Goal: Task Accomplishment & Management: Manage account settings

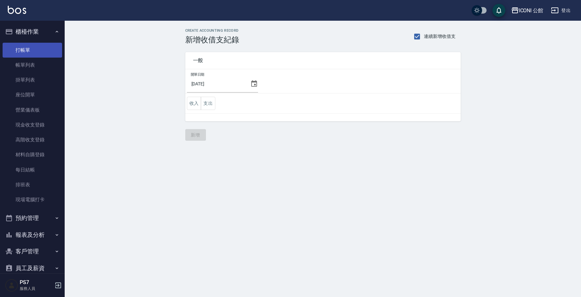
click at [43, 50] on link "打帳單" at bounding box center [32, 50] width 59 height 15
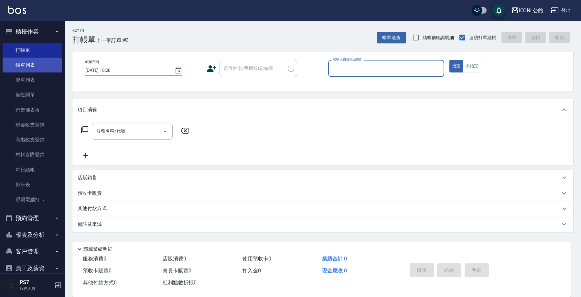
click at [47, 65] on link "帳單列表" at bounding box center [32, 65] width 59 height 15
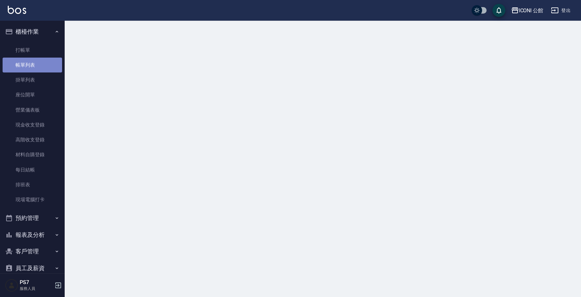
click at [47, 65] on link "帳單列表" at bounding box center [32, 65] width 59 height 15
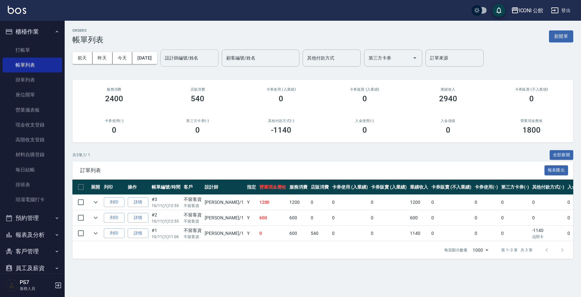
click at [181, 57] on input "設計師編號/姓名" at bounding box center [189, 57] width 52 height 11
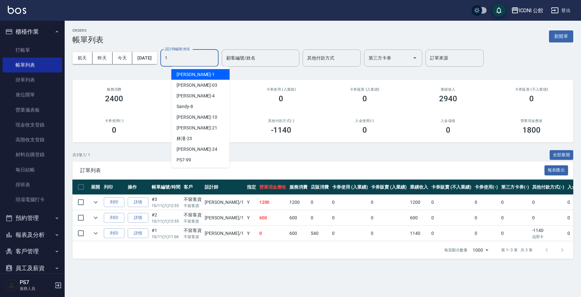
type input "Kevin-1"
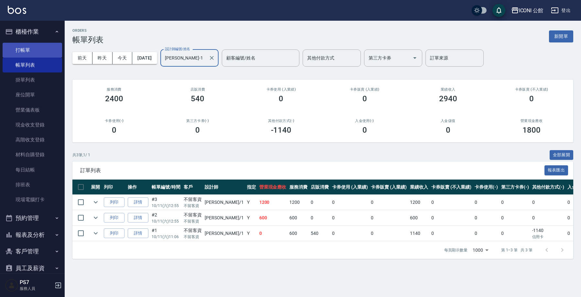
click at [50, 52] on link "打帳單" at bounding box center [32, 50] width 59 height 15
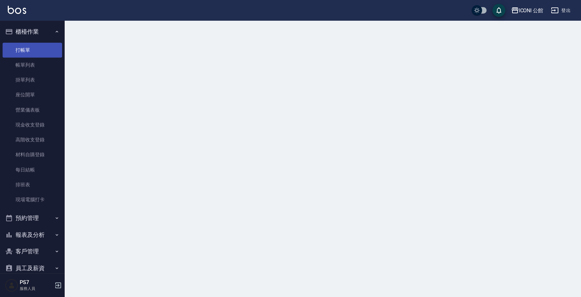
click at [51, 52] on link "打帳單" at bounding box center [32, 50] width 59 height 15
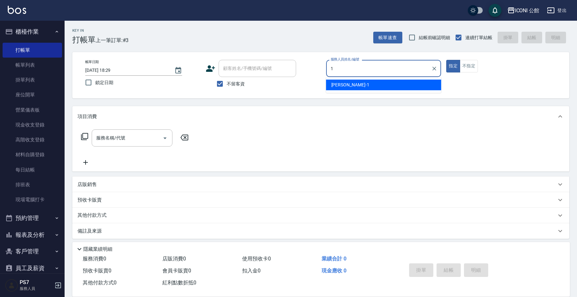
type input "Kevin-1"
type button "true"
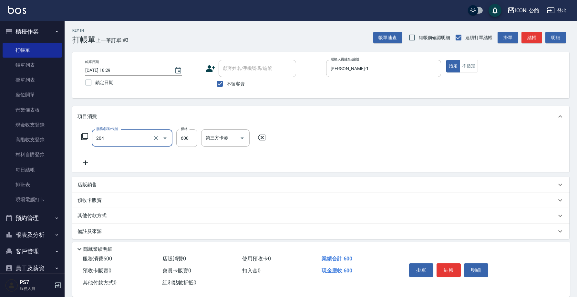
type input "指定洗+剪(204)"
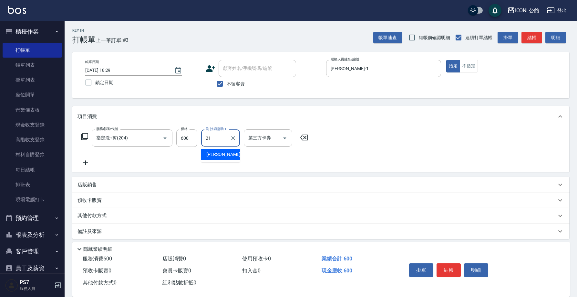
type input "Tim-21"
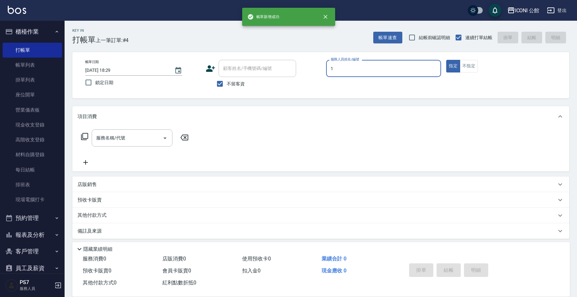
type input "Kevin-1"
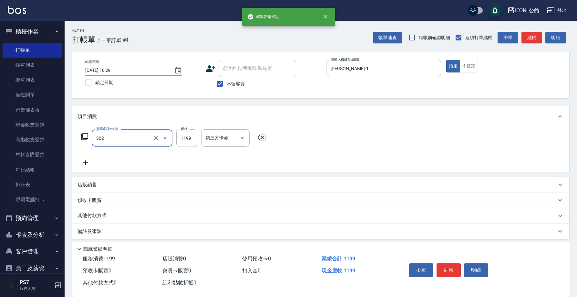
type input "設計燙髮(302)"
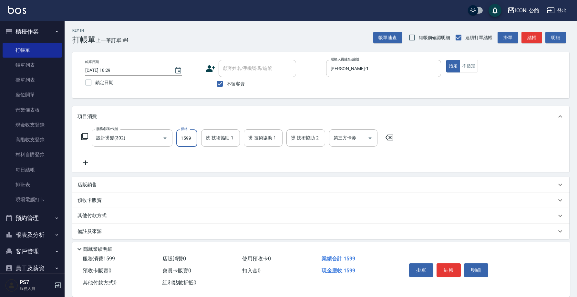
type input "1599"
type input "Kevin-1"
type input "Sandy-8"
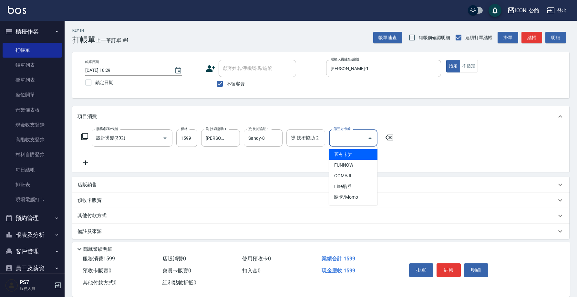
click at [310, 142] on input "燙-技術協助-2" at bounding box center [305, 137] width 33 height 11
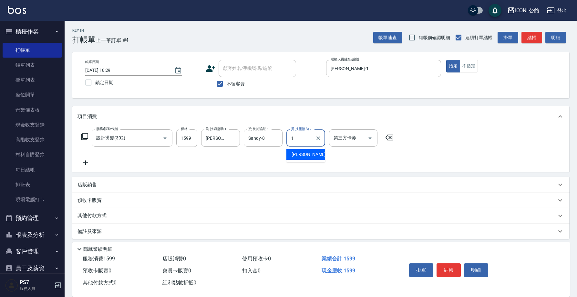
type input "Kevin-1"
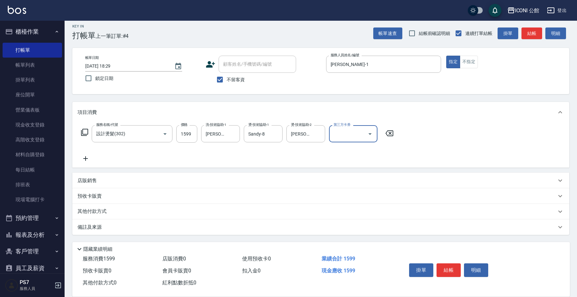
click at [92, 209] on p "其他付款方式" at bounding box center [94, 211] width 32 height 7
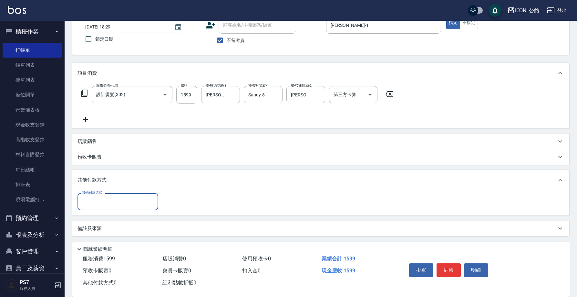
scroll to position [0, 0]
click at [92, 205] on input "其他付款方式" at bounding box center [117, 201] width 75 height 11
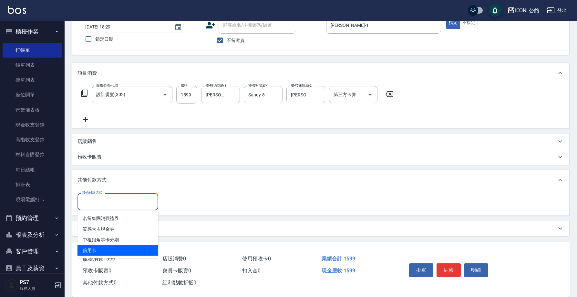
click at [99, 250] on span "信用卡" at bounding box center [118, 250] width 81 height 11
type input "信用卡"
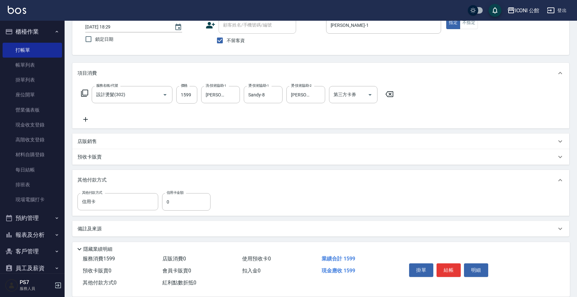
click at [176, 215] on div "其他付款方式 信用卡 其他付款方式 信用卡金額 0 信用卡金額" at bounding box center [320, 202] width 497 height 25
click at [178, 208] on input "0" at bounding box center [186, 201] width 48 height 17
type input "1599"
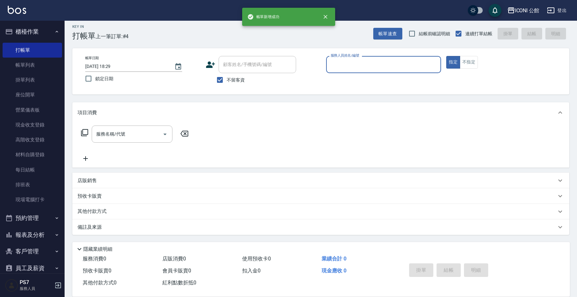
scroll to position [4, 0]
type input "Kevin-1"
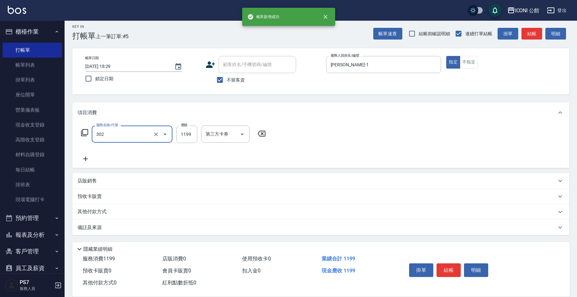
type input "設計燙髮(302)"
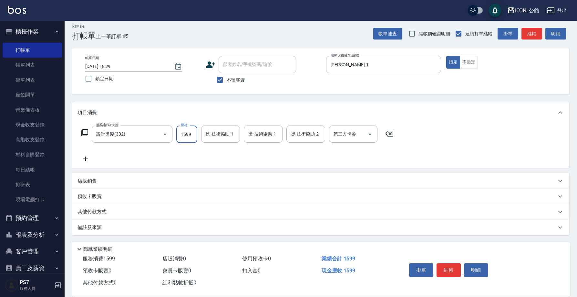
type input "1599"
type input "Kevin-1"
type input "Sandy-8"
type input "Kevin-1"
click at [122, 206] on div "其他付款方式" at bounding box center [320, 212] width 497 height 16
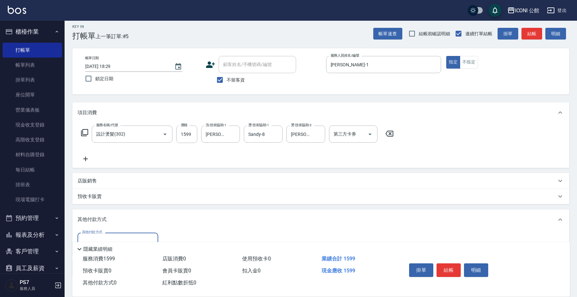
scroll to position [43, 0]
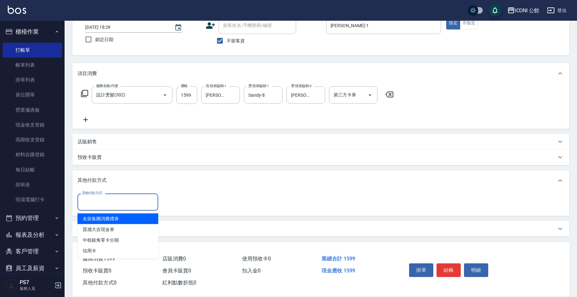
click at [107, 207] on input "其他付款方式" at bounding box center [117, 201] width 75 height 11
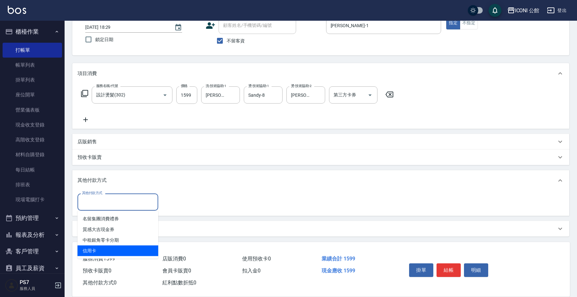
click at [110, 249] on span "信用卡" at bounding box center [118, 250] width 81 height 11
type input "信用卡"
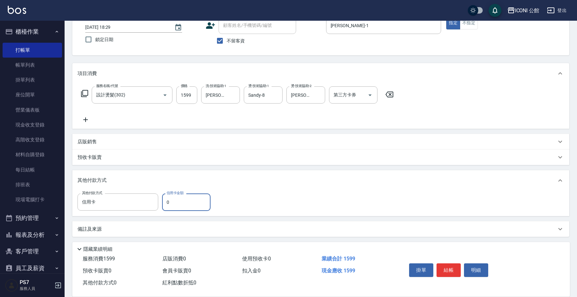
click at [175, 206] on input "0" at bounding box center [186, 201] width 48 height 17
click at [175, 207] on input "0" at bounding box center [186, 201] width 48 height 17
type input "1599"
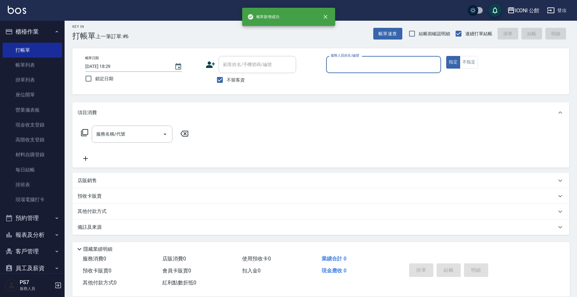
scroll to position [4, 0]
type input "Kevin-1"
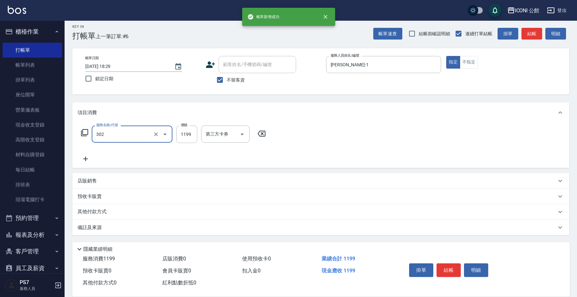
type input "設計燙髮(302)"
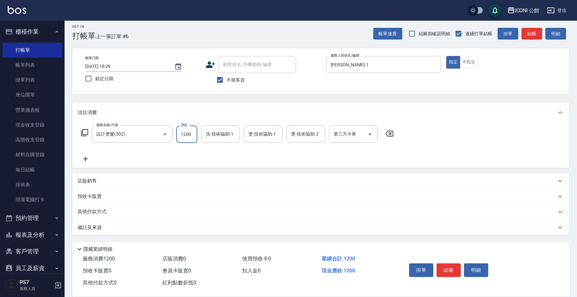
type input "1200"
type input "Kevin-1"
click at [229, 135] on div "Kevin-1 洗-技術協助-1" at bounding box center [220, 133] width 39 height 17
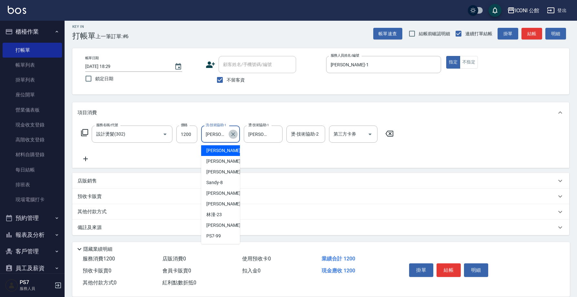
click at [230, 135] on button "Clear" at bounding box center [233, 134] width 9 height 9
type input "Tim-21"
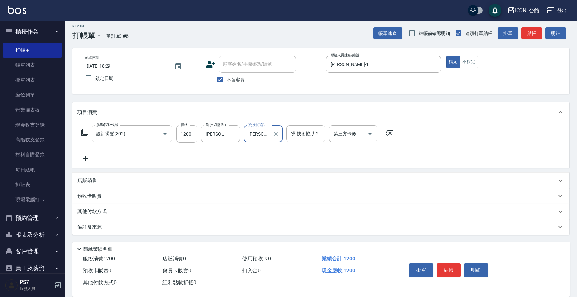
click at [94, 214] on p "其他付款方式" at bounding box center [94, 211] width 32 height 7
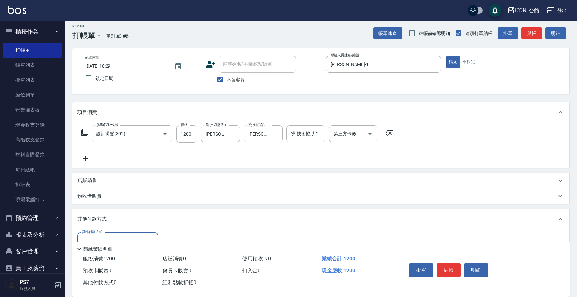
scroll to position [44, 0]
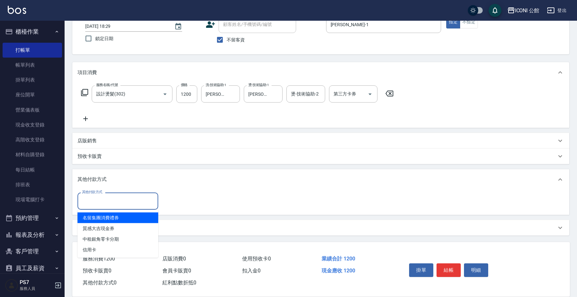
click at [99, 204] on input "其他付款方式" at bounding box center [117, 200] width 75 height 11
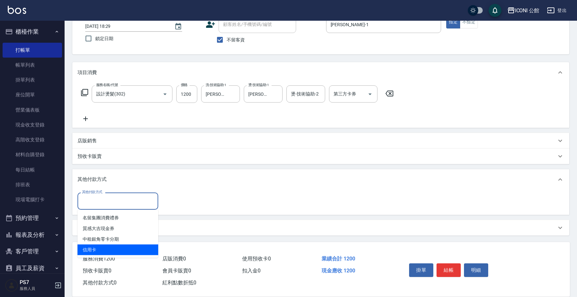
click at [96, 249] on span "信用卡" at bounding box center [118, 249] width 81 height 11
type input "信用卡"
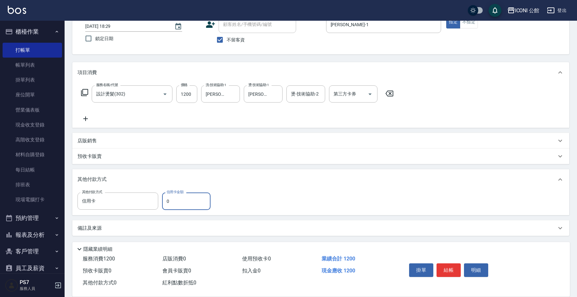
click at [192, 202] on input "0" at bounding box center [186, 200] width 48 height 17
type input "1200"
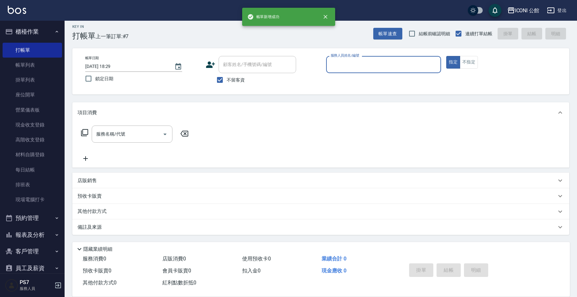
scroll to position [4, 0]
type input "Kevin-1"
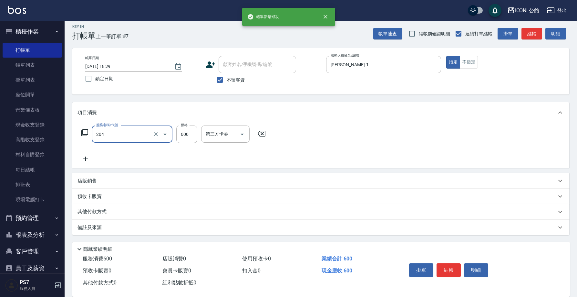
type input "指定洗+剪(204)"
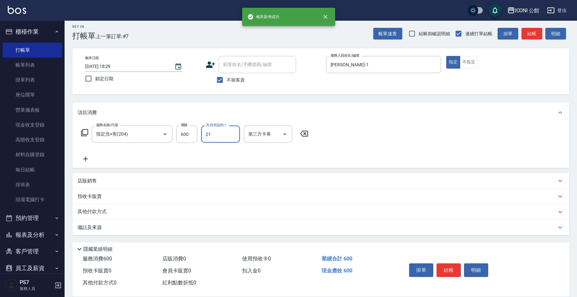
type input "Tim-21"
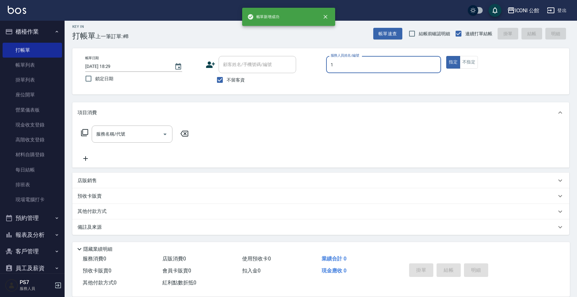
type input "Kevin-1"
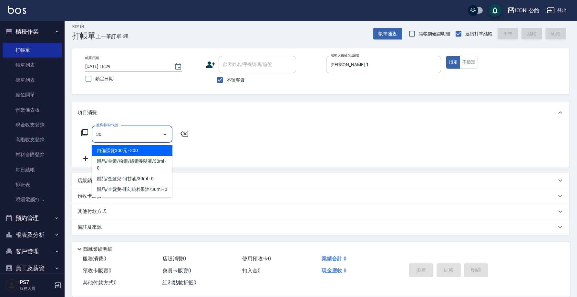
type input "3"
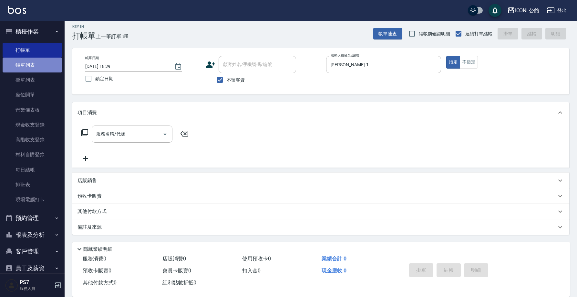
click at [37, 61] on link "帳單列表" at bounding box center [32, 65] width 59 height 15
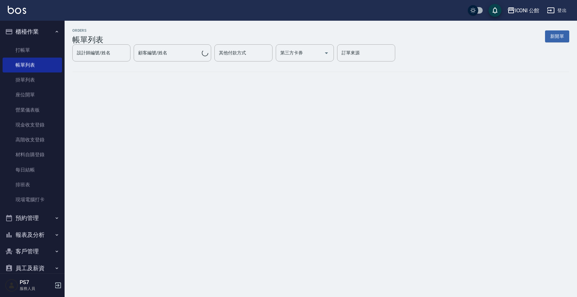
click at [37, 61] on link "帳單列表" at bounding box center [32, 65] width 59 height 15
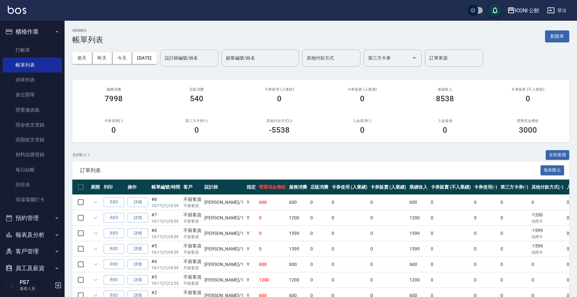
click at [188, 51] on div "設計師編號/姓名" at bounding box center [189, 57] width 58 height 17
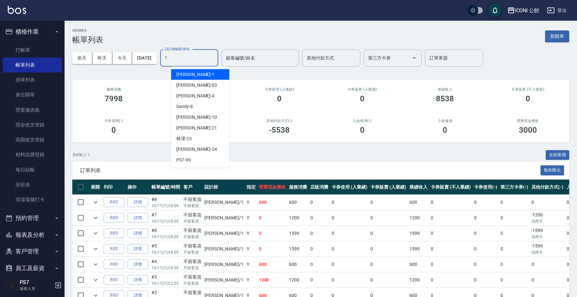
type input "Kevin-1"
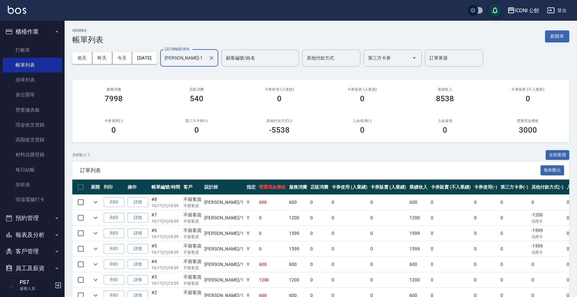
scroll to position [51, 0]
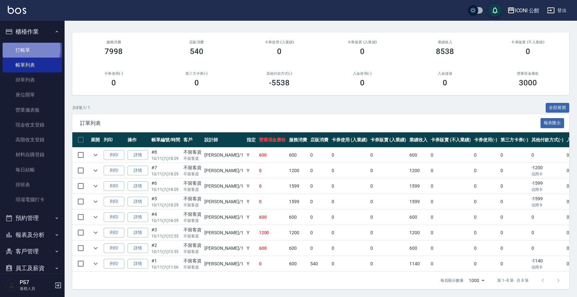
click at [27, 48] on link "打帳單" at bounding box center [32, 50] width 59 height 15
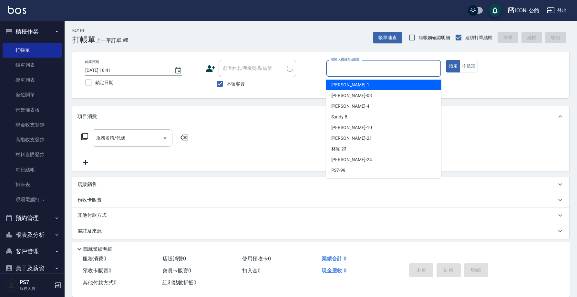
click at [416, 66] on input "服務人員姓名/編號" at bounding box center [384, 68] width 110 height 11
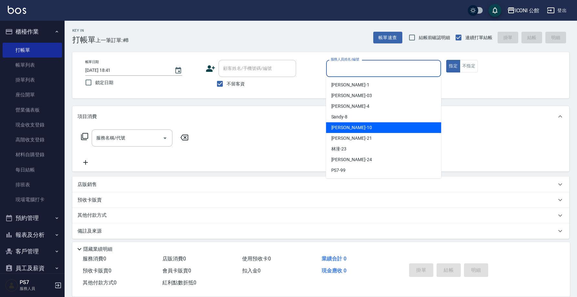
click at [402, 129] on div "Anna -10" at bounding box center [383, 127] width 115 height 11
type input "Anna-10"
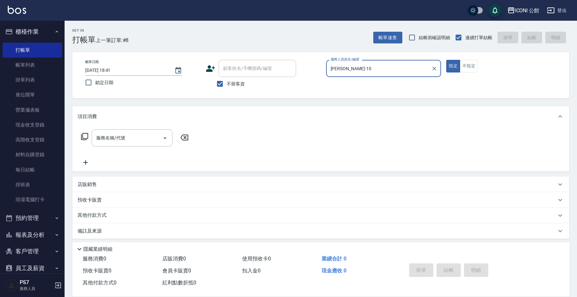
click at [83, 136] on icon at bounding box center [85, 136] width 8 height 8
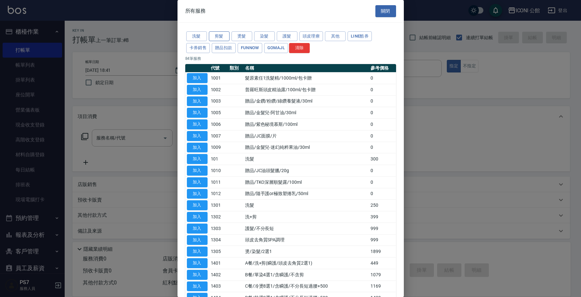
click at [228, 40] on button "剪髮" at bounding box center [219, 36] width 21 height 10
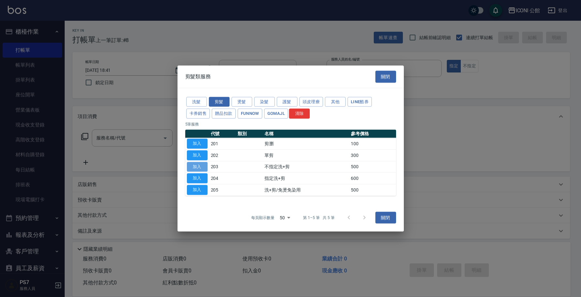
click at [203, 165] on button "加入" at bounding box center [197, 167] width 21 height 10
type input "不指定洗+剪(203)"
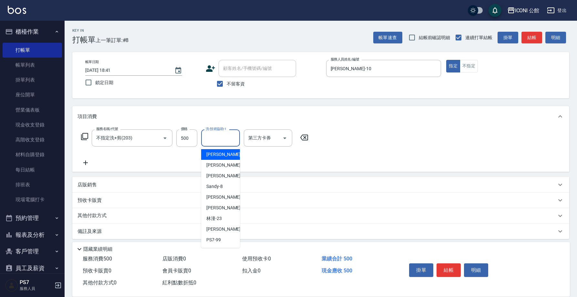
click at [217, 136] on input "洗-技術協助-1" at bounding box center [220, 137] width 33 height 11
click at [224, 205] on div "Tim -21" at bounding box center [220, 207] width 39 height 11
type input "Tim-21"
click at [215, 141] on input "Tim-21" at bounding box center [215, 137] width 23 height 11
click at [229, 210] on div "Tim -21" at bounding box center [220, 207] width 39 height 11
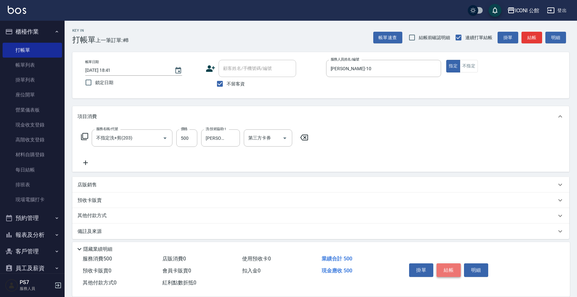
click at [443, 268] on button "結帳" at bounding box center [449, 270] width 24 height 14
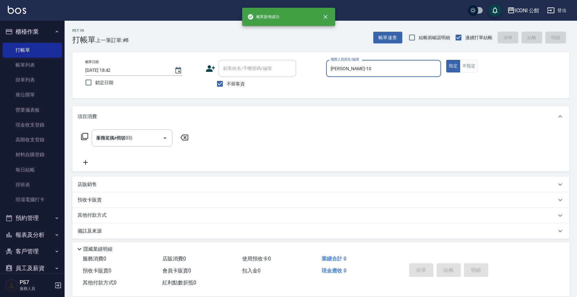
type input "2025/10/11 18:42"
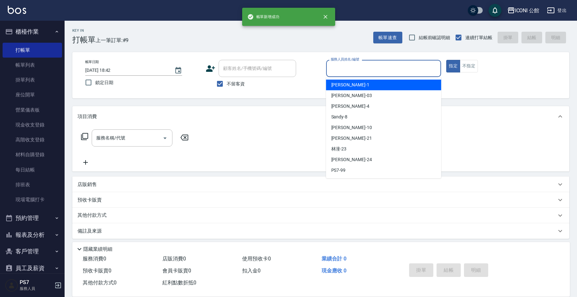
click at [330, 69] on input "服務人員姓名/編號" at bounding box center [384, 68] width 110 height 11
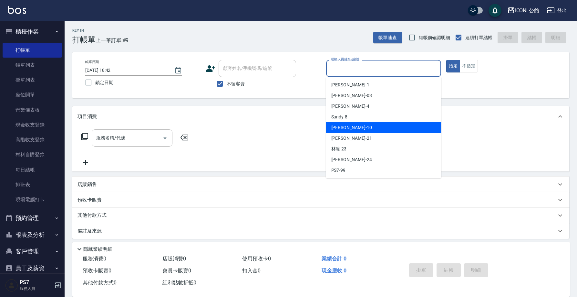
click at [344, 127] on span "Anna -10" at bounding box center [351, 127] width 41 height 7
type input "Anna-10"
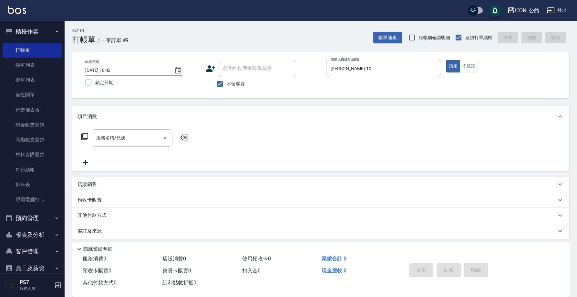
click at [83, 136] on icon at bounding box center [84, 136] width 7 height 7
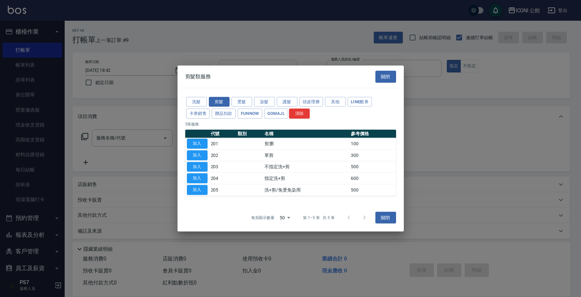
drag, startPoint x: 241, startPoint y: 102, endPoint x: 242, endPoint y: 108, distance: 6.3
click at [241, 102] on button "燙髮" at bounding box center [241, 102] width 21 height 10
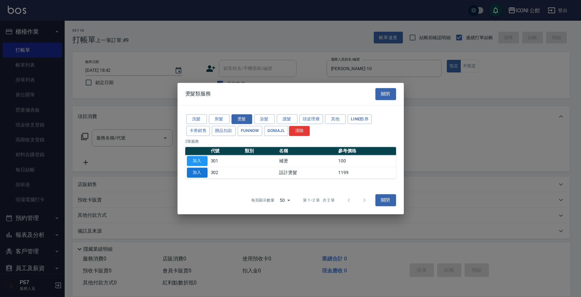
click at [196, 173] on button "加入" at bounding box center [197, 172] width 21 height 10
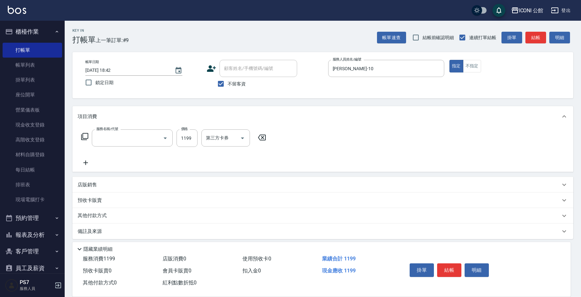
type input "設計燙髮(302)"
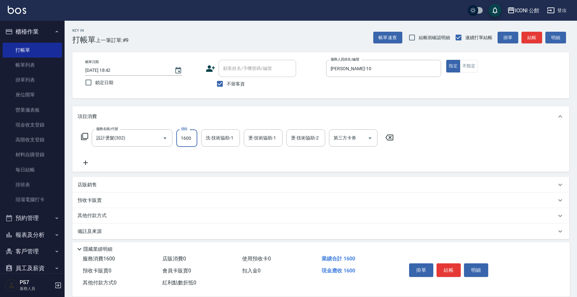
type input "1600"
type input "Tim-21"
click at [86, 136] on icon at bounding box center [85, 136] width 8 height 8
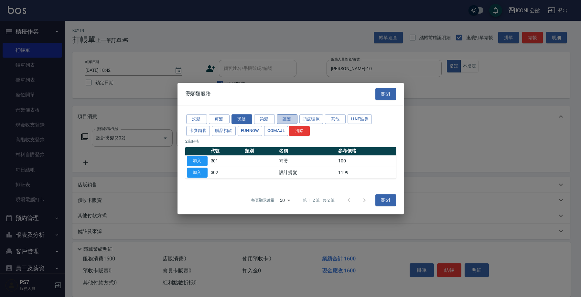
click at [286, 119] on button "護髮" at bounding box center [287, 119] width 21 height 10
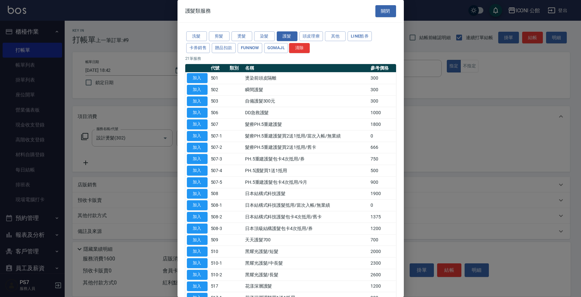
drag, startPoint x: 400, startPoint y: 248, endPoint x: 400, endPoint y: 267, distance: 18.7
click at [400, 267] on div "洗髮 剪髮 燙髮 染髮 護髮 頭皮理療 其他 LINE酷券 卡券銷售 贈品扣款 FUNNOW GOMAJL 清除 21 筆服務 代號 類別 名稱 參考價格 加…" at bounding box center [290, 173] width 226 height 300
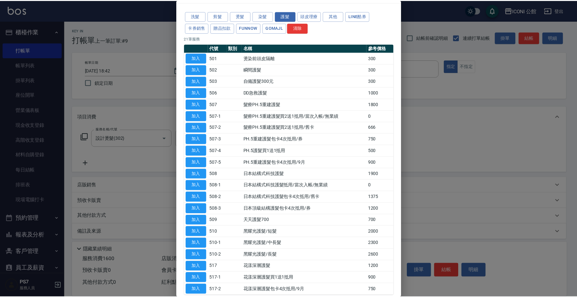
scroll to position [25, 0]
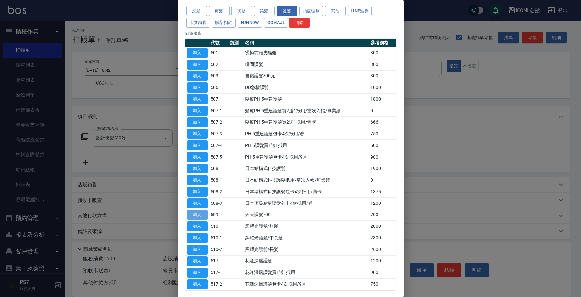
click at [200, 212] on button "加入" at bounding box center [197, 215] width 21 height 10
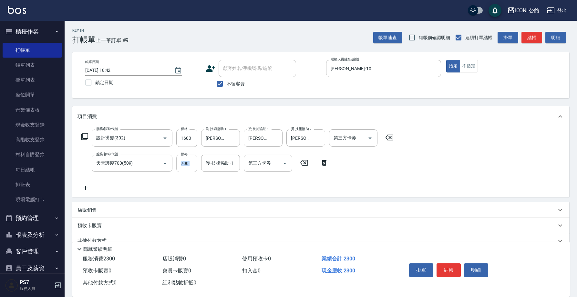
drag, startPoint x: 175, startPoint y: 162, endPoint x: 186, endPoint y: 169, distance: 13.4
click at [186, 169] on div "服務名稱/代號 天天護髮700(509) 服務名稱/代號 價格 700 價格 護-技術協助-1 護-技術協助-1 第三方卡券 第三方卡券" at bounding box center [205, 162] width 255 height 17
click at [183, 163] on input "700" at bounding box center [186, 162] width 21 height 17
drag, startPoint x: 179, startPoint y: 162, endPoint x: 213, endPoint y: 162, distance: 34.3
click at [213, 160] on div "服務名稱/代號 天天護髮700(509) 服務名稱/代號 價格 700 價格 護-技術協助-1 護-技術協助-1 第三方卡券 第三方卡券" at bounding box center [205, 162] width 255 height 17
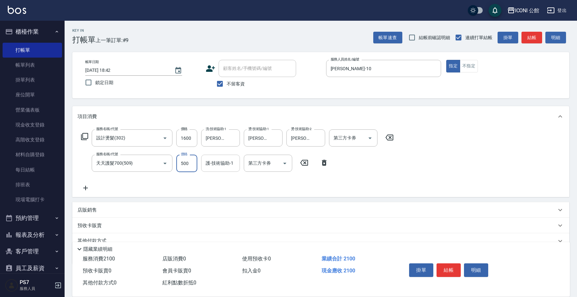
type input "500"
type input "Tim-21"
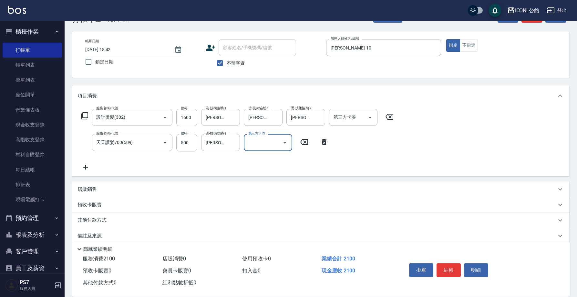
scroll to position [29, 0]
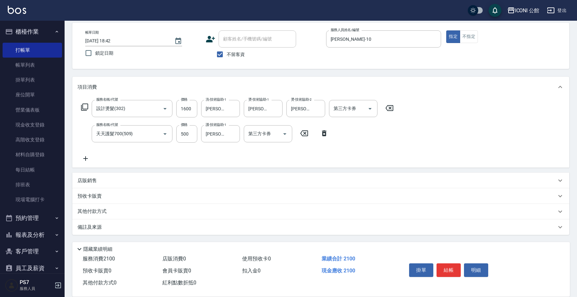
click at [86, 182] on p "店販銷售" at bounding box center [87, 180] width 19 height 7
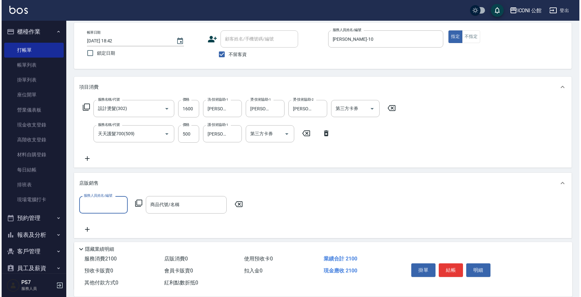
scroll to position [0, 0]
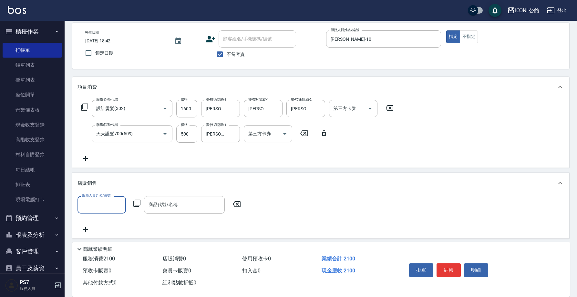
click at [101, 200] on input "服務人員姓名/編號" at bounding box center [101, 204] width 43 height 11
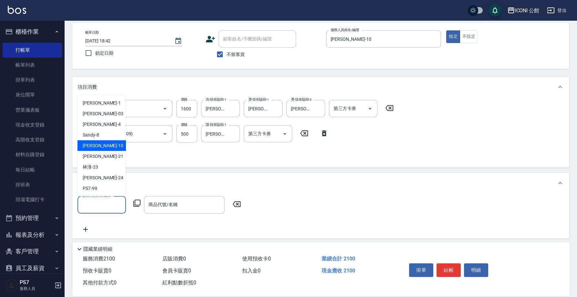
click at [107, 147] on div "Anna -10" at bounding box center [102, 145] width 48 height 11
type input "Anna-10"
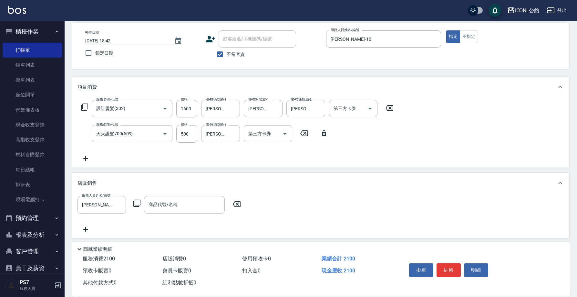
click at [136, 199] on div "服務人員姓名/編號 Anna-10 服務人員姓名/編號 商品代號/名稱 商品代號/名稱" at bounding box center [161, 204] width 167 height 17
click at [136, 205] on icon at bounding box center [136, 202] width 7 height 7
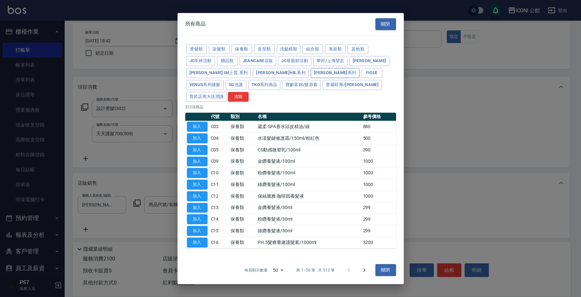
click at [310, 78] on button "娜普菈 N.系列" at bounding box center [334, 73] width 49 height 10
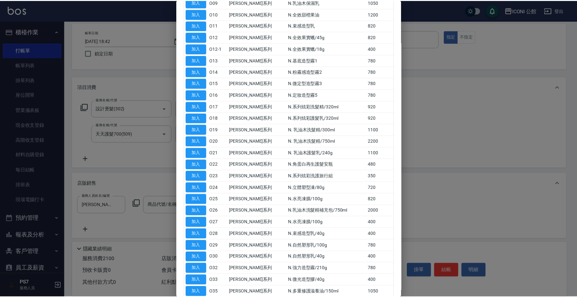
scroll to position [123, 0]
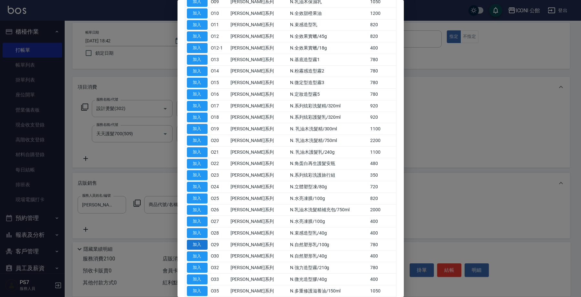
click at [202, 239] on button "加入" at bounding box center [197, 244] width 21 height 10
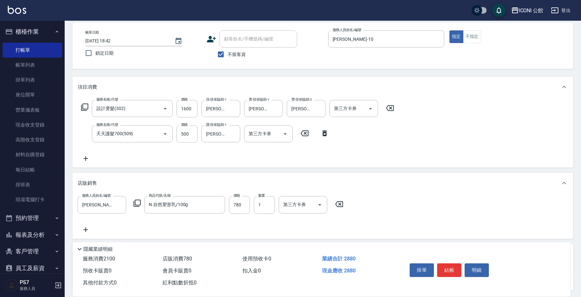
type input "N.自然塑形乳/100g"
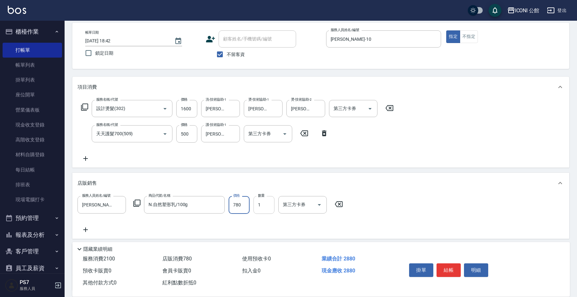
drag, startPoint x: 231, startPoint y: 203, endPoint x: 264, endPoint y: 210, distance: 33.7
click at [264, 210] on div "服務人員姓名/編號 Anna-10 服務人員姓名/編號 商品代號/名稱 N.自然塑形乳/100g 商品代號/名稱 價格 780 價格 數量 1 數量 第三方卡…" at bounding box center [212, 204] width 269 height 17
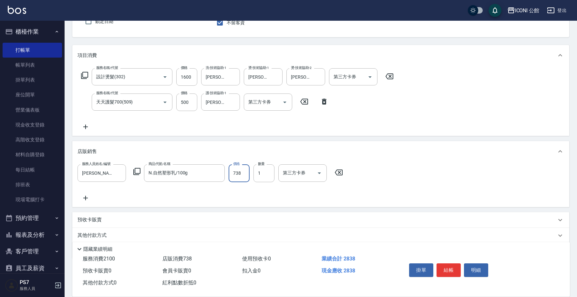
scroll to position [85, 0]
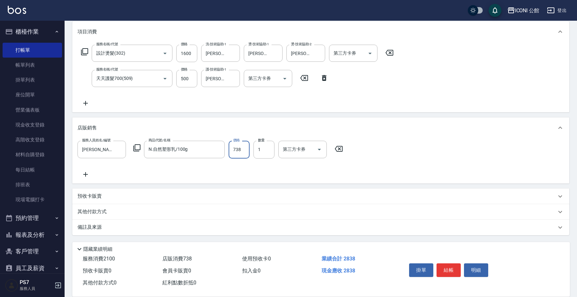
type input "738"
click at [99, 194] on p "預收卡販賣" at bounding box center [90, 196] width 24 height 7
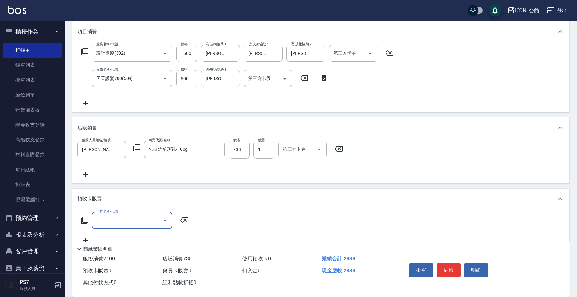
scroll to position [0, 0]
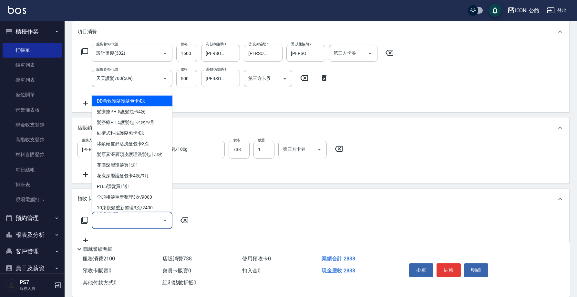
drag, startPoint x: 100, startPoint y: 218, endPoint x: 95, endPoint y: 214, distance: 7.2
click at [100, 218] on input "卡券名稱/代號" at bounding box center [127, 220] width 65 height 11
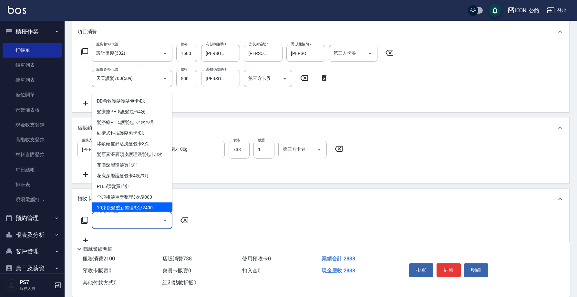
click at [258, 213] on div "卡券名稱/代號 卡券名稱/代號" at bounding box center [321, 228] width 487 height 33
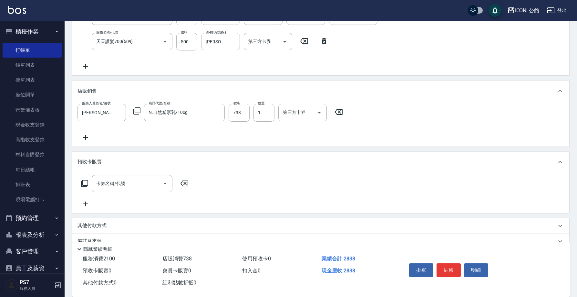
scroll to position [136, 0]
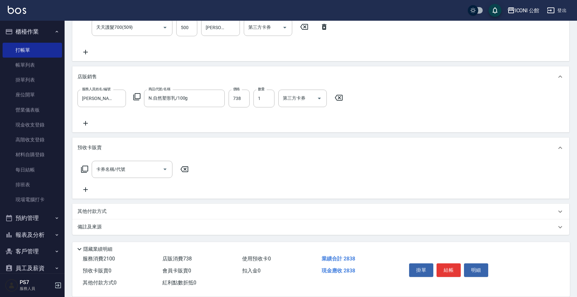
click at [86, 209] on p "其他付款方式" at bounding box center [94, 211] width 32 height 7
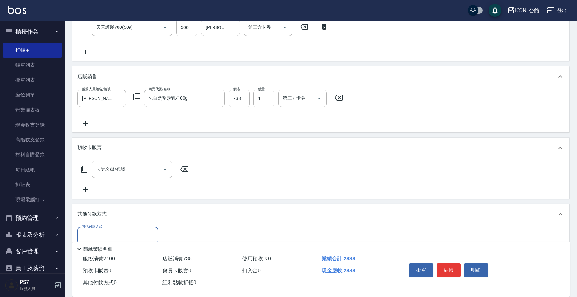
scroll to position [0, 0]
click at [102, 234] on input "其他付款方式" at bounding box center [117, 235] width 75 height 11
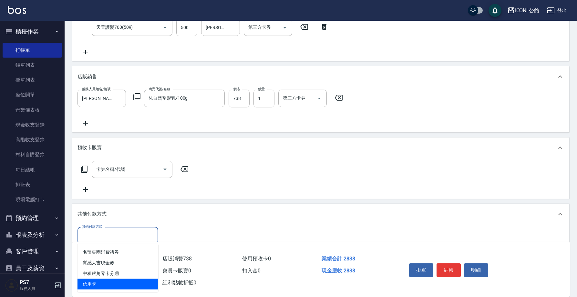
click at [119, 283] on span "信用卡" at bounding box center [118, 283] width 81 height 11
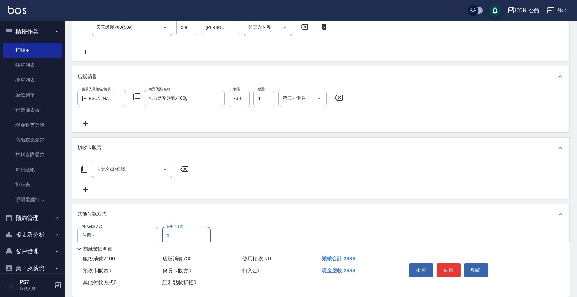
type input "信用卡"
type input "2838"
drag, startPoint x: 577, startPoint y: 170, endPoint x: 574, endPoint y: 190, distance: 20.3
click at [573, 191] on div "Key In 打帳單 上一筆訂單:#9 帳單速查 結帳前確認明細 連續打單結帳 掛單 結帳 明細 帳單日期 2025/10/11 18:42 鎖定日期 顧客姓…" at bounding box center [321, 108] width 513 height 447
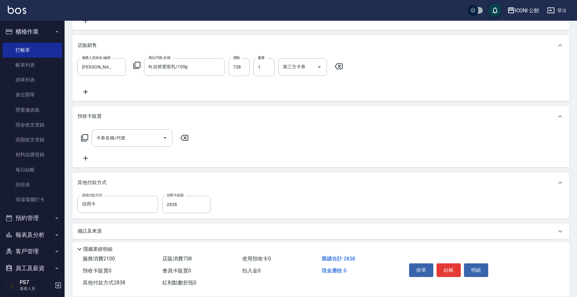
scroll to position [171, 0]
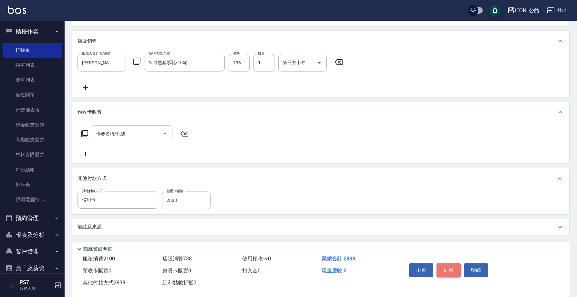
click at [449, 271] on button "結帳" at bounding box center [449, 270] width 24 height 14
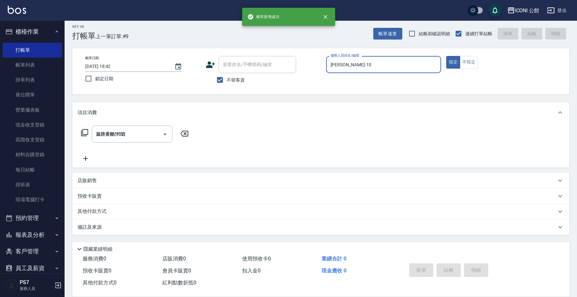
type input "2025/10/11 18:44"
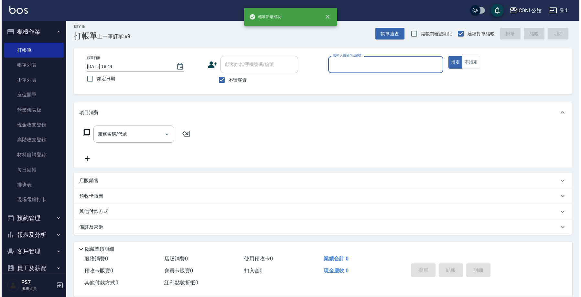
scroll to position [0, 0]
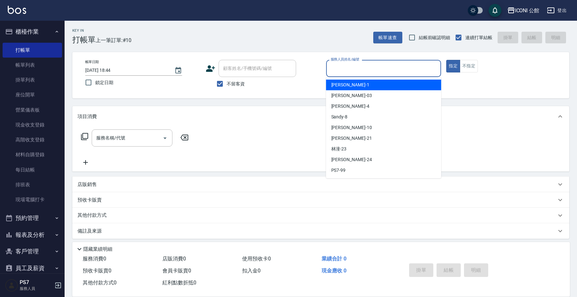
click at [377, 64] on input "服務人員姓名/編號" at bounding box center [384, 68] width 110 height 11
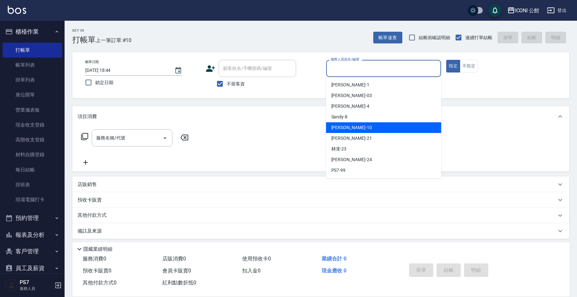
click at [365, 130] on div "Anna -10" at bounding box center [383, 127] width 115 height 11
type input "Anna-10"
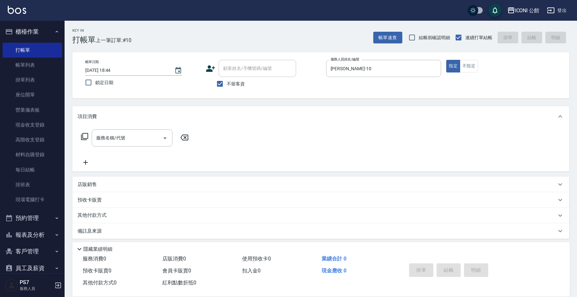
click at [85, 137] on icon at bounding box center [85, 136] width 8 height 8
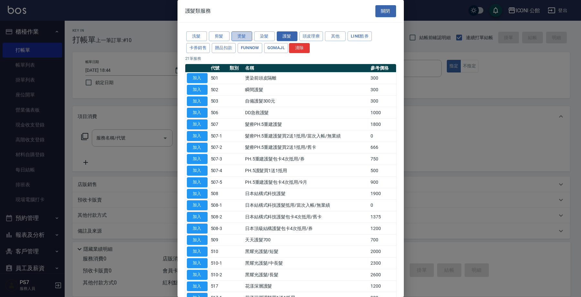
click at [242, 37] on button "燙髮" at bounding box center [241, 36] width 21 height 10
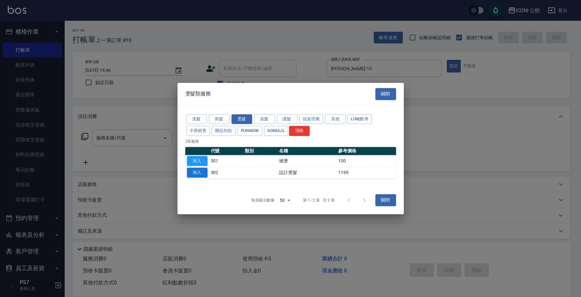
click at [191, 173] on button "加入" at bounding box center [197, 172] width 21 height 10
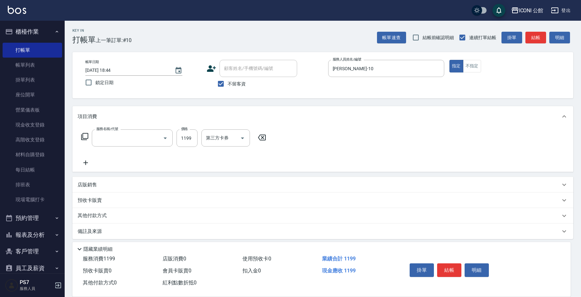
type input "設計燙髮(302)"
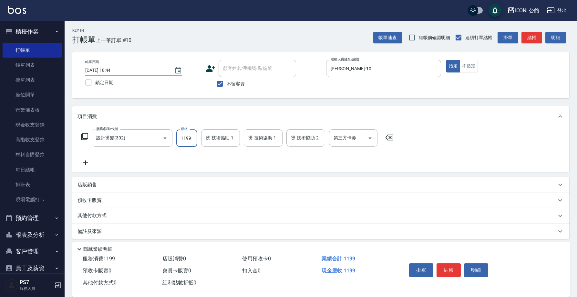
drag, startPoint x: 177, startPoint y: 137, endPoint x: 196, endPoint y: 137, distance: 19.7
click at [196, 137] on input "1199" at bounding box center [186, 137] width 21 height 17
type input "2480"
type input "Tim-21"
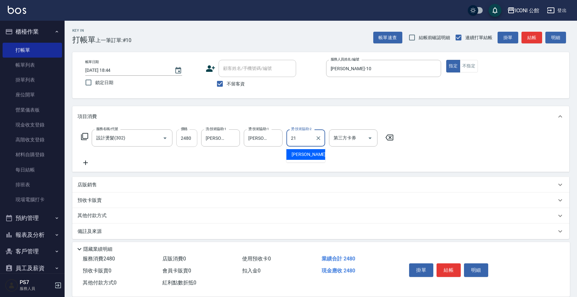
type input "Tim-21"
click at [83, 137] on icon at bounding box center [84, 136] width 7 height 7
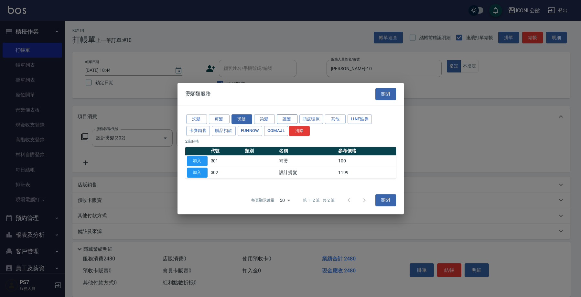
click at [290, 120] on button "護髮" at bounding box center [287, 119] width 21 height 10
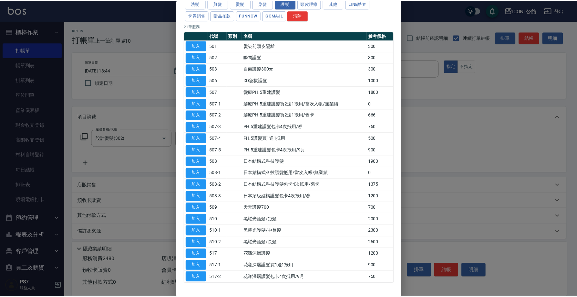
scroll to position [43, 0]
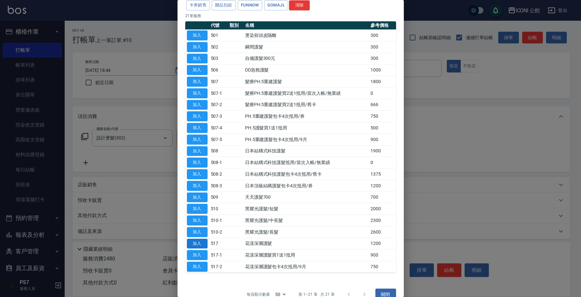
click at [203, 238] on button "加入" at bounding box center [197, 243] width 21 height 10
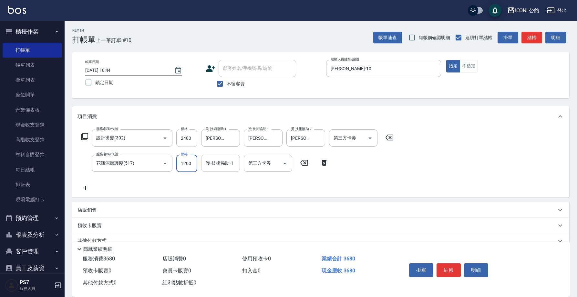
drag, startPoint x: 179, startPoint y: 164, endPoint x: 219, endPoint y: 169, distance: 40.6
click at [219, 169] on div "服務名稱/代號 花漾深層護髮(517) 服務名稱/代號 價格 1200 價格 護-技術協助-1 護-技術協助-1 第三方卡券 第三方卡券" at bounding box center [205, 162] width 255 height 17
type input "960"
type input "Tim-21"
drag, startPoint x: 442, startPoint y: 265, endPoint x: 440, endPoint y: 250, distance: 14.7
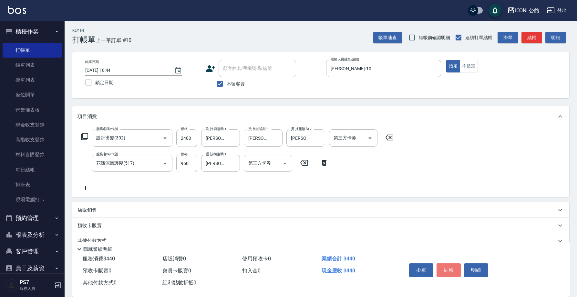
click at [442, 265] on button "結帳" at bounding box center [449, 270] width 24 height 14
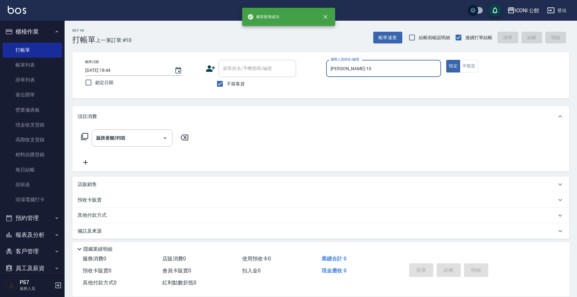
type input "2025/10/11 18:45"
click at [373, 66] on input "服務人員姓名/編號" at bounding box center [384, 68] width 110 height 11
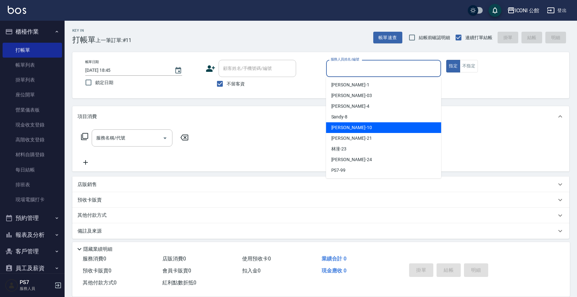
click at [372, 126] on div "Anna -10" at bounding box center [383, 127] width 115 height 11
type input "Anna-10"
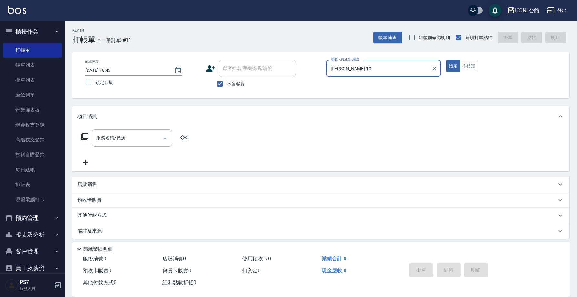
click at [85, 135] on icon at bounding box center [85, 136] width 8 height 8
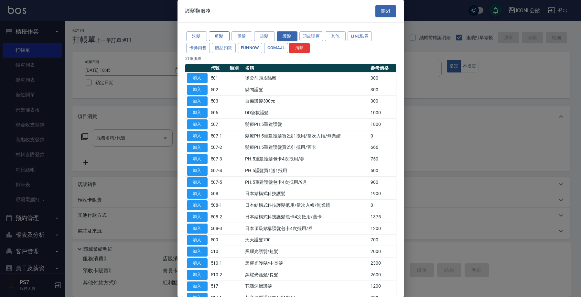
click at [215, 33] on button "剪髮" at bounding box center [219, 36] width 21 height 10
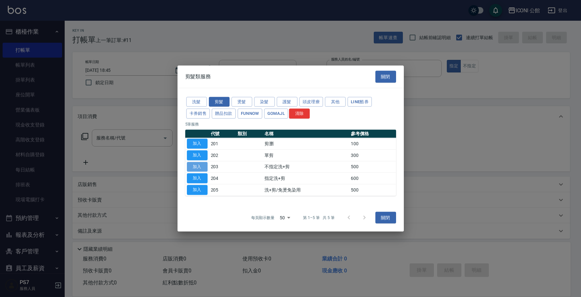
click at [205, 164] on button "加入" at bounding box center [197, 167] width 21 height 10
type input "不指定洗+剪(203)"
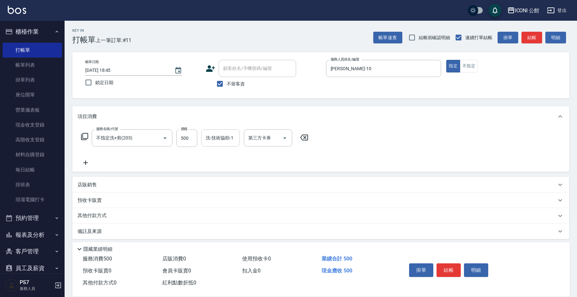
click at [211, 138] on input "洗-技術協助-1" at bounding box center [220, 137] width 33 height 11
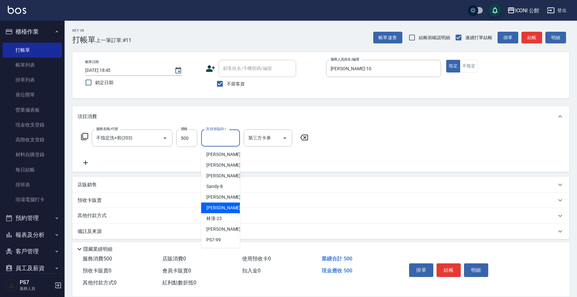
click at [223, 205] on div "Tim -21" at bounding box center [220, 207] width 39 height 11
type input "Tim-21"
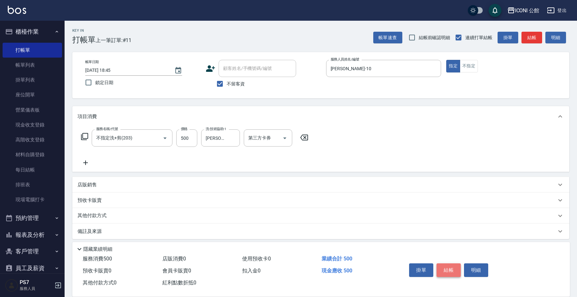
click at [448, 264] on button "結帳" at bounding box center [449, 270] width 24 height 14
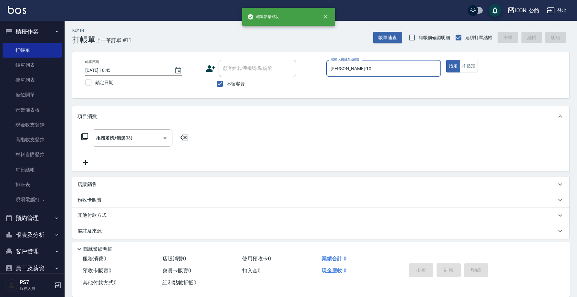
type input "2025/10/11 18:46"
click at [351, 70] on input "服務人員姓名/編號" at bounding box center [384, 68] width 110 height 11
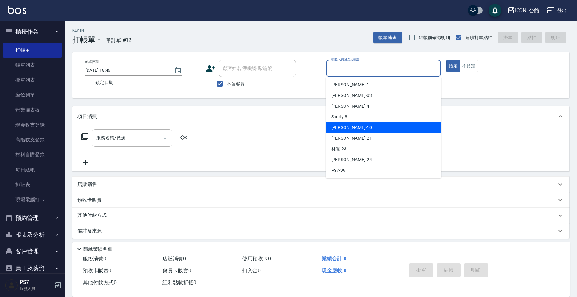
click at [355, 124] on div "Anna -10" at bounding box center [383, 127] width 115 height 11
type input "Anna-10"
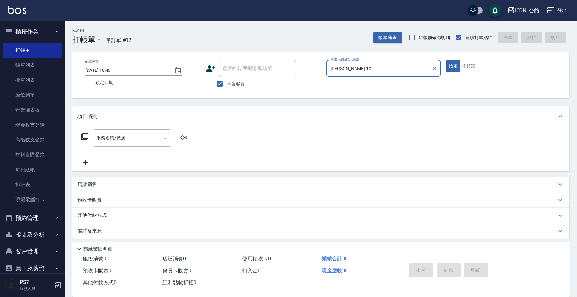
click at [86, 136] on icon at bounding box center [85, 136] width 8 height 8
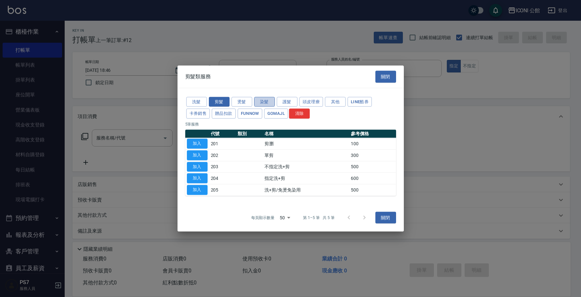
click at [259, 103] on button "染髮" at bounding box center [264, 102] width 21 height 10
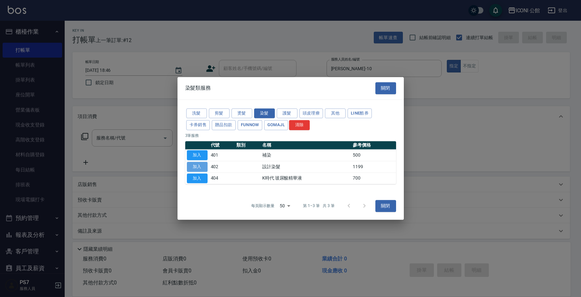
click at [199, 166] on button "加入" at bounding box center [197, 167] width 21 height 10
type input "設計染髮(402)"
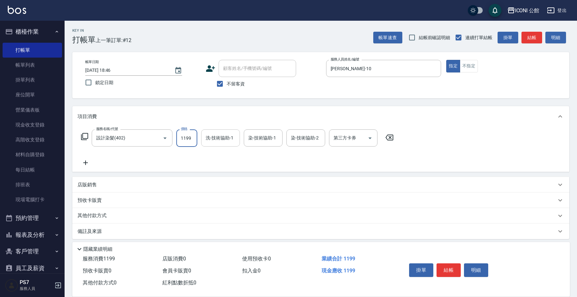
drag, startPoint x: 176, startPoint y: 139, endPoint x: 224, endPoint y: 143, distance: 47.6
click at [224, 143] on div "服務名稱/代號 設計染髮(402) 服務名稱/代號 價格 1199 價格 洗-技術協助-1 洗-技術協助-1 染-技術協助-1 染-技術協助-1 染-技術協助…" at bounding box center [238, 137] width 320 height 17
type input "1699"
type input "Tim-21"
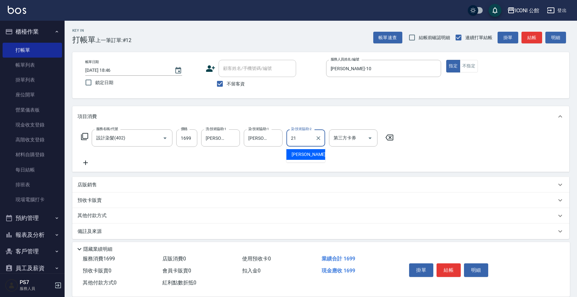
type input "Tim-21"
click at [86, 139] on icon at bounding box center [85, 136] width 8 height 8
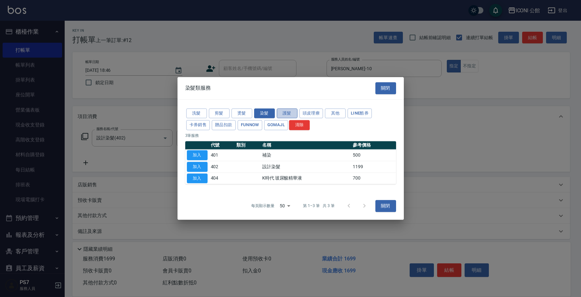
click at [284, 112] on button "護髮" at bounding box center [287, 113] width 21 height 10
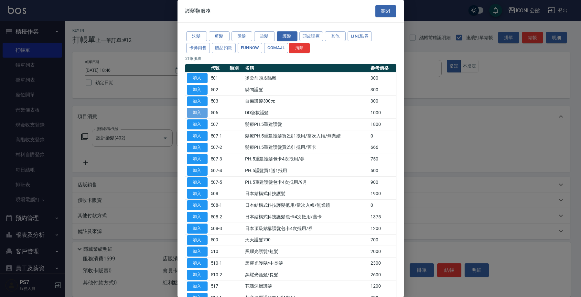
click at [194, 112] on button "加入" at bounding box center [197, 113] width 21 height 10
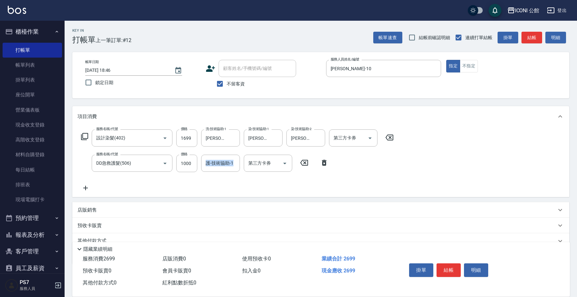
drag, startPoint x: 176, startPoint y: 164, endPoint x: 201, endPoint y: 166, distance: 24.9
click at [201, 166] on div "服務名稱/代號 DD急救護髮(506) 服務名稱/代號 價格 1000 價格 護-技術協助-1 護-技術協助-1 第三方卡券 第三方卡券" at bounding box center [205, 162] width 255 height 17
click at [186, 164] on input "1000" at bounding box center [186, 162] width 21 height 17
drag, startPoint x: 179, startPoint y: 163, endPoint x: 225, endPoint y: 159, distance: 45.4
click at [225, 159] on div "服務名稱/代號 DD急救護髮(506) 服務名稱/代號 價格 1000 價格 護-技術協助-1 護-技術協助-1 第三方卡券 第三方卡券" at bounding box center [205, 162] width 255 height 17
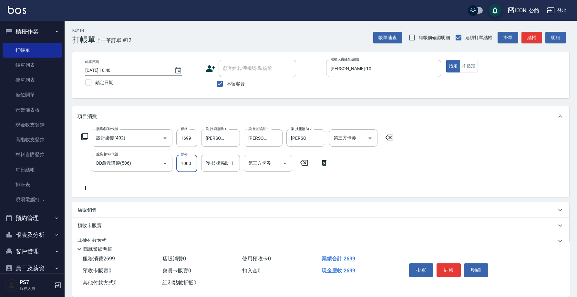
drag, startPoint x: 180, startPoint y: 162, endPoint x: 199, endPoint y: 167, distance: 19.5
click at [199, 167] on div "服務名稱/代號 DD急救護髮(506) 服務名稱/代號 價格 1000 價格 護-技術協助-1 護-技術協助-1 第三方卡券 第三方卡券" at bounding box center [205, 162] width 255 height 17
type input "800"
type input "Tim-21"
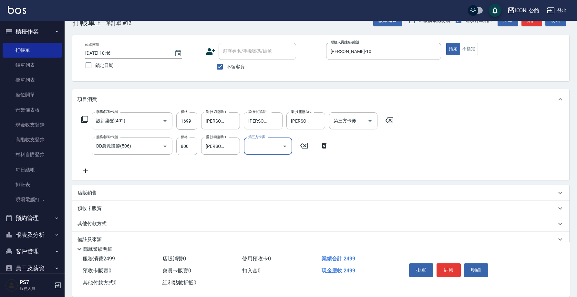
scroll to position [29, 0]
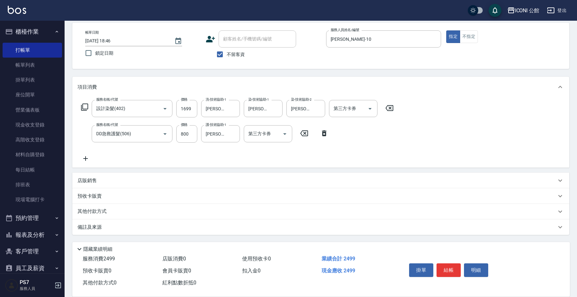
click at [100, 215] on p "其他付款方式" at bounding box center [94, 211] width 32 height 7
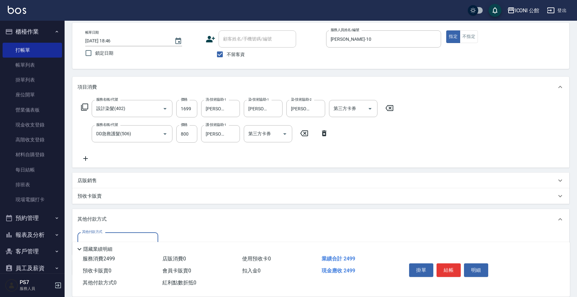
scroll to position [0, 0]
click at [112, 236] on input "其他付款方式" at bounding box center [117, 240] width 75 height 11
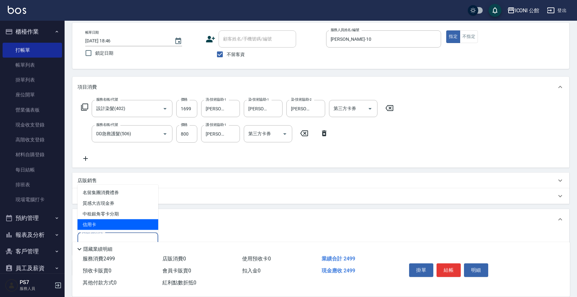
click at [110, 225] on span "信用卡" at bounding box center [118, 224] width 81 height 11
type input "信用卡"
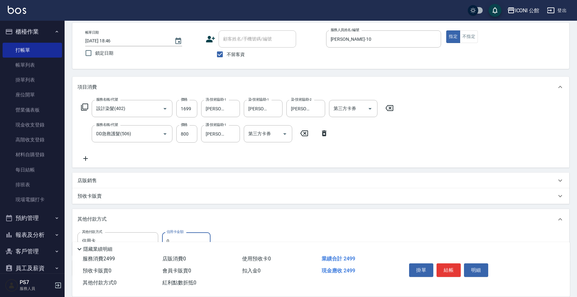
click at [173, 237] on input "0" at bounding box center [186, 240] width 48 height 17
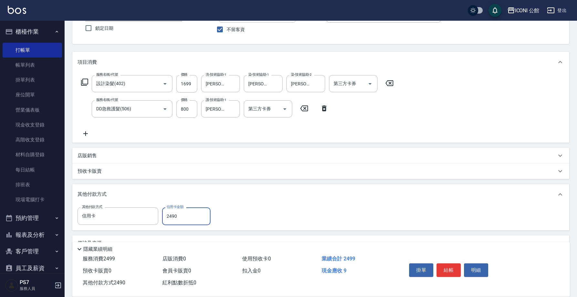
scroll to position [70, 0]
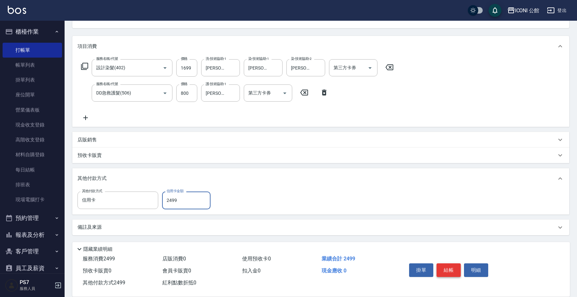
type input "2499"
click at [452, 267] on button "結帳" at bounding box center [449, 270] width 24 height 14
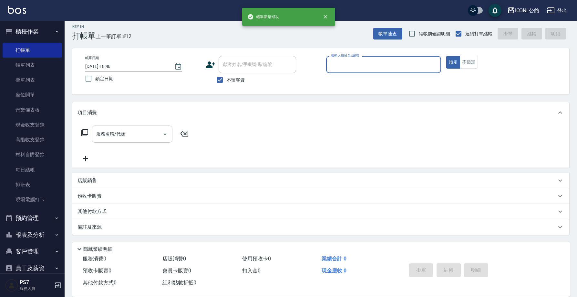
scroll to position [4, 0]
click at [34, 68] on link "帳單列表" at bounding box center [32, 65] width 59 height 15
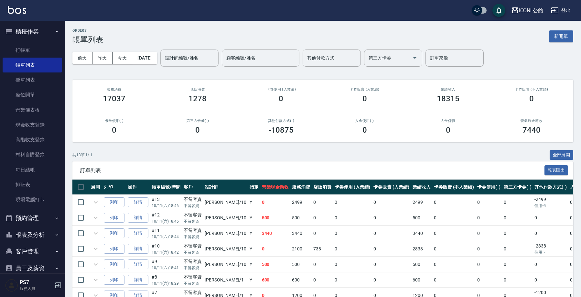
click at [189, 58] on div "設計師編號/姓名 設計師編號/姓名" at bounding box center [189, 57] width 58 height 17
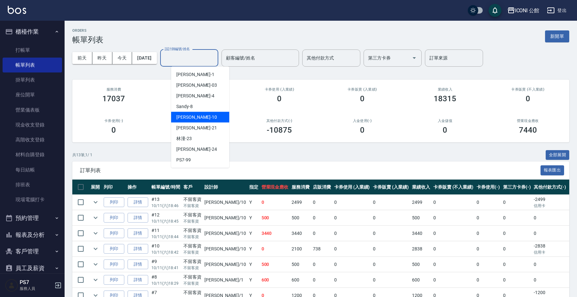
click at [198, 117] on div "Anna -10" at bounding box center [200, 117] width 58 height 11
type input "Anna-10"
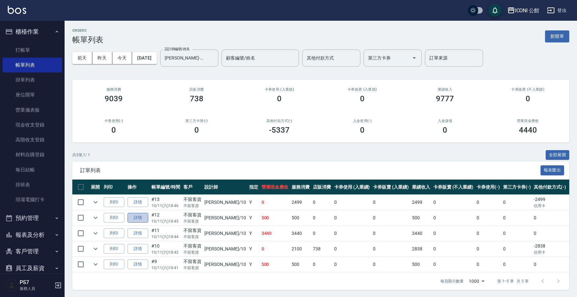
click at [145, 219] on link "詳情" at bounding box center [138, 218] width 21 height 10
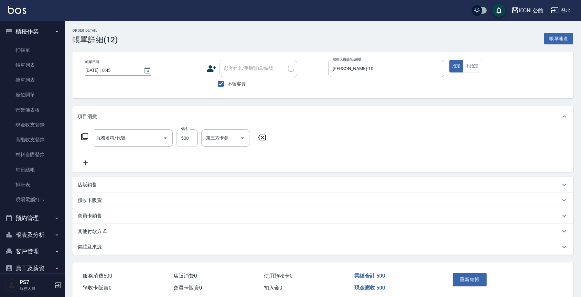
type input "2025/10/11 18:45"
checkbox input "true"
type input "Anna-10"
type input "不指定洗+剪(203)"
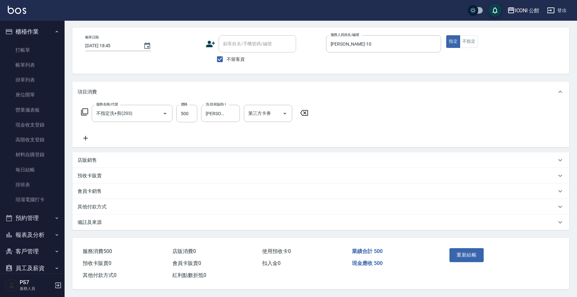
scroll to position [27, 0]
click at [99, 203] on p "其他付款方式" at bounding box center [92, 206] width 29 height 7
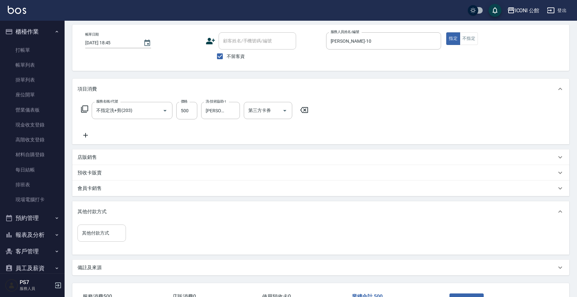
click at [115, 232] on input "其他付款方式" at bounding box center [101, 232] width 43 height 11
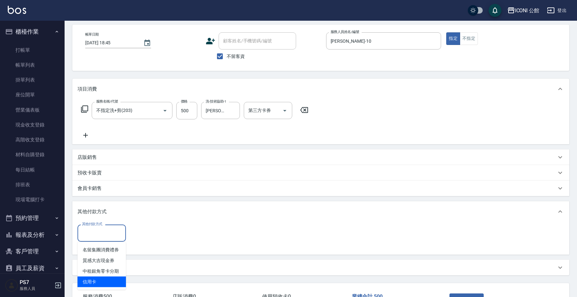
click at [98, 282] on span "信用卡" at bounding box center [102, 281] width 48 height 11
type input "信用卡"
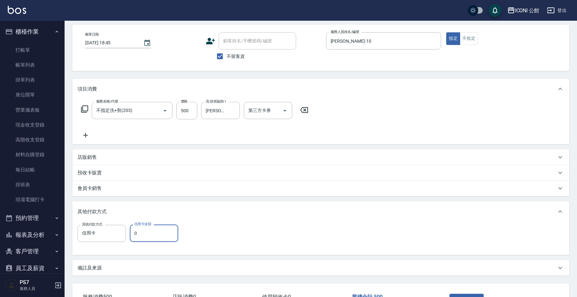
click at [145, 235] on input "0" at bounding box center [154, 232] width 48 height 17
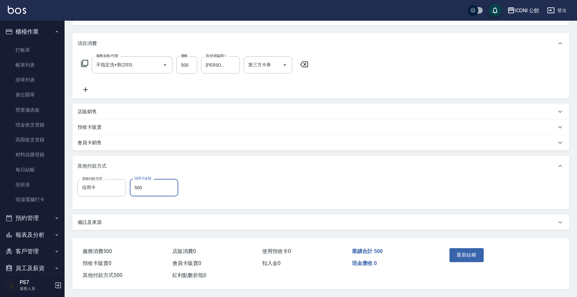
scroll to position [76, 0]
type input "500"
click at [456, 251] on button "重新結帳" at bounding box center [467, 255] width 34 height 14
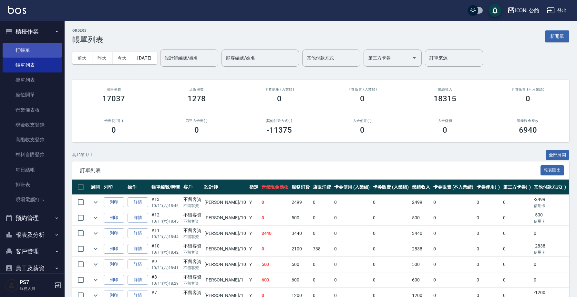
click at [25, 49] on link "打帳單" at bounding box center [32, 50] width 59 height 15
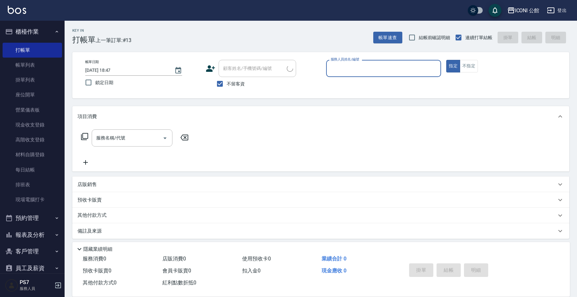
click at [335, 64] on input "服務人員姓名/編號" at bounding box center [384, 68] width 110 height 11
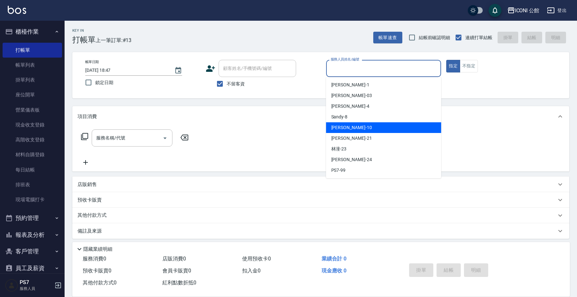
click at [353, 129] on div "Anna -10" at bounding box center [383, 127] width 115 height 11
type input "Anna-10"
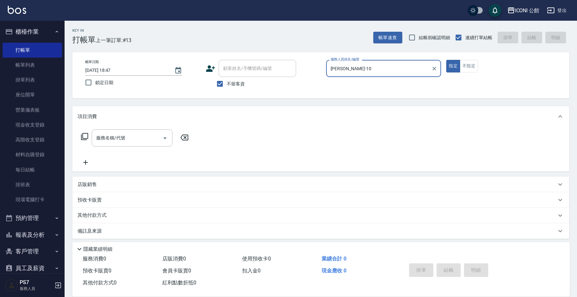
click at [88, 136] on icon at bounding box center [84, 136] width 7 height 7
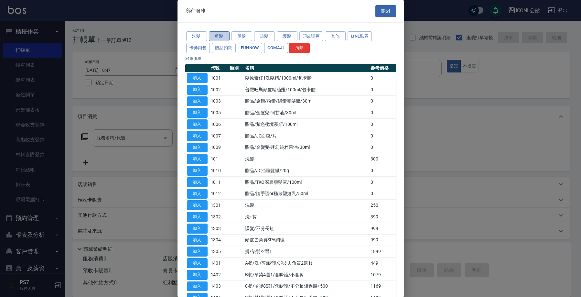
click at [225, 36] on button "剪髮" at bounding box center [219, 36] width 21 height 10
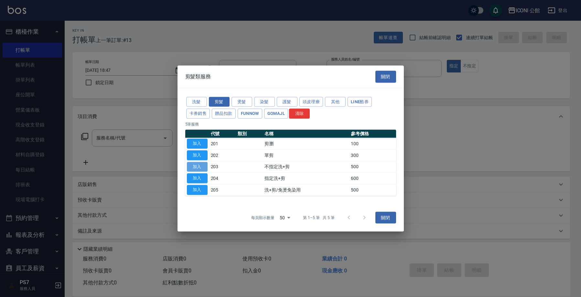
click at [194, 164] on button "加入" at bounding box center [197, 167] width 21 height 10
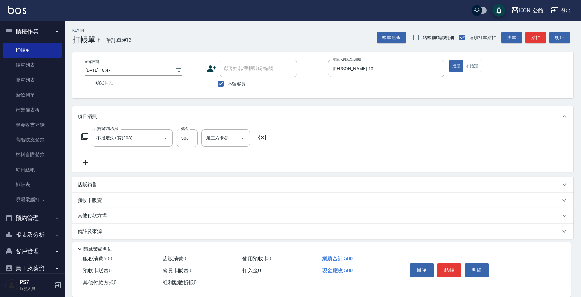
type input "不指定洗+剪(203)"
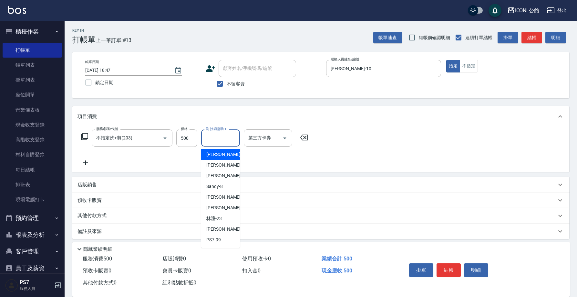
click at [208, 139] on input "洗-技術協助-1" at bounding box center [220, 137] width 33 height 11
click at [232, 209] on div "Tim -21" at bounding box center [220, 207] width 39 height 11
type input "Tim-21"
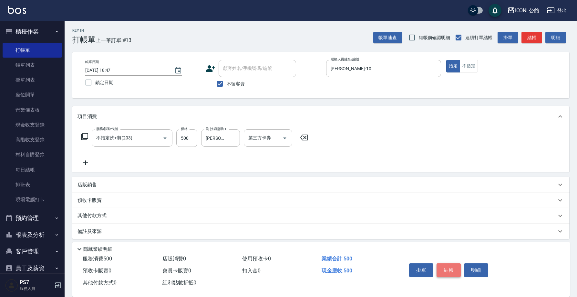
click at [448, 263] on button "結帳" at bounding box center [449, 270] width 24 height 14
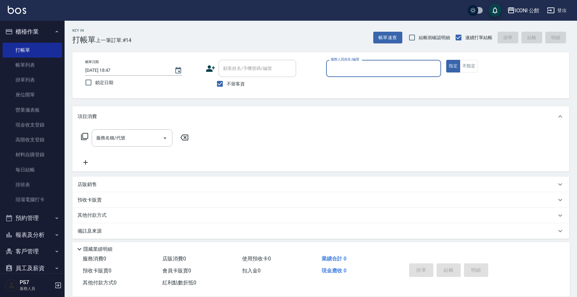
click at [371, 69] on input "服務人員姓名/編號" at bounding box center [384, 68] width 110 height 11
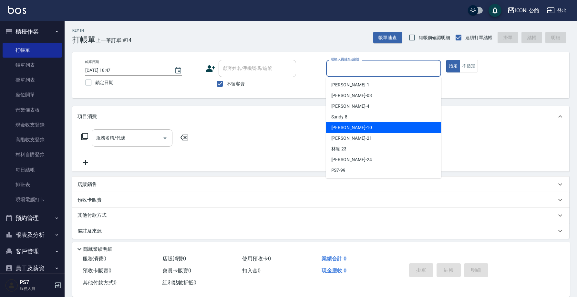
click at [366, 123] on div "Anna -10" at bounding box center [383, 127] width 115 height 11
type input "Anna-10"
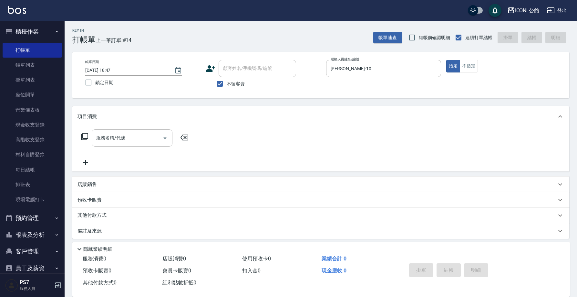
click at [82, 137] on icon at bounding box center [84, 136] width 7 height 7
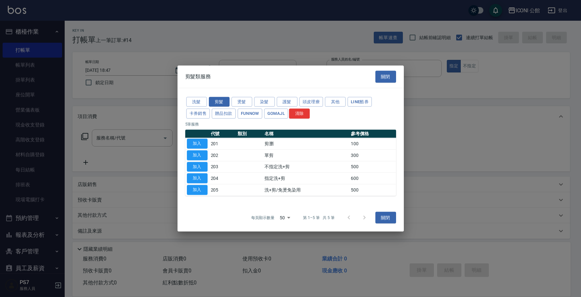
click at [190, 161] on td "加入" at bounding box center [197, 167] width 24 height 12
click at [196, 164] on button "加入" at bounding box center [197, 167] width 21 height 10
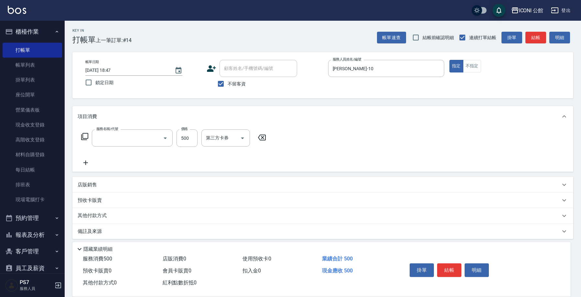
type input "不指定洗+剪(203)"
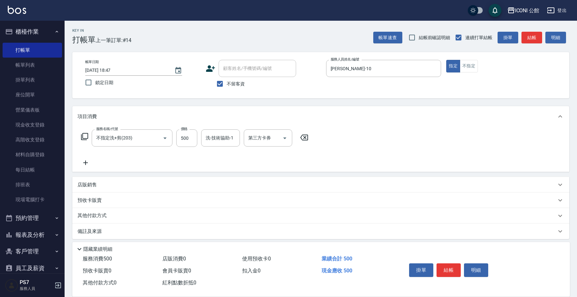
click at [90, 184] on p "店販銷售" at bounding box center [87, 184] width 19 height 7
click at [107, 205] on input "服務人員姓名/編號" at bounding box center [101, 208] width 43 height 11
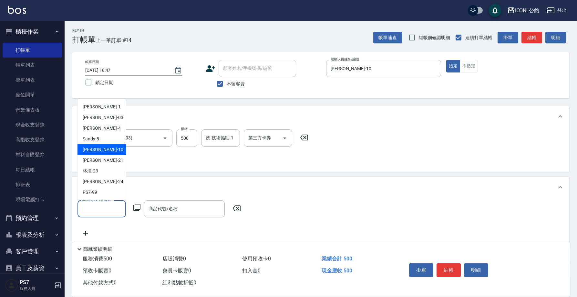
click at [112, 152] on div "Anna -10" at bounding box center [102, 149] width 48 height 11
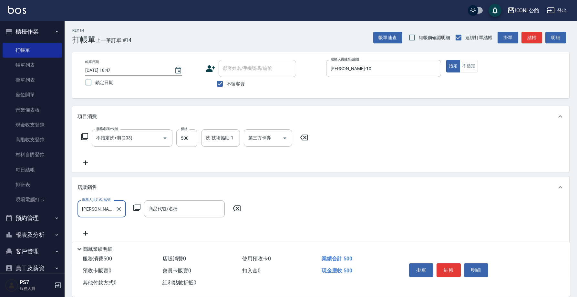
type input "Anna-10"
click at [137, 206] on icon at bounding box center [137, 207] width 8 height 8
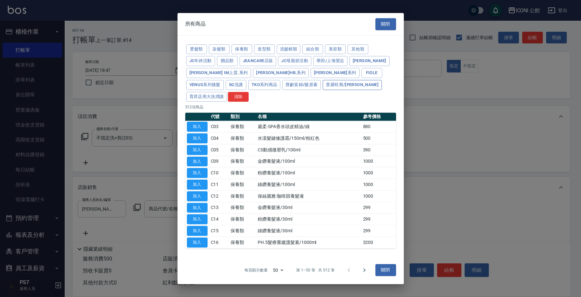
click at [322, 90] on button "普羅旺斯/麗媛" at bounding box center [351, 85] width 59 height 10
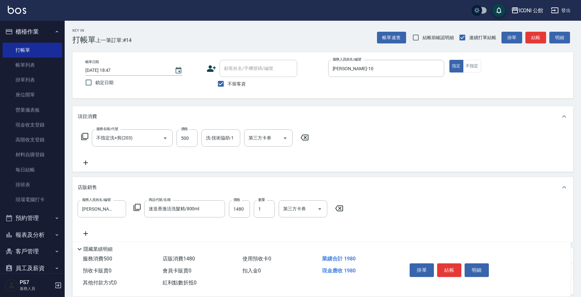
type input "迷迭香激活洗髮精/800ml"
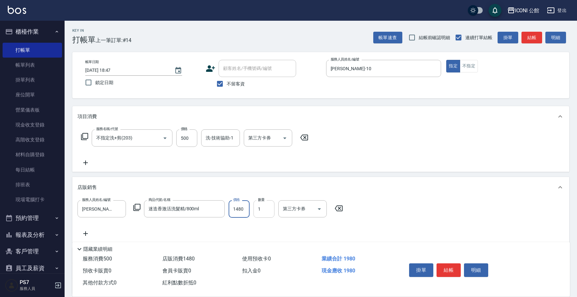
drag, startPoint x: 233, startPoint y: 209, endPoint x: 261, endPoint y: 216, distance: 29.1
click at [261, 216] on div "服務人員姓名/編號 Anna-10 服務人員姓名/編號 商品代號/名稱 迷迭香激活洗髮精/800ml 商品代號/名稱 價格 1480 價格 數量 1 數量 第…" at bounding box center [212, 208] width 269 height 17
type input "1200"
click at [445, 270] on button "結帳" at bounding box center [449, 270] width 24 height 14
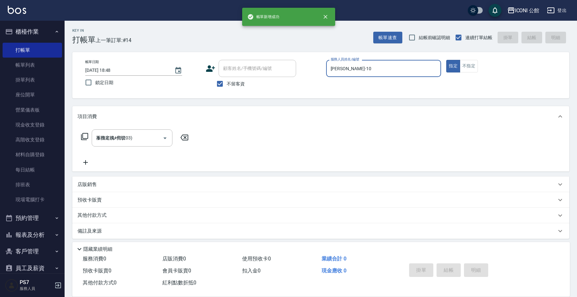
type input "2025/10/11 18:48"
click at [374, 65] on input "服務人員姓名/編號" at bounding box center [384, 68] width 110 height 11
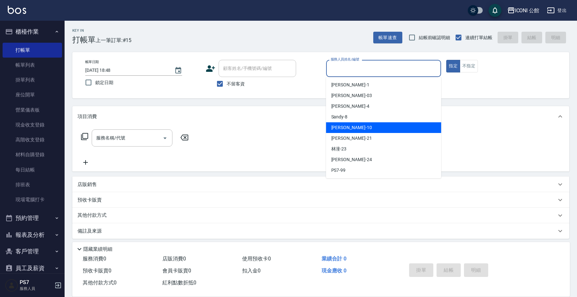
click at [368, 129] on div "Anna -10" at bounding box center [383, 127] width 115 height 11
type input "Anna-10"
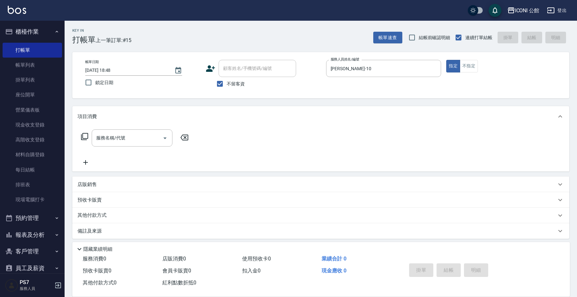
click at [83, 133] on icon at bounding box center [84, 136] width 7 height 7
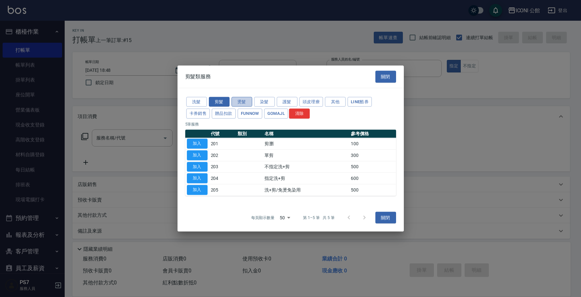
click at [243, 106] on button "燙髮" at bounding box center [241, 102] width 21 height 10
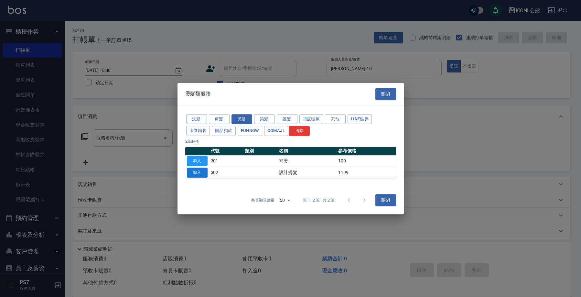
click at [192, 173] on button "加入" at bounding box center [197, 172] width 21 height 10
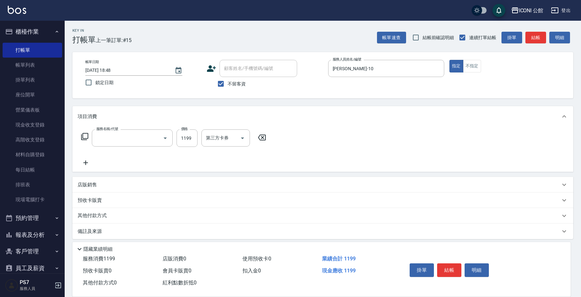
type input "設計燙髮(302)"
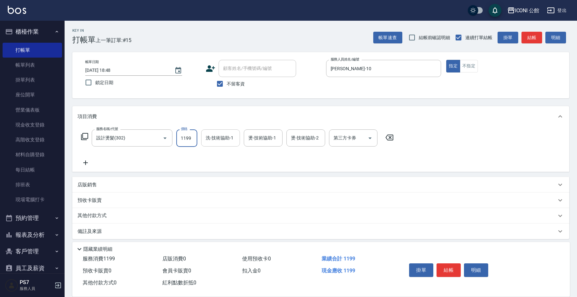
drag, startPoint x: 178, startPoint y: 138, endPoint x: 205, endPoint y: 140, distance: 26.6
click at [205, 140] on div "服務名稱/代號 設計燙髮(302) 服務名稱/代號 價格 1199 價格 洗-技術協助-1 洗-技術協助-1 燙-技術協助-1 燙-技術協助-1 燙-技術協助…" at bounding box center [238, 137] width 320 height 17
type input "1599"
type input "Tim-21"
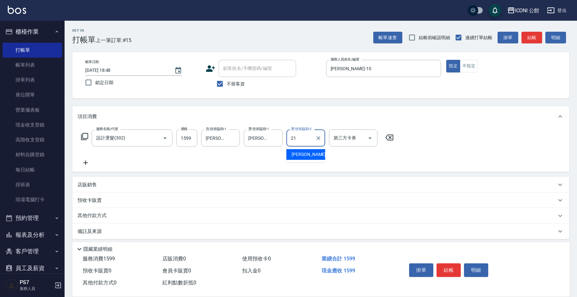
type input "Tim-21"
click at [447, 269] on button "結帳" at bounding box center [449, 270] width 24 height 14
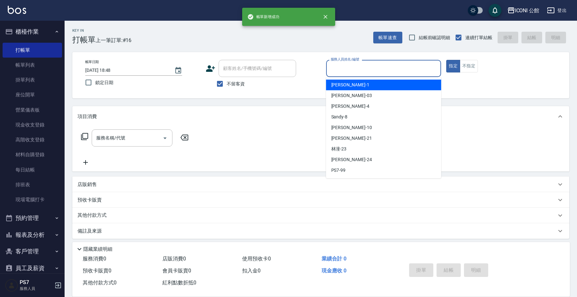
click at [354, 72] on input "服務人員姓名/編號" at bounding box center [384, 68] width 110 height 11
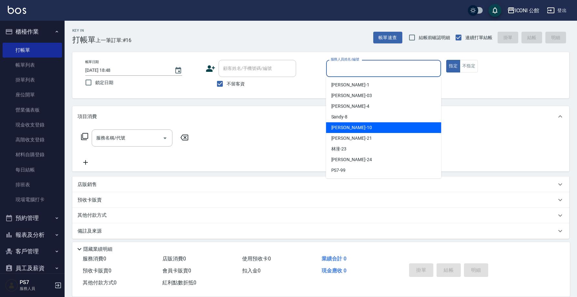
click at [361, 125] on div "Anna -10" at bounding box center [383, 127] width 115 height 11
type input "Anna-10"
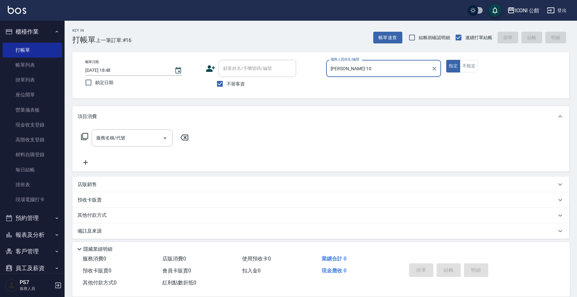
click at [87, 135] on icon at bounding box center [85, 136] width 8 height 8
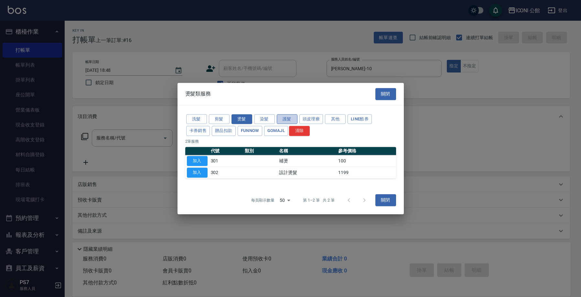
click at [285, 120] on button "護髮" at bounding box center [287, 119] width 21 height 10
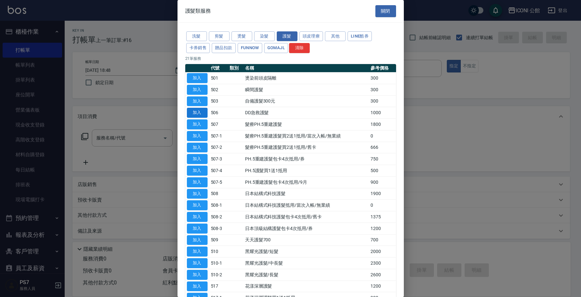
click at [196, 108] on button "加入" at bounding box center [197, 113] width 21 height 10
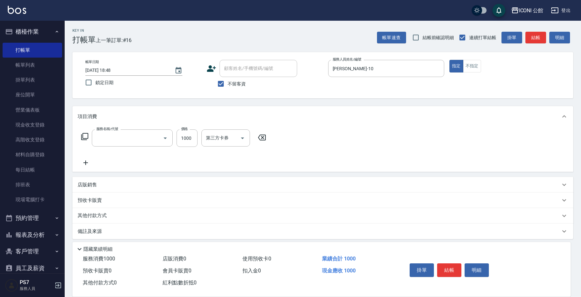
type input "DD急救護髮(506)"
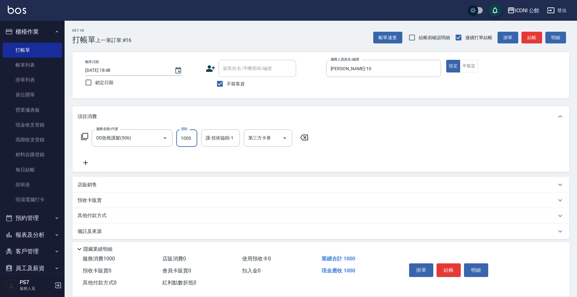
drag, startPoint x: 179, startPoint y: 138, endPoint x: 217, endPoint y: 149, distance: 39.6
click at [217, 149] on div "服務名稱/代號 DD急救護髮(506) 服務名稱/代號 價格 1000 價格 護-技術協助-1 護-技術協助-1 第三方卡券 第三方卡券" at bounding box center [195, 147] width 235 height 37
type input "800"
type input "Tim-21"
click at [86, 134] on icon at bounding box center [85, 136] width 8 height 8
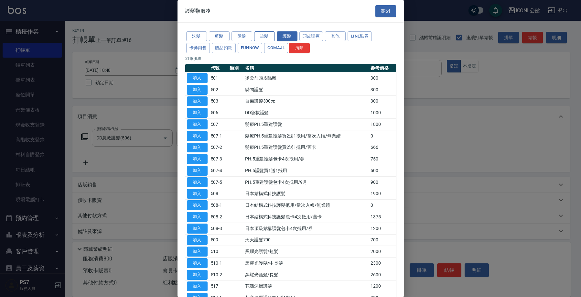
click at [261, 37] on button "染髮" at bounding box center [264, 36] width 21 height 10
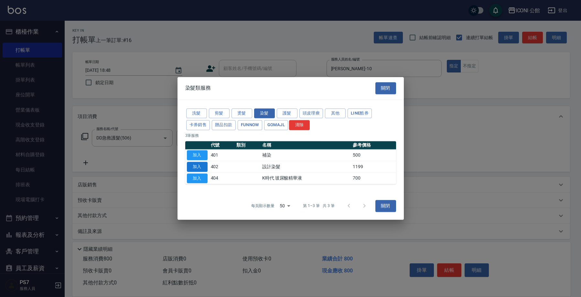
click at [200, 168] on button "加入" at bounding box center [197, 167] width 21 height 10
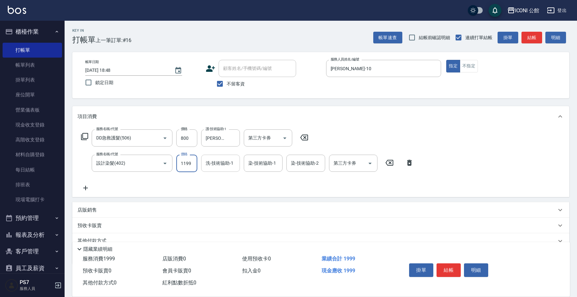
drag, startPoint x: 180, startPoint y: 163, endPoint x: 218, endPoint y: 169, distance: 38.7
click at [218, 169] on div "服務名稱/代號 設計染髮(402) 服務名稱/代號 價格 1199 價格 洗-技術協助-1 洗-技術協助-1 染-技術協助-1 染-技術協助-1 染-技術協助…" at bounding box center [248, 162] width 340 height 17
type input "1999"
type input "Tim-21"
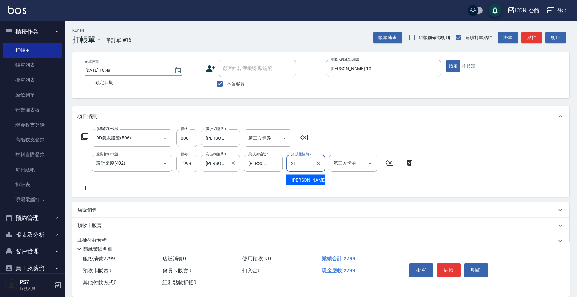
type input "Tim-21"
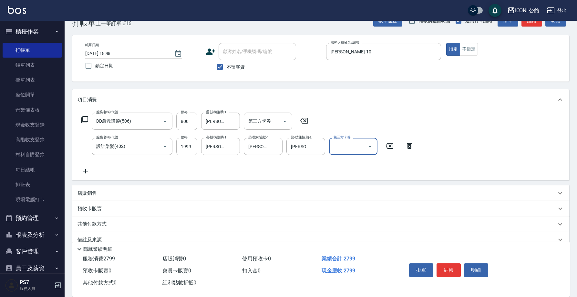
scroll to position [29, 0]
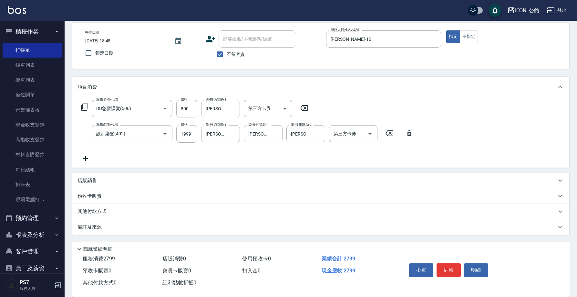
click at [90, 179] on p "店販銷售" at bounding box center [87, 180] width 19 height 7
click at [99, 200] on input "服務人員姓名/編號" at bounding box center [101, 204] width 43 height 11
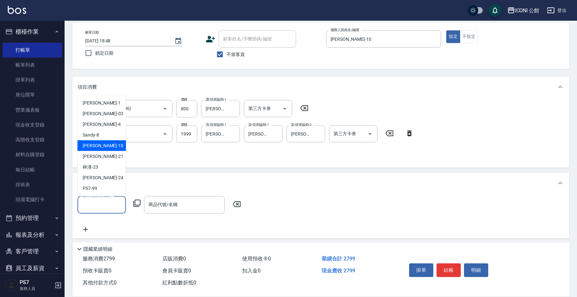
click at [105, 147] on div "Anna -10" at bounding box center [102, 145] width 48 height 11
type input "Anna-10"
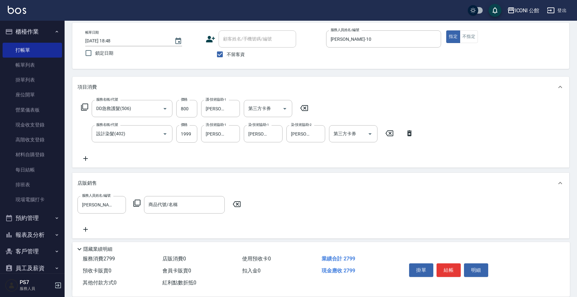
click at [138, 200] on icon at bounding box center [137, 203] width 8 height 8
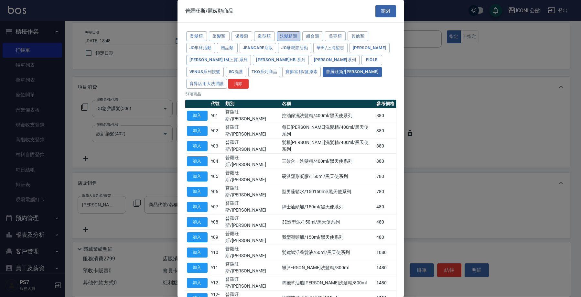
click at [291, 39] on button "洗髮精類" at bounding box center [289, 36] width 24 height 10
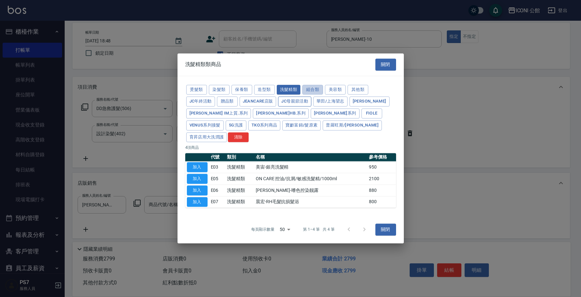
drag, startPoint x: 311, startPoint y: 97, endPoint x: 307, endPoint y: 106, distance: 10.4
click at [311, 95] on button "組合類" at bounding box center [312, 90] width 21 height 10
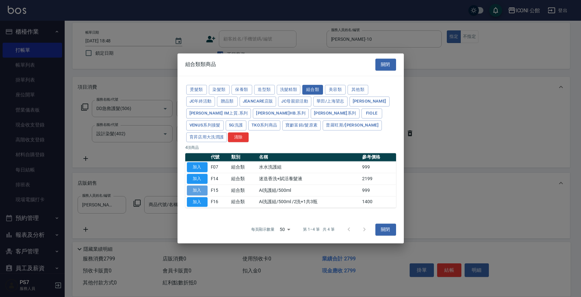
click at [202, 185] on button "加入" at bounding box center [197, 190] width 21 height 10
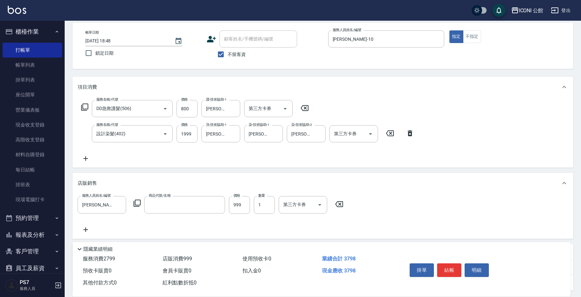
type input "Ai洗護組/500ml"
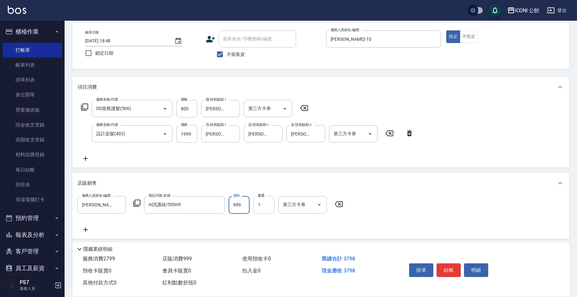
drag, startPoint x: 232, startPoint y: 203, endPoint x: 256, endPoint y: 207, distance: 24.2
click at [256, 207] on div "服務人員姓名/編號 Anna-10 服務人員姓名/編號 商品代號/名稱 Ai洗護組/500ml 商品代號/名稱 價格 999 價格 數量 1 數量 第三方卡券…" at bounding box center [212, 204] width 269 height 17
type input "800"
click at [86, 108] on icon at bounding box center [85, 107] width 8 height 8
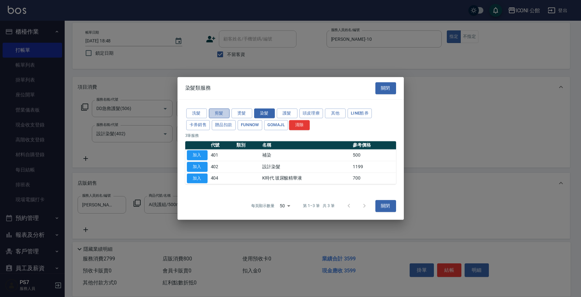
click at [217, 116] on button "剪髮" at bounding box center [219, 113] width 21 height 10
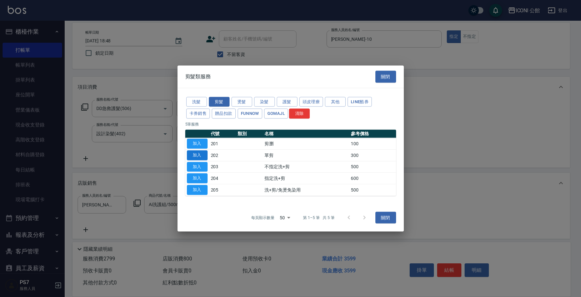
click at [195, 156] on button "加入" at bounding box center [197, 155] width 21 height 10
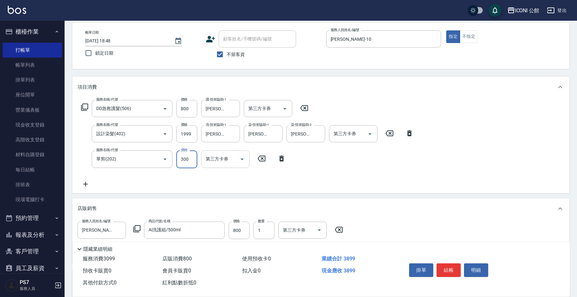
drag, startPoint x: 178, startPoint y: 161, endPoint x: 210, endPoint y: 164, distance: 31.8
click at [210, 164] on div "服務名稱/代號 單剪(202) 服務名稱/代號 價格 300 價格 第三方卡券 第三方卡券" at bounding box center [184, 158] width 212 height 17
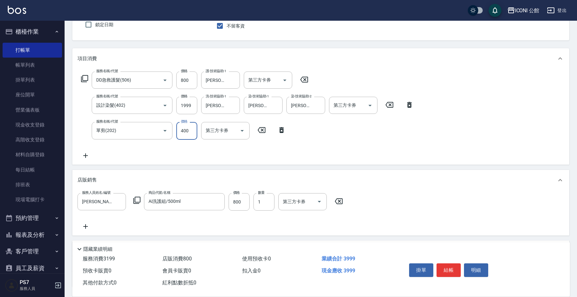
scroll to position [46, 0]
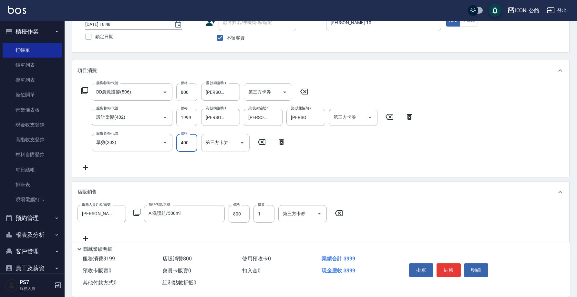
drag, startPoint x: 179, startPoint y: 142, endPoint x: 212, endPoint y: 151, distance: 34.1
click at [212, 151] on div "服務名稱/代號 單剪(202) 服務名稱/代號 價格 400 價格 第三方卡券 第三方卡券" at bounding box center [184, 142] width 212 height 17
type input "300"
drag, startPoint x: 180, startPoint y: 116, endPoint x: 227, endPoint y: 130, distance: 49.4
click at [227, 130] on div "服務名稱/代號 DD急救護髮(506) 服務名稱/代號 價格 800 價格 護-技術協助-1 Tim-21 護-技術協助-1 第三方卡券 第三方卡券 服務名稱…" at bounding box center [248, 127] width 340 height 88
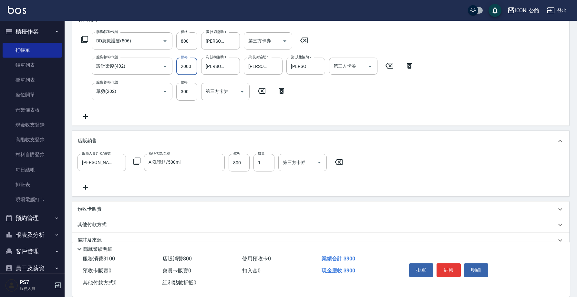
scroll to position [110, 0]
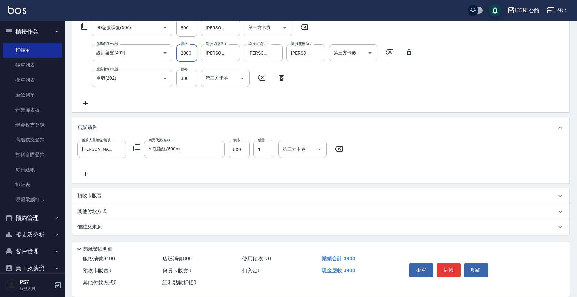
type input "2000"
click at [100, 213] on p "其他付款方式" at bounding box center [94, 211] width 32 height 7
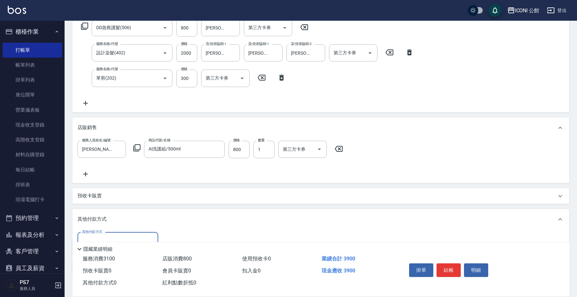
click at [105, 236] on input "其他付款方式" at bounding box center [117, 240] width 75 height 11
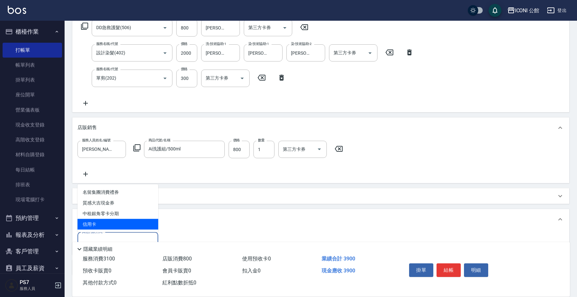
click at [110, 224] on span "信用卡" at bounding box center [118, 224] width 81 height 11
type input "信用卡"
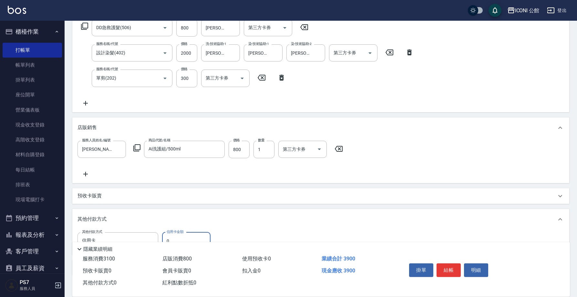
click at [172, 237] on input "0" at bounding box center [186, 240] width 48 height 17
type input "3900"
click at [452, 271] on button "結帳" at bounding box center [449, 270] width 24 height 14
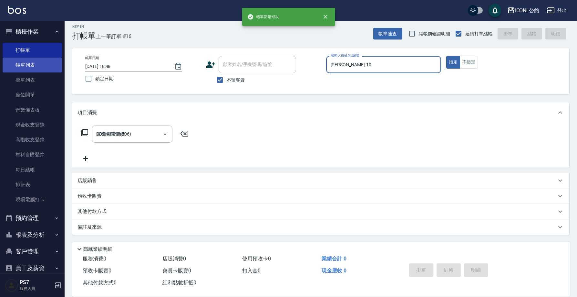
type input "2025/10/11 18:50"
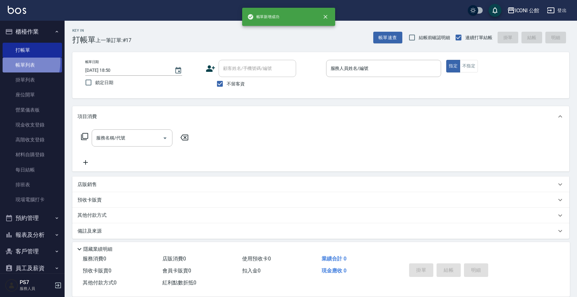
click at [16, 62] on link "帳單列表" at bounding box center [32, 65] width 59 height 15
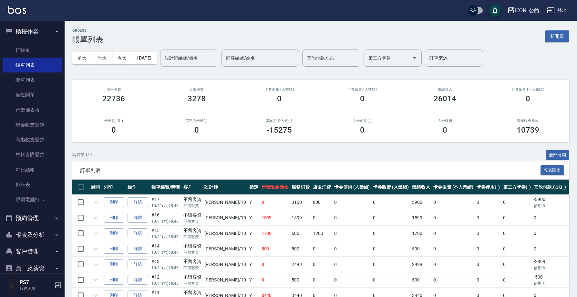
click at [189, 59] on input "設計師編號/姓名" at bounding box center [189, 57] width 52 height 11
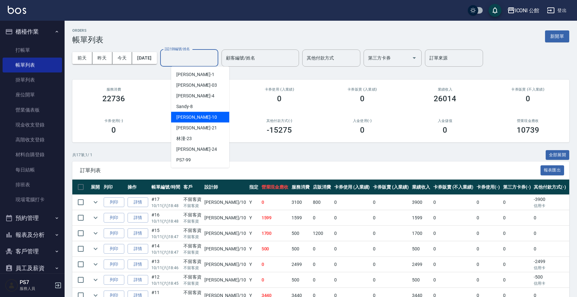
click at [197, 117] on div "Anna -10" at bounding box center [200, 117] width 58 height 11
type input "Anna-10"
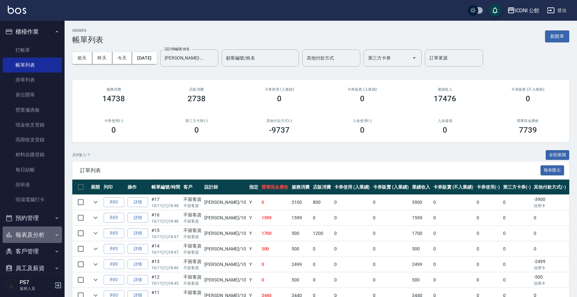
click at [40, 235] on button "報表及分析" at bounding box center [32, 234] width 59 height 17
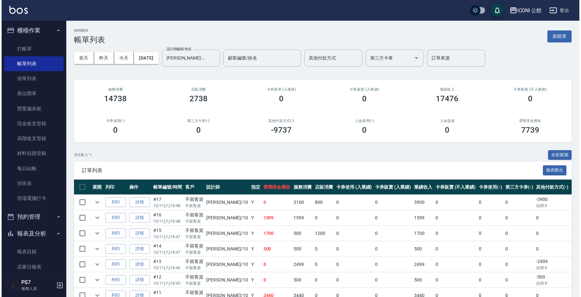
scroll to position [58, 0]
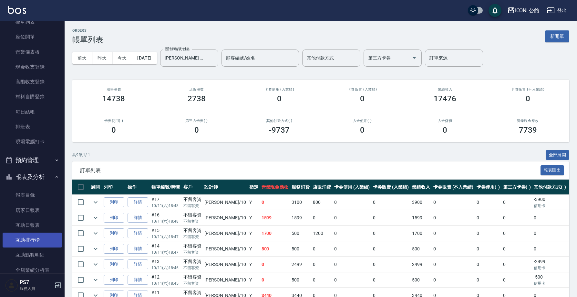
click at [41, 244] on link "互助排行榜" at bounding box center [32, 239] width 59 height 15
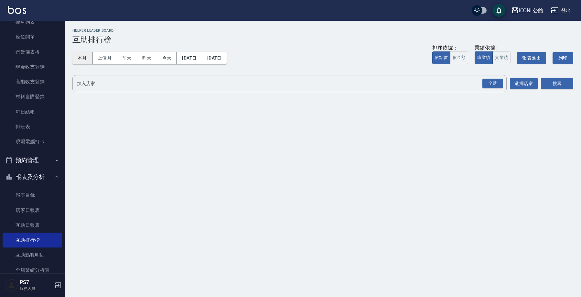
click at [88, 58] on button "本月" at bounding box center [82, 58] width 20 height 12
click at [498, 85] on div "全選" at bounding box center [492, 84] width 21 height 10
click at [545, 85] on button "搜尋" at bounding box center [556, 84] width 32 height 12
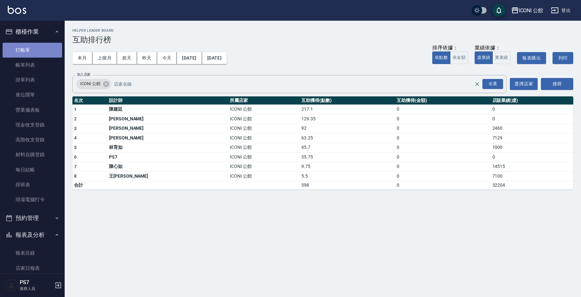
click at [36, 46] on link "打帳單" at bounding box center [32, 50] width 59 height 15
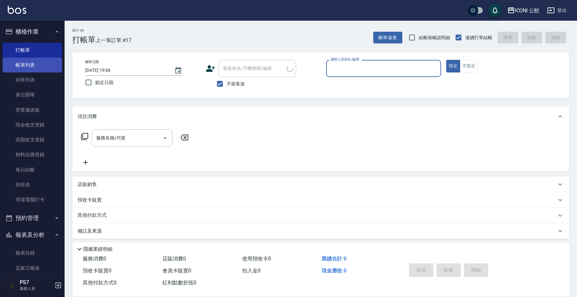
click at [32, 61] on link "帳單列表" at bounding box center [32, 65] width 59 height 15
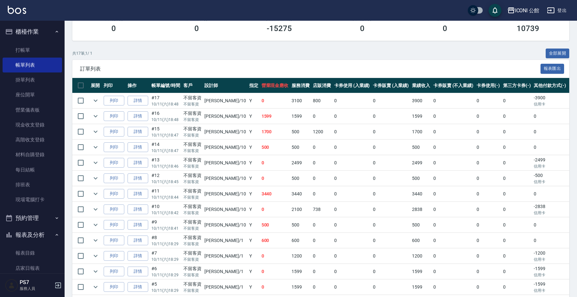
scroll to position [191, 0]
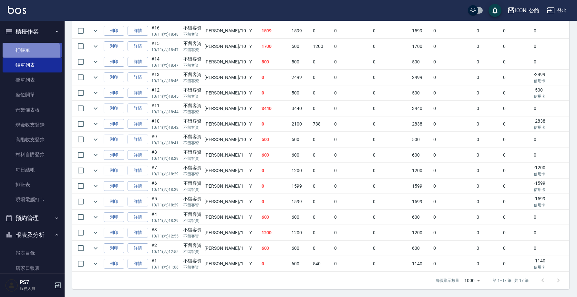
click at [30, 51] on link "打帳單" at bounding box center [32, 50] width 59 height 15
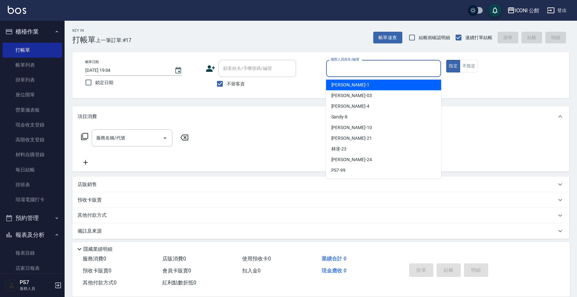
click at [371, 72] on input "服務人員姓名/編號" at bounding box center [384, 68] width 110 height 11
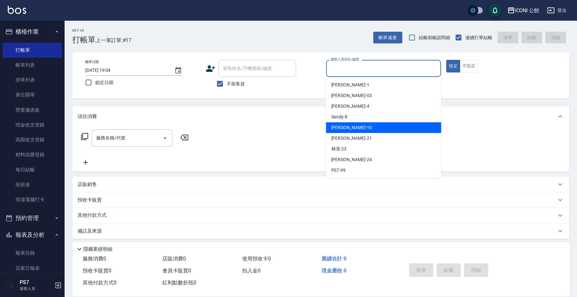
click at [366, 127] on div "Anna -10" at bounding box center [383, 127] width 115 height 11
type input "Anna-10"
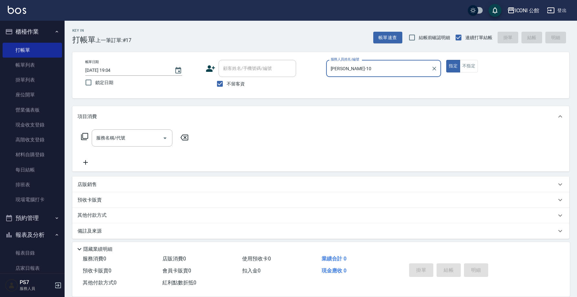
click at [83, 137] on icon at bounding box center [85, 136] width 8 height 8
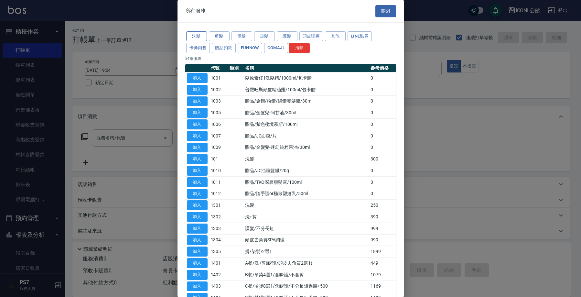
click at [201, 33] on button "洗髮" at bounding box center [196, 36] width 21 height 10
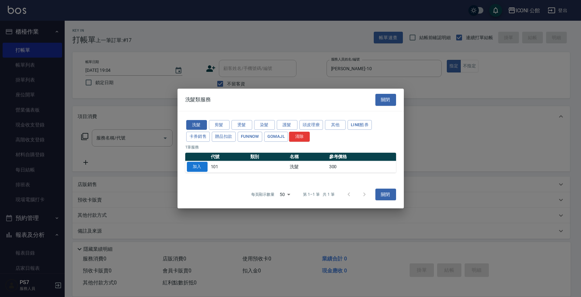
click at [203, 164] on button "加入" at bounding box center [197, 167] width 21 height 10
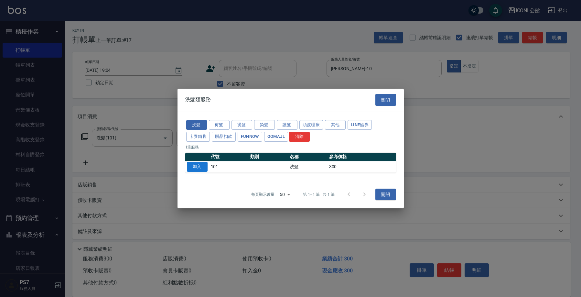
type input "洗髮(101)"
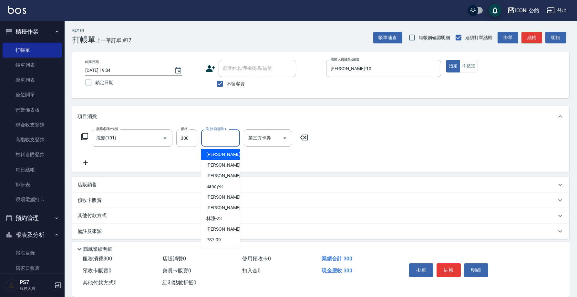
click at [232, 137] on input "洗-技術協助-1" at bounding box center [220, 137] width 33 height 11
click at [218, 196] on span "Anna -10" at bounding box center [226, 197] width 41 height 7
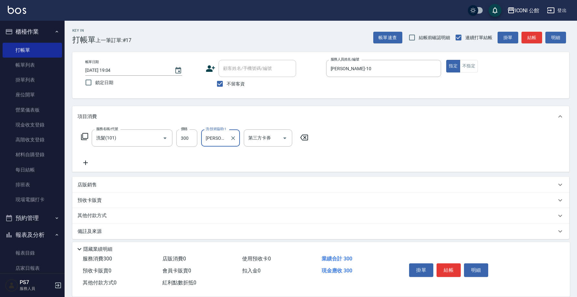
click at [223, 138] on input "Anna-10" at bounding box center [215, 137] width 23 height 11
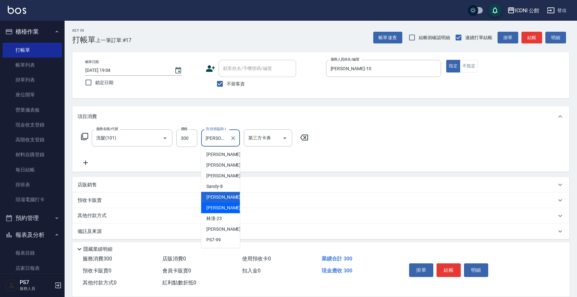
click at [213, 209] on span "Tim -21" at bounding box center [226, 207] width 41 height 7
type input "Tim-21"
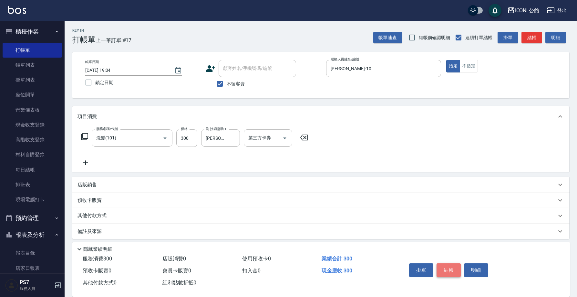
click at [444, 269] on button "結帳" at bounding box center [449, 270] width 24 height 14
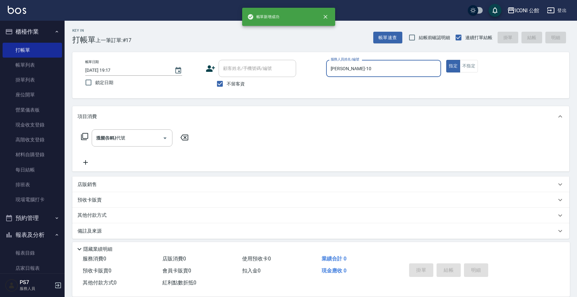
type input "2025/10/11 19:17"
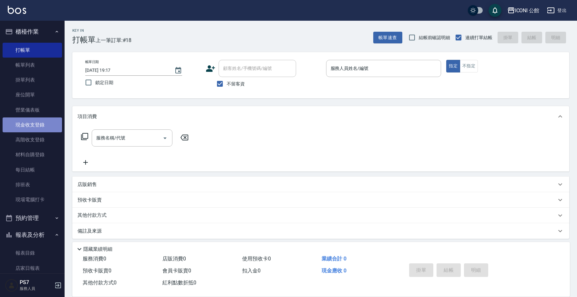
click at [38, 123] on link "現金收支登錄" at bounding box center [32, 124] width 59 height 15
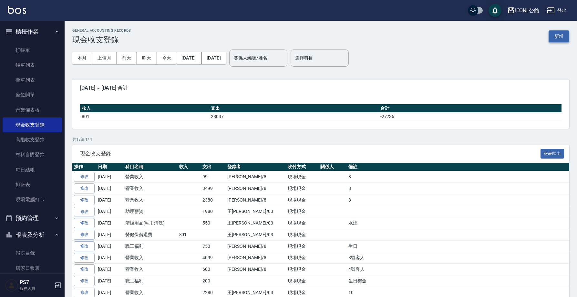
click at [559, 38] on button "新增" at bounding box center [559, 36] width 21 height 12
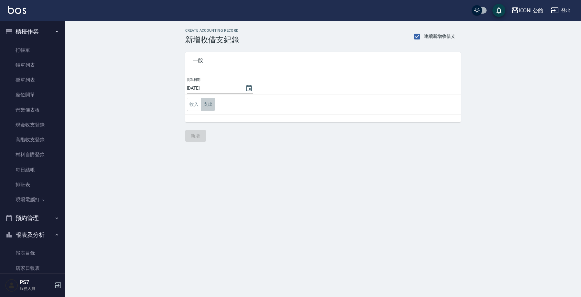
click at [205, 105] on button "支出" at bounding box center [208, 104] width 15 height 13
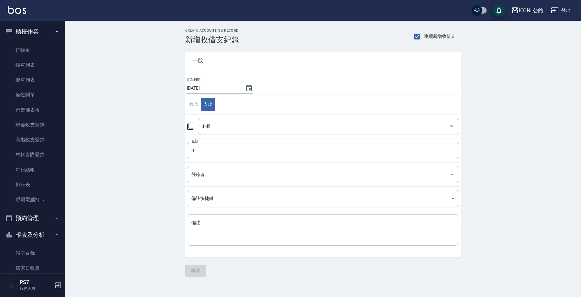
click at [194, 127] on icon at bounding box center [190, 125] width 7 height 7
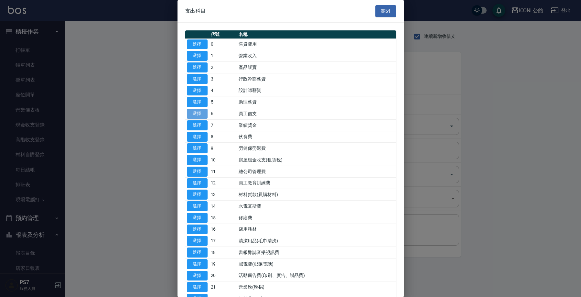
click at [195, 114] on button "選擇" at bounding box center [197, 114] width 21 height 10
type input "6 員工借支"
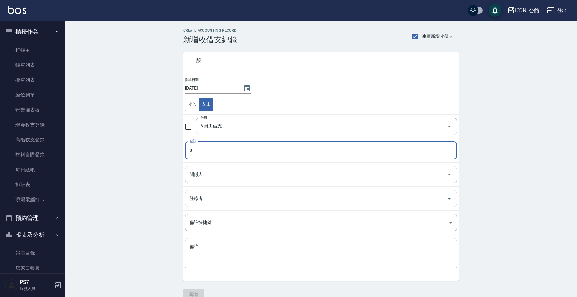
click at [203, 150] on input "0" at bounding box center [321, 149] width 272 height 17
type input "02000"
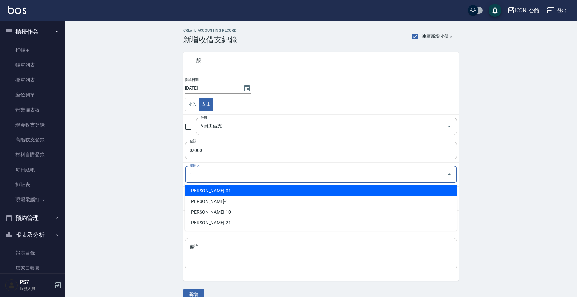
type input "葉翰錡-01"
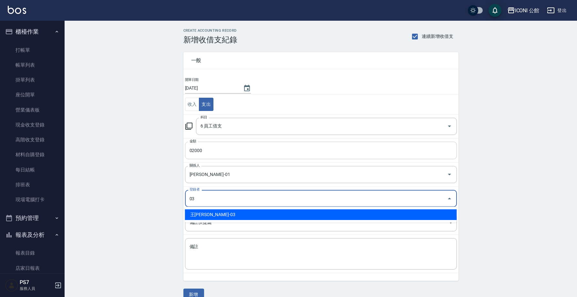
type input "王Lisa-03"
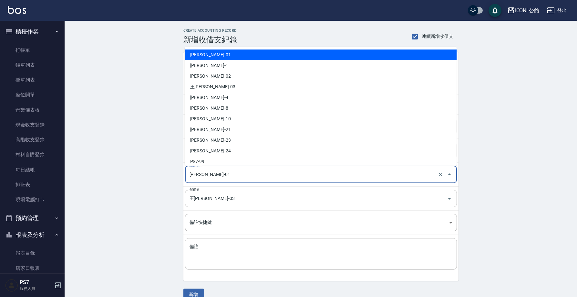
click at [218, 179] on input "葉翰錡-01" at bounding box center [312, 174] width 248 height 11
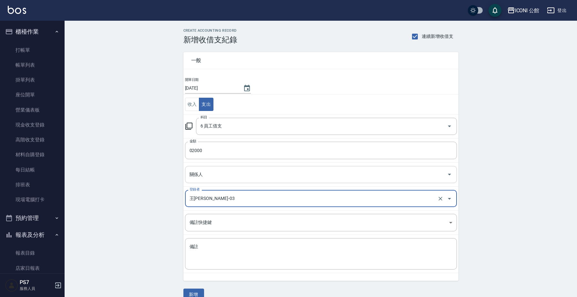
click at [216, 176] on input "關係人" at bounding box center [316, 174] width 257 height 11
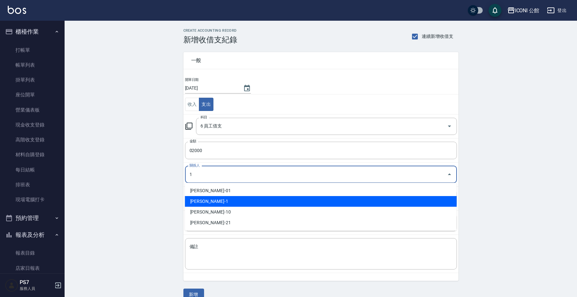
click at [210, 202] on li "謝宗汶-1" at bounding box center [321, 201] width 272 height 11
type input "謝宗汶-1"
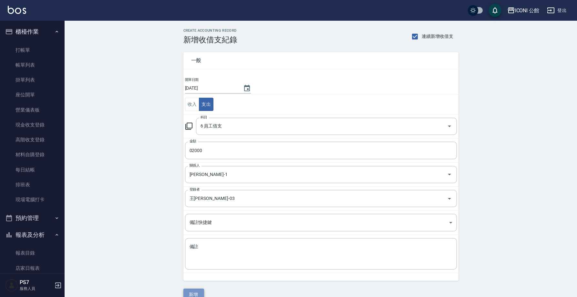
click at [194, 291] on button "新增" at bounding box center [193, 294] width 21 height 12
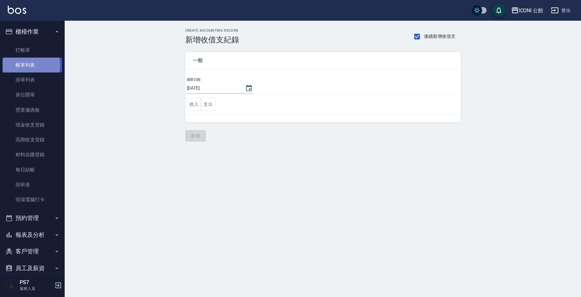
click at [26, 65] on link "帳單列表" at bounding box center [32, 65] width 59 height 15
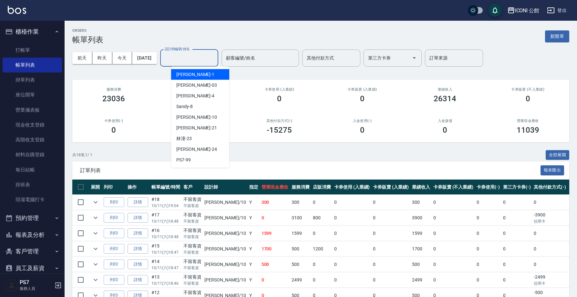
click at [184, 55] on div "設計師編號/姓名 設計師編號/姓名" at bounding box center [189, 57] width 58 height 17
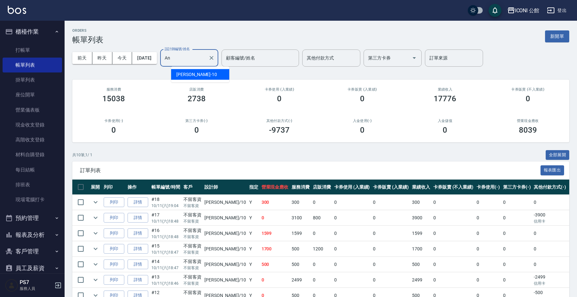
type input "A"
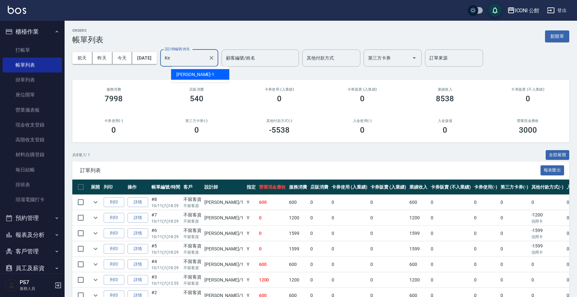
type input "K"
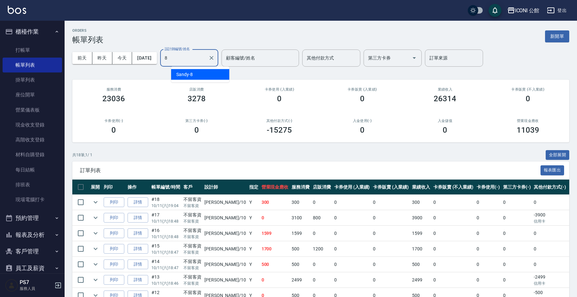
type input "Sandy-8"
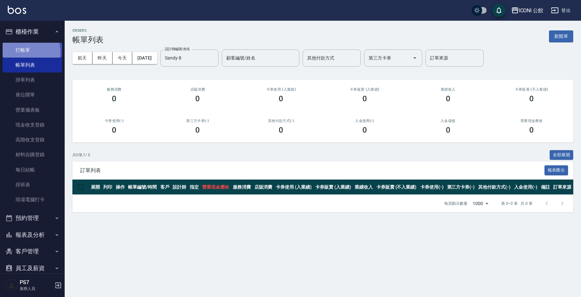
click at [24, 52] on link "打帳單" at bounding box center [32, 50] width 59 height 15
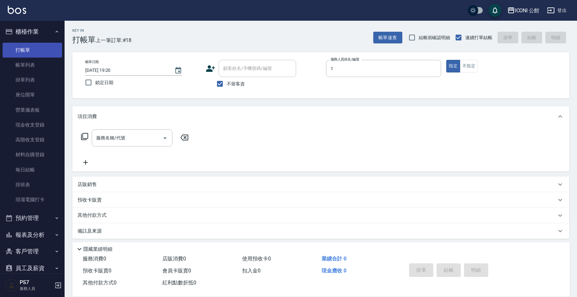
type input "Kevin-1"
type button "true"
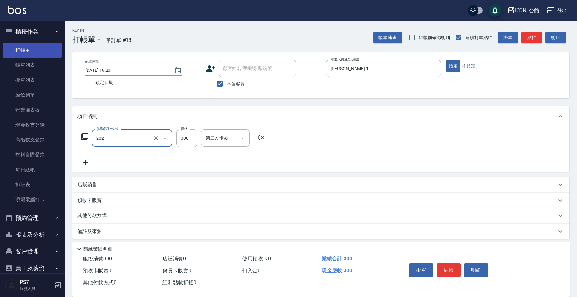
type input "單剪(202)"
type input "400"
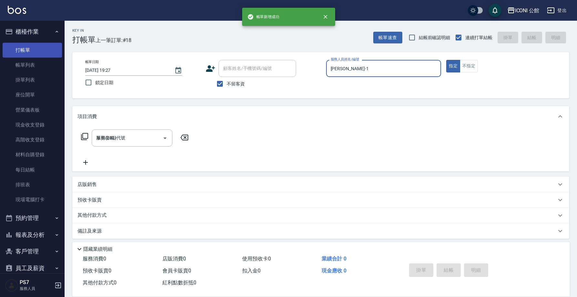
type input "2025/10/11 19:27"
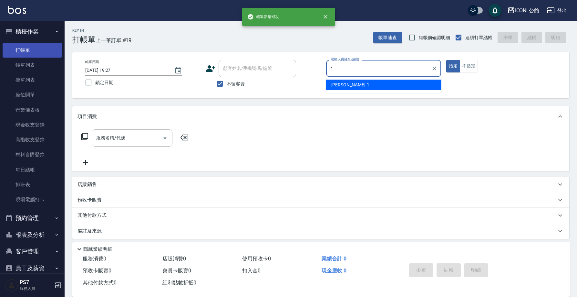
type input "Kevin-1"
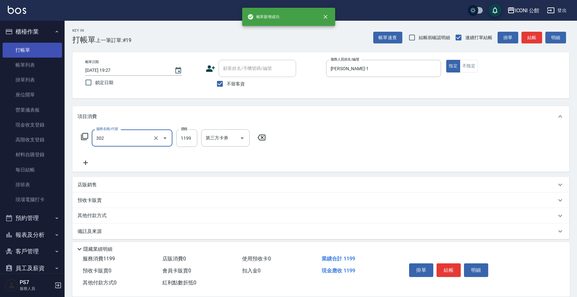
type input "設計燙髮(302)"
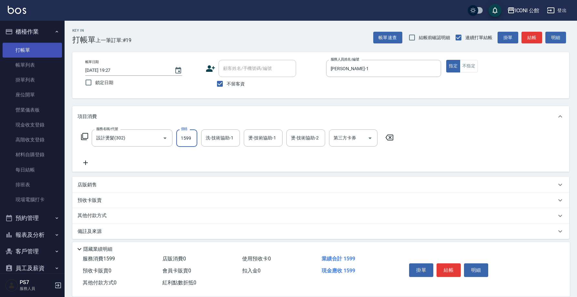
type input "1599"
type input "Tim-21"
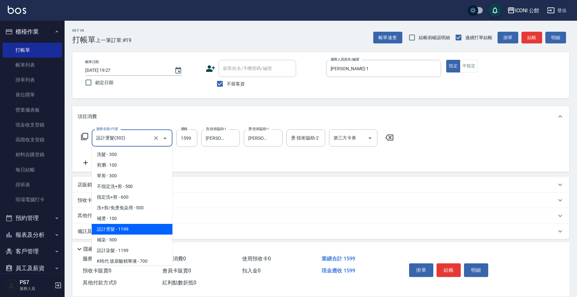
click at [139, 134] on input "設計燙髮(302)" at bounding box center [123, 137] width 57 height 11
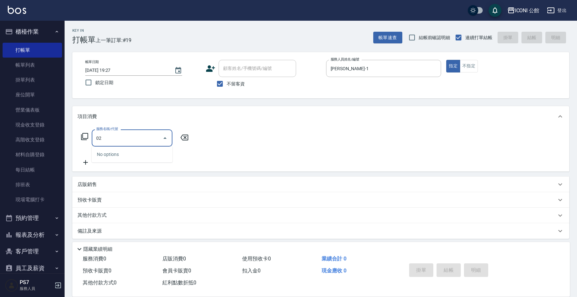
type input "0"
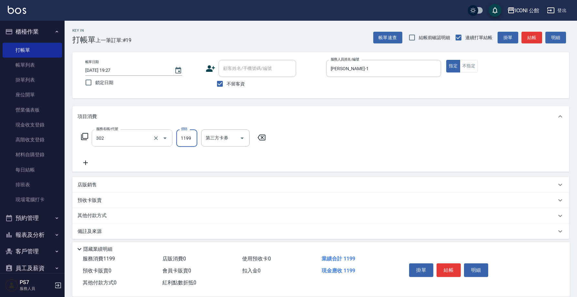
type input "設計燙髮(302)"
type input "1600"
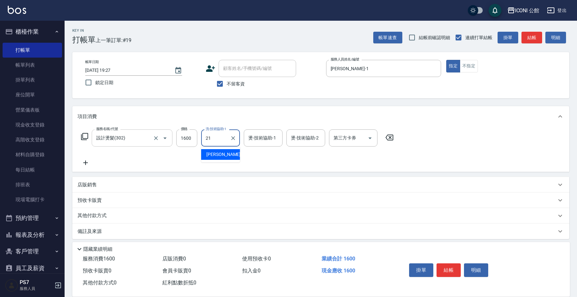
type input "Tim-21"
type input "8"
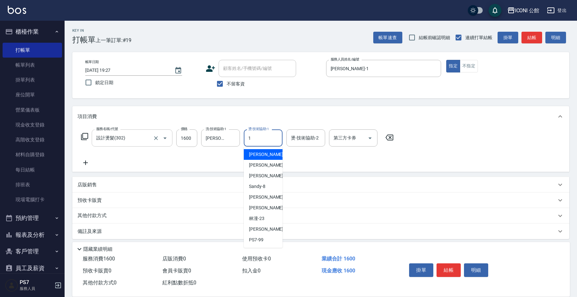
type input "Kevin-1"
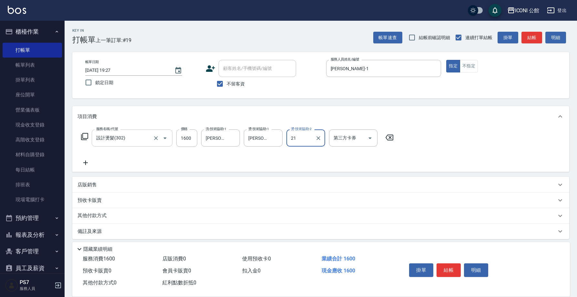
type input "Tim-21"
drag, startPoint x: 262, startPoint y: 133, endPoint x: 273, endPoint y: 140, distance: 12.7
click at [264, 133] on input "Kevin-1" at bounding box center [258, 137] width 23 height 11
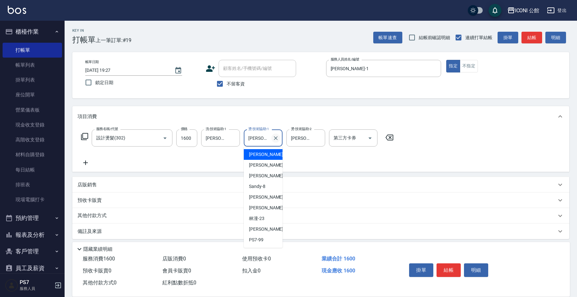
click at [273, 140] on icon "Clear" at bounding box center [276, 138] width 6 height 6
type input "Sandy-8"
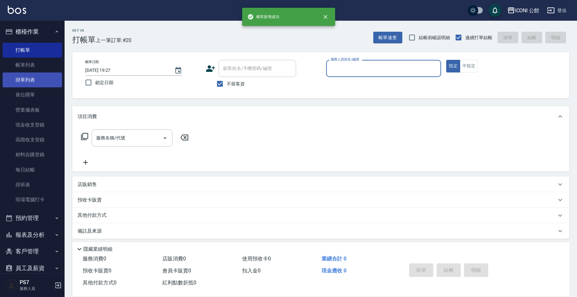
click at [36, 77] on link "掛單列表" at bounding box center [32, 79] width 59 height 15
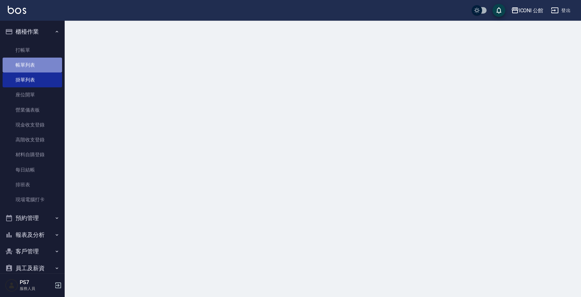
click at [34, 69] on link "帳單列表" at bounding box center [32, 65] width 59 height 15
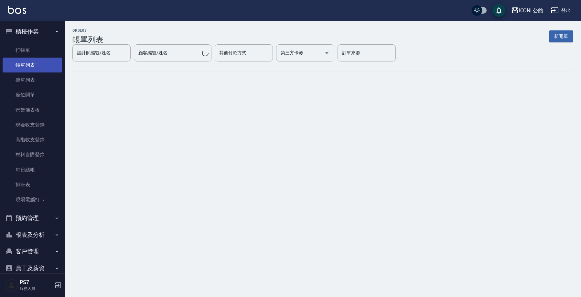
click at [33, 67] on link "帳單列表" at bounding box center [32, 65] width 59 height 15
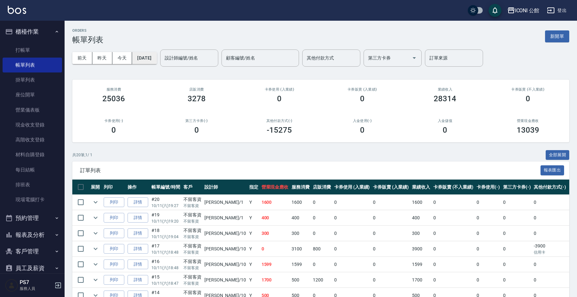
click at [157, 61] on button "[DATE]" at bounding box center [144, 58] width 25 height 12
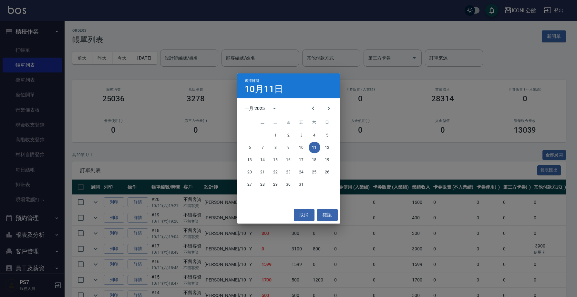
click at [173, 56] on div "選擇日期 10月11日 十月 2025 一 二 三 四 五 六 日 1 2 3 4 5 6 7 8 9 10 11 12 13 14 15 16 17 18 …" at bounding box center [288, 148] width 577 height 297
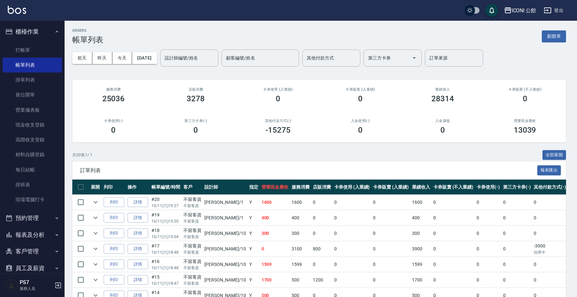
click at [179, 55] on input "設計師編號/姓名" at bounding box center [189, 57] width 52 height 11
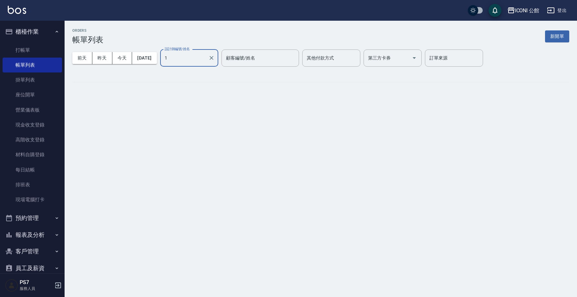
type input "Kevin-1"
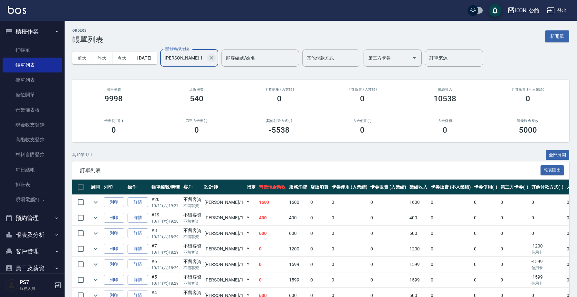
click at [214, 59] on icon "Clear" at bounding box center [212, 58] width 4 height 4
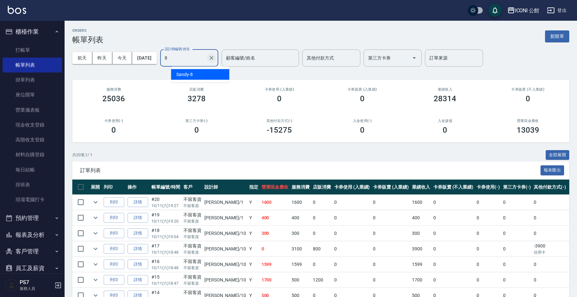
type input "Sandy-8"
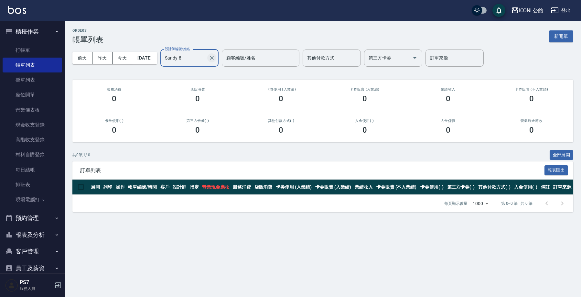
click at [214, 58] on icon "Clear" at bounding box center [212, 58] width 4 height 4
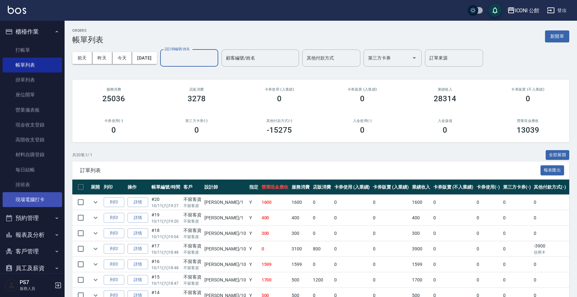
scroll to position [131, 0]
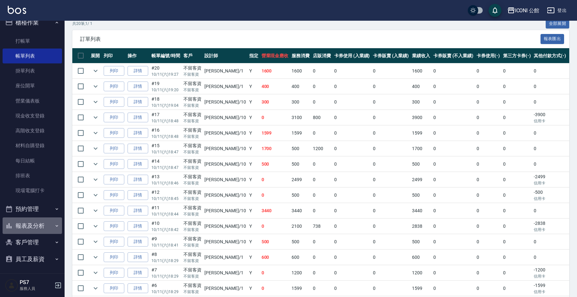
click at [34, 228] on button "報表及分析" at bounding box center [32, 225] width 59 height 17
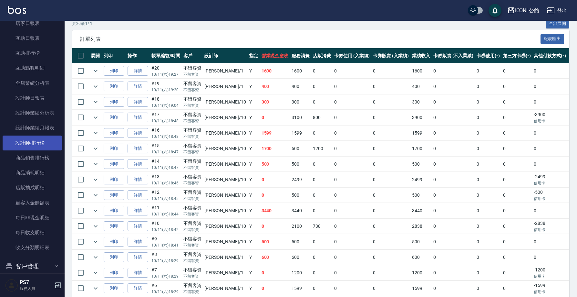
click at [43, 138] on link "設計師排行榜" at bounding box center [32, 142] width 59 height 15
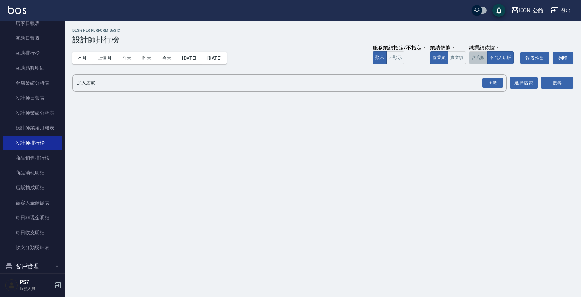
click at [479, 57] on button "含店販" at bounding box center [478, 57] width 18 height 13
click at [495, 80] on div "全選" at bounding box center [492, 83] width 21 height 10
click at [550, 85] on button "搜尋" at bounding box center [556, 83] width 32 height 12
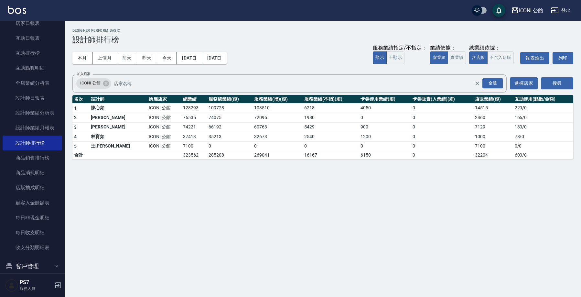
click at [353, 15] on div "ICONI 公館 登出" at bounding box center [290, 10] width 581 height 21
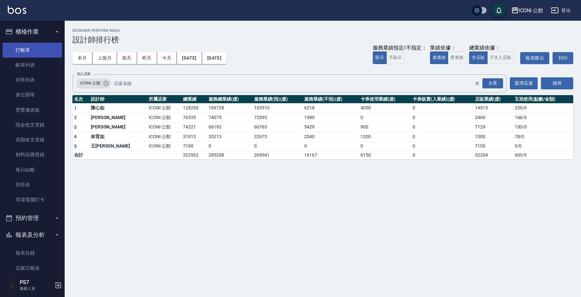
click at [27, 46] on link "打帳單" at bounding box center [32, 50] width 59 height 15
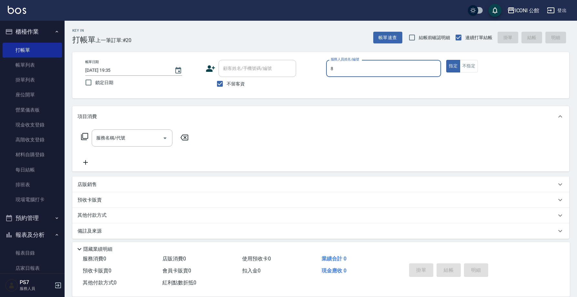
type input "Sandy-8"
type button "true"
click at [131, 134] on input "服務名稱/代號" at bounding box center [127, 137] width 65 height 11
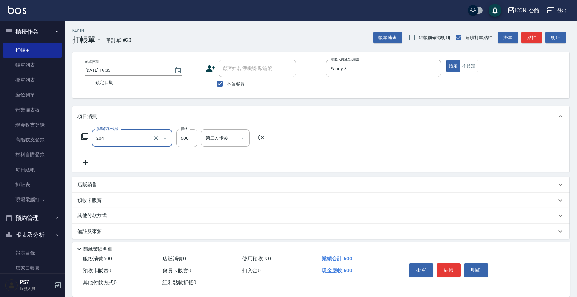
type input "指定洗+剪(204)"
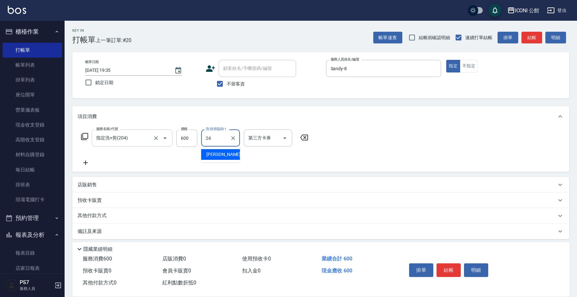
type input "可歆-24"
click at [85, 140] on icon at bounding box center [84, 136] width 7 height 7
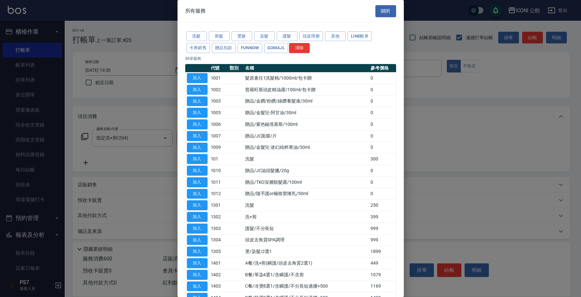
click at [290, 31] on div "洗髮 剪髮 燙髮 染髮 護髮 頭皮理療 其他 LINE酷券 卡券銷售 贈品扣款 FUNNOW GOMAJL 清除" at bounding box center [290, 42] width 211 height 24
click at [290, 32] on button "護髮" at bounding box center [287, 36] width 21 height 10
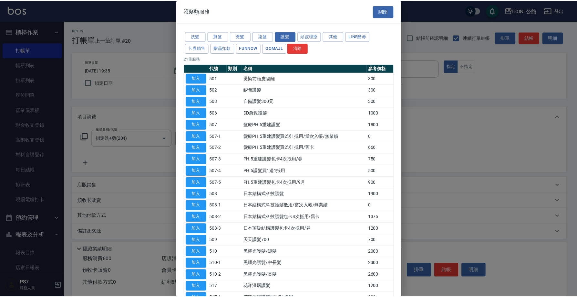
scroll to position [12, 0]
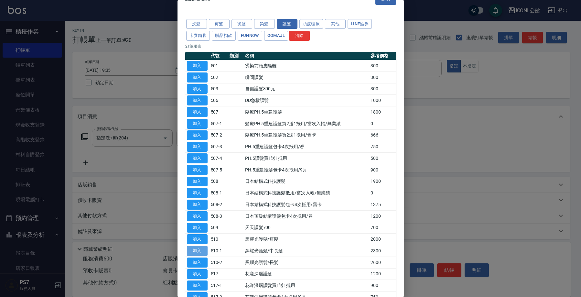
click at [201, 246] on button "加入" at bounding box center [197, 251] width 21 height 10
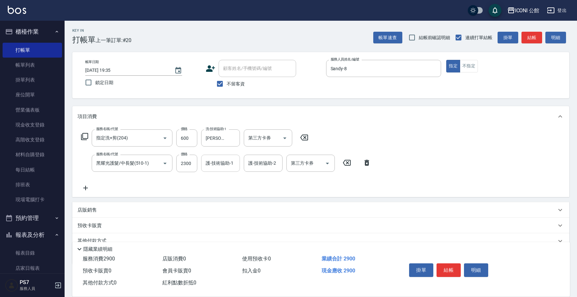
click at [221, 167] on input "護-技術協助-1" at bounding box center [220, 162] width 33 height 11
type input "可歆-24"
type input "Sandy-8"
click at [93, 216] on div "店販銷售" at bounding box center [320, 210] width 497 height 16
type input "Sandy-8"
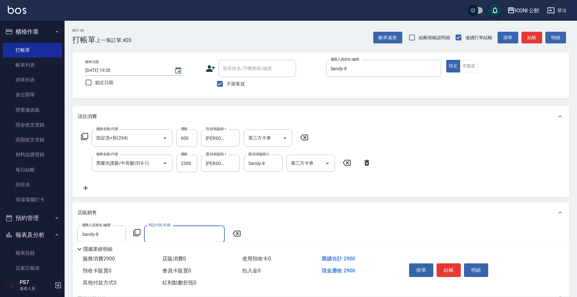
click at [135, 233] on icon at bounding box center [136, 232] width 7 height 7
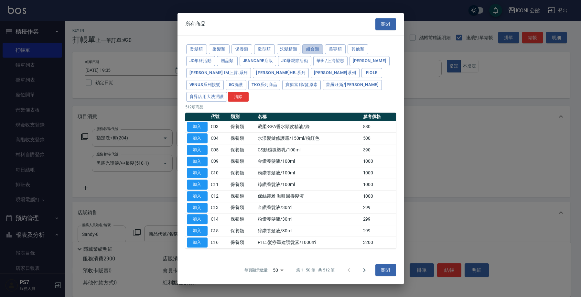
drag, startPoint x: 315, startPoint y: 58, endPoint x: 313, endPoint y: 63, distance: 5.5
click at [315, 54] on button "組合類" at bounding box center [312, 49] width 21 height 10
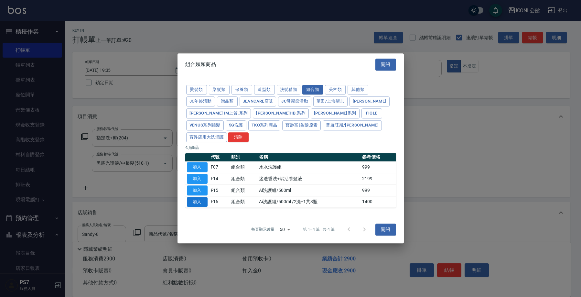
click at [201, 197] on button "加入" at bounding box center [197, 202] width 21 height 10
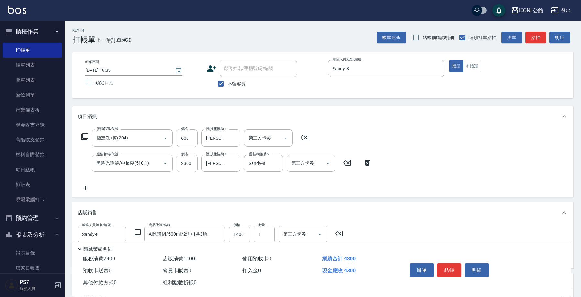
type input "Ai洗護組/500ml /2洗+1共3瓶"
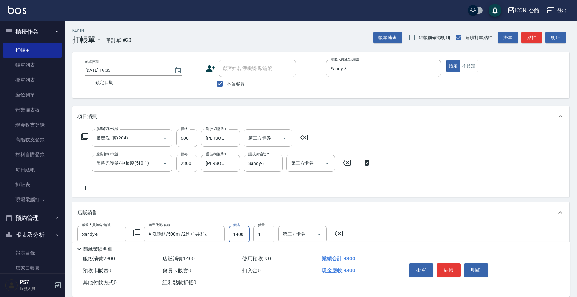
click at [247, 238] on input "1400" at bounding box center [239, 233] width 21 height 17
type input "1200"
click at [445, 264] on button "結帳" at bounding box center [449, 270] width 24 height 14
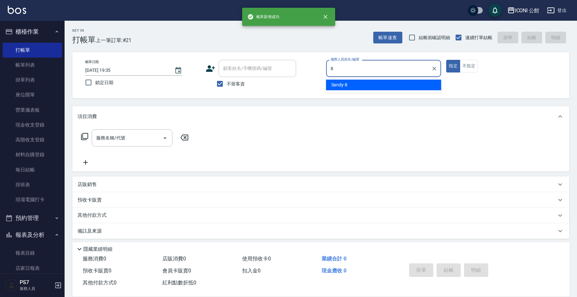
type input "Sandy-8"
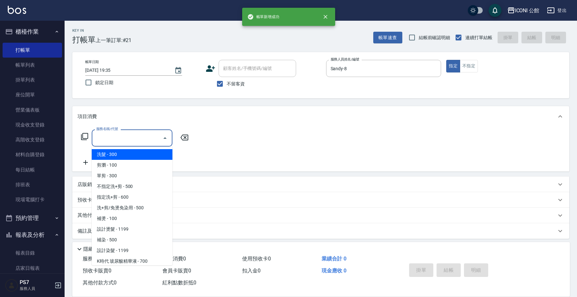
click at [112, 139] on input "服務名稱/代號" at bounding box center [127, 137] width 65 height 11
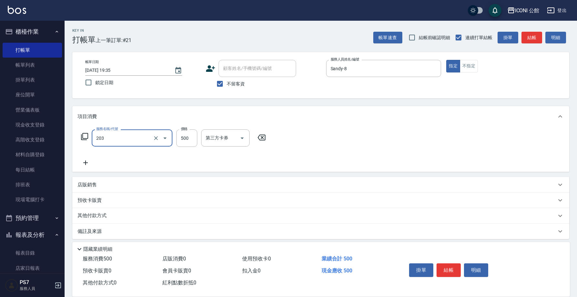
type input "不指定洗+剪(203)"
type input "500"
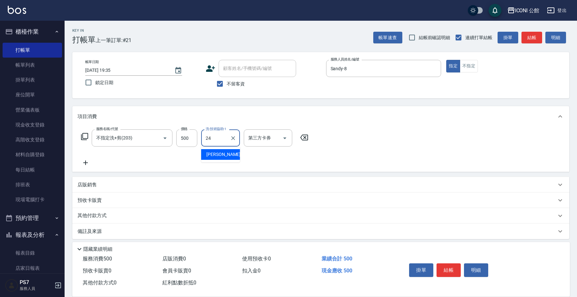
type input "可歆-24"
click at [477, 67] on button "不指定" at bounding box center [469, 66] width 18 height 13
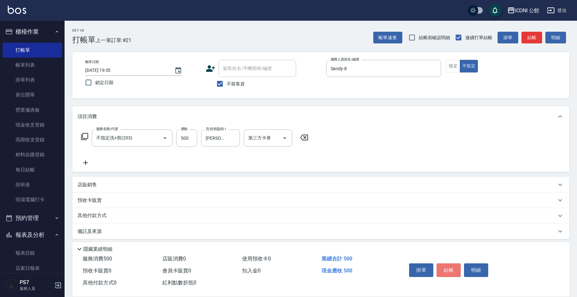
click at [450, 264] on button "結帳" at bounding box center [449, 270] width 24 height 14
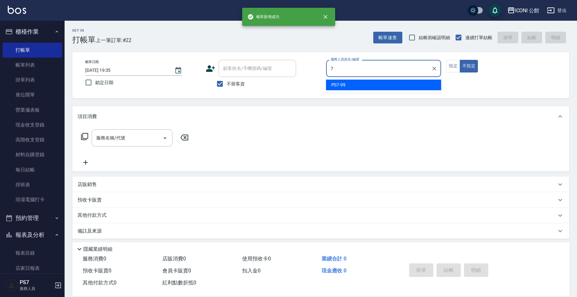
type input "PS7-99"
type button "false"
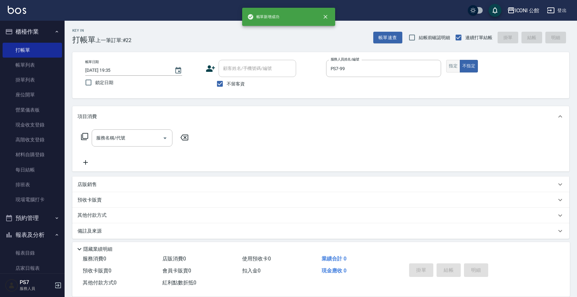
click at [452, 65] on button "指定" at bounding box center [453, 66] width 14 height 13
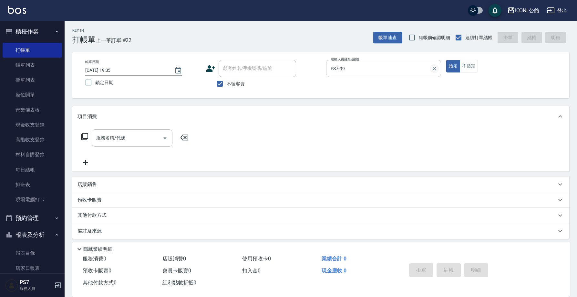
click at [432, 68] on icon "Clear" at bounding box center [434, 68] width 6 height 6
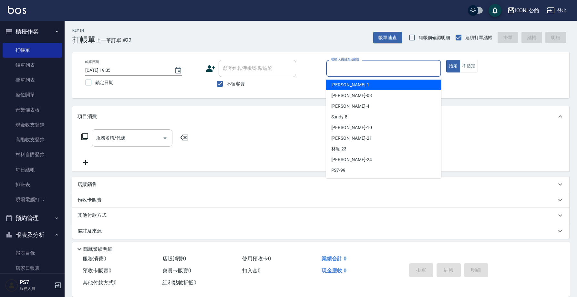
click at [418, 69] on input "服務人員姓名/編號" at bounding box center [384, 68] width 110 height 11
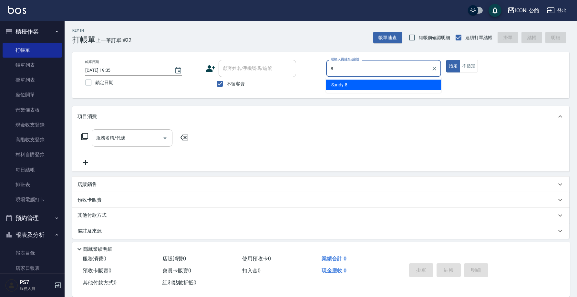
type input "Sandy-8"
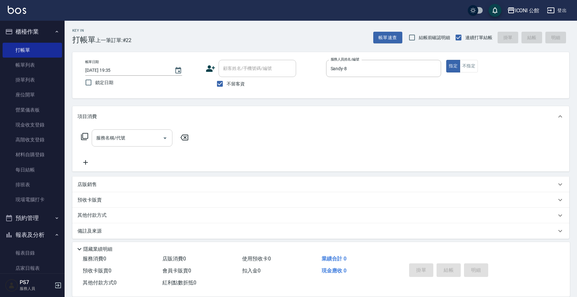
click at [111, 142] on input "服務名稱/代號" at bounding box center [127, 137] width 65 height 11
type input "302"
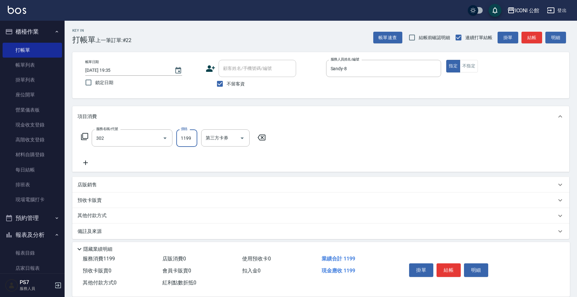
type input "1"
type input "設計燙髮(302)"
type input "1380"
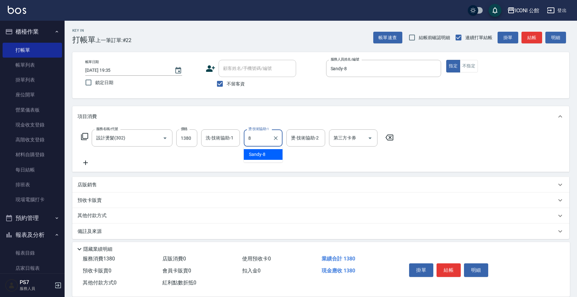
type input "Sandy-8"
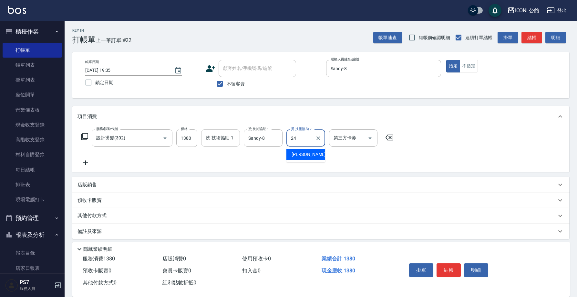
type input "可歆-24"
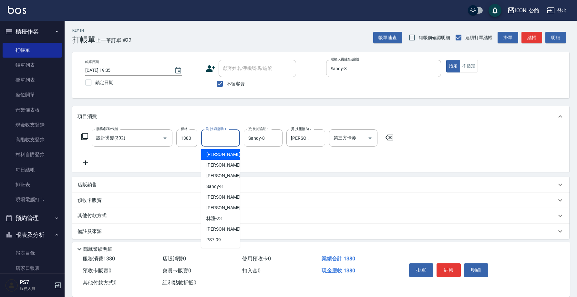
click at [225, 138] on input "洗-技術協助-1" at bounding box center [220, 137] width 33 height 11
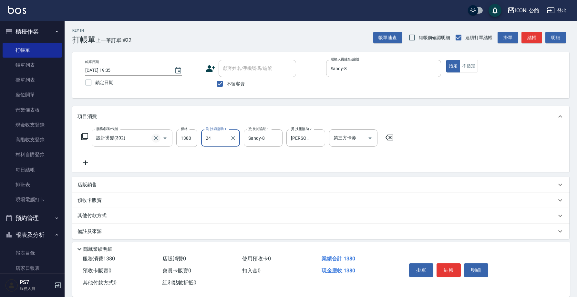
type input "可歆-24"
click at [85, 140] on icon at bounding box center [84, 136] width 7 height 7
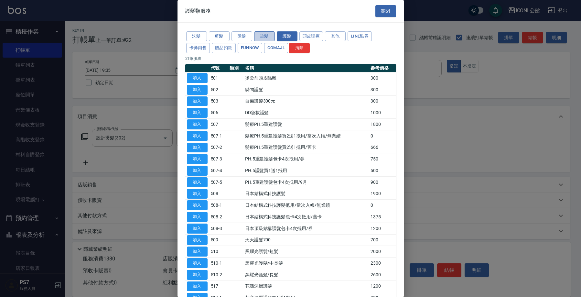
click at [255, 36] on button "染髮" at bounding box center [264, 36] width 21 height 10
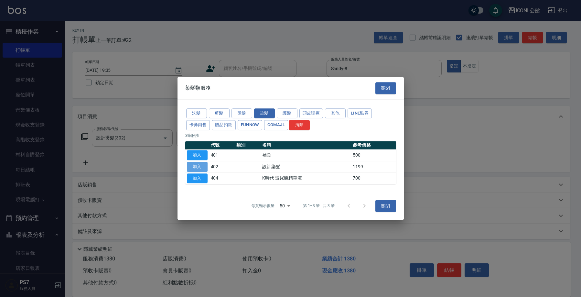
click at [206, 164] on button "加入" at bounding box center [197, 167] width 21 height 10
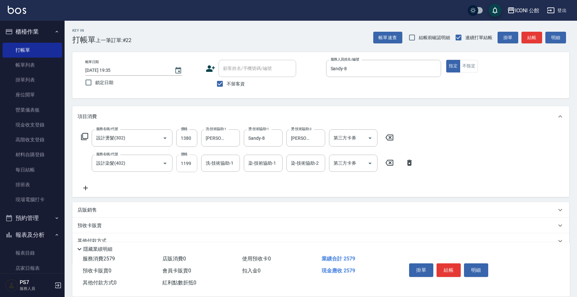
click at [197, 163] on input "1199" at bounding box center [186, 162] width 21 height 17
type input "1250"
type input "]"
drag, startPoint x: 183, startPoint y: 163, endPoint x: 188, endPoint y: 163, distance: 4.9
click at [183, 163] on input "1250" at bounding box center [186, 162] width 21 height 17
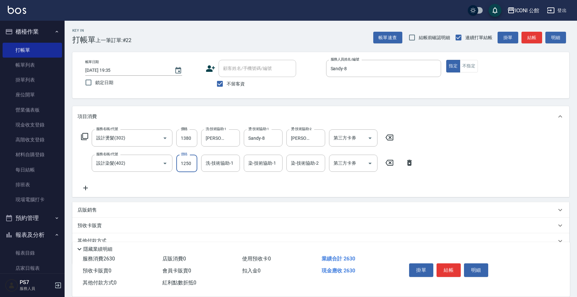
click at [194, 165] on input "1250" at bounding box center [186, 162] width 21 height 17
type input "1280"
type input "可歆-24"
type input "Sandy-8"
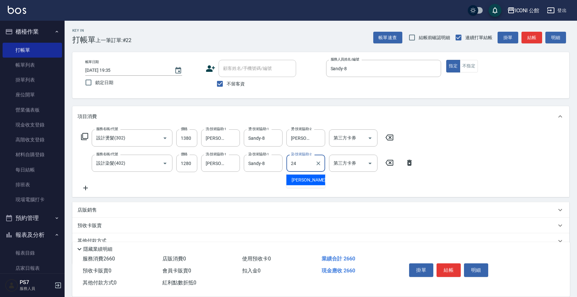
type input "可歆-24"
click at [82, 137] on icon at bounding box center [84, 136] width 7 height 7
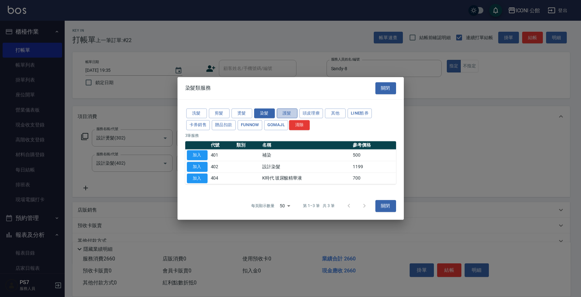
click at [286, 116] on button "護髮" at bounding box center [287, 113] width 21 height 10
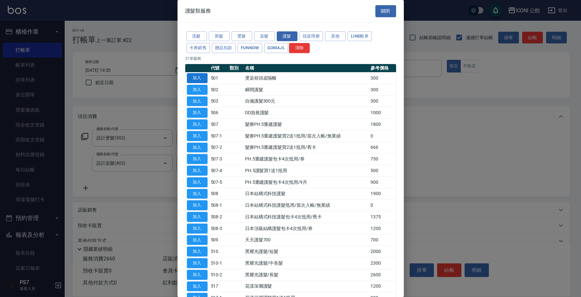
click at [202, 75] on button "加入" at bounding box center [197, 78] width 21 height 10
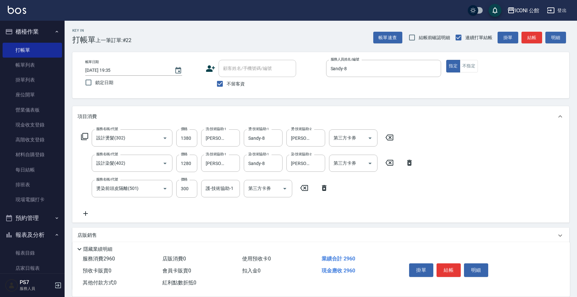
click at [209, 188] on input "護-技術協助-1" at bounding box center [220, 188] width 33 height 11
type input "可歆-24"
click at [456, 267] on button "結帳" at bounding box center [449, 270] width 24 height 14
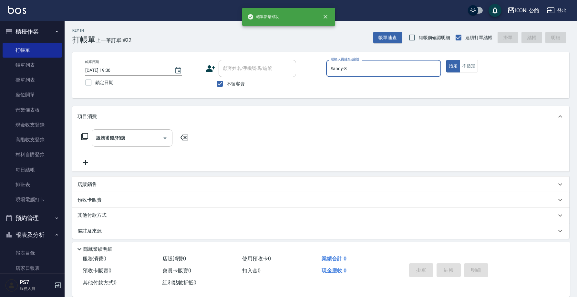
type input "2025/10/11 19:36"
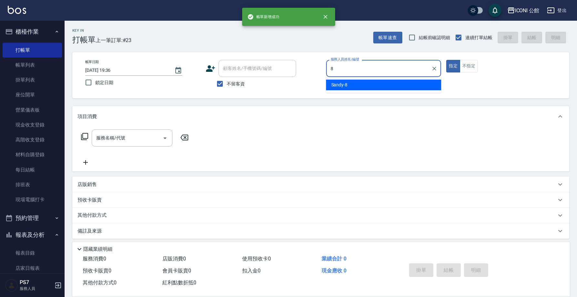
type input "Sandy-8"
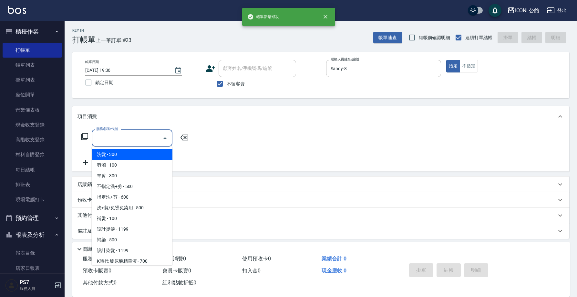
click at [109, 139] on input "服務名稱/代號" at bounding box center [127, 137] width 65 height 11
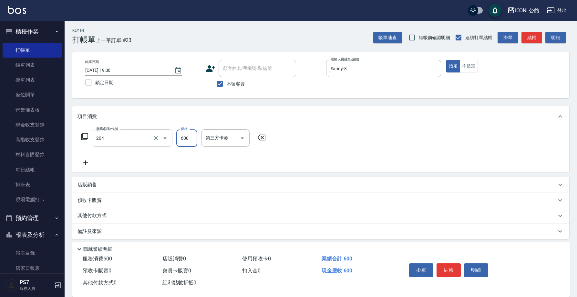
type input "指定洗+剪(204)"
type input "可歆-24"
click at [86, 137] on icon at bounding box center [85, 136] width 8 height 8
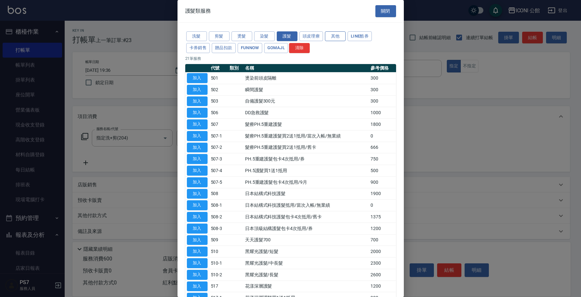
click at [339, 37] on button "其他" at bounding box center [335, 36] width 21 height 10
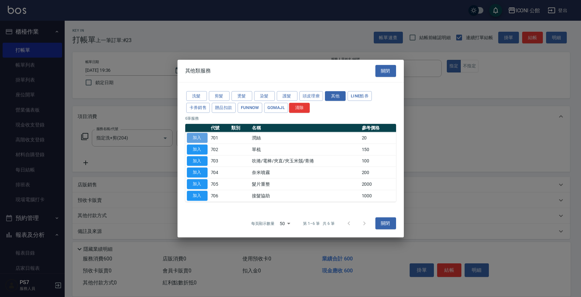
click at [198, 138] on button "加入" at bounding box center [197, 138] width 21 height 10
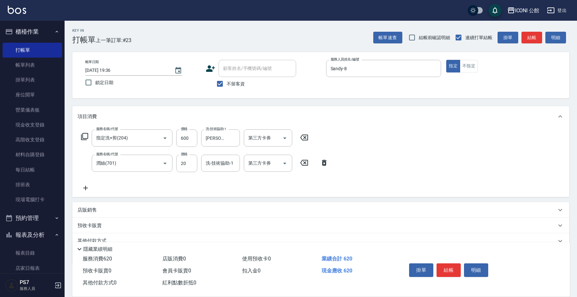
click at [217, 165] on input "洗-技術協助-1" at bounding box center [220, 162] width 33 height 11
type input "可歆-24"
click at [452, 267] on button "結帳" at bounding box center [449, 270] width 24 height 14
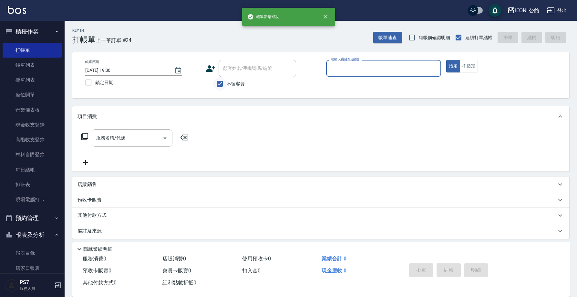
drag, startPoint x: 219, startPoint y: 83, endPoint x: 224, endPoint y: 82, distance: 5.1
click at [219, 83] on input "不留客資" at bounding box center [220, 84] width 14 height 14
checkbox input "false"
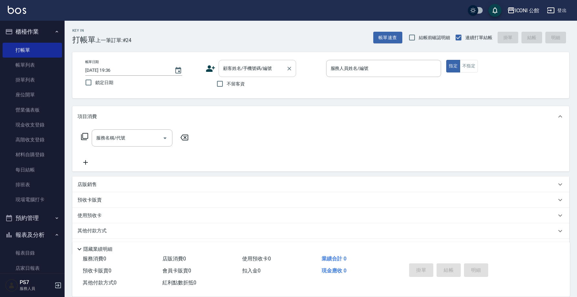
click at [233, 76] on div "顧客姓名/手機號碼/編號" at bounding box center [258, 68] width 78 height 17
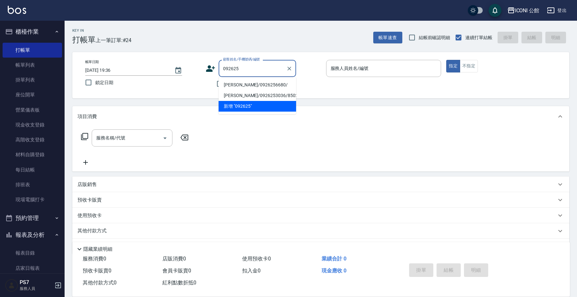
click at [264, 85] on li "周玉琪/0926256680/" at bounding box center [258, 84] width 78 height 11
type input "周玉琪/0926256680/"
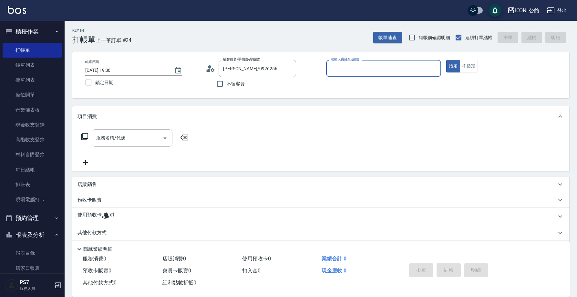
click at [358, 69] on input "服務人員姓名/編號" at bounding box center [384, 68] width 110 height 11
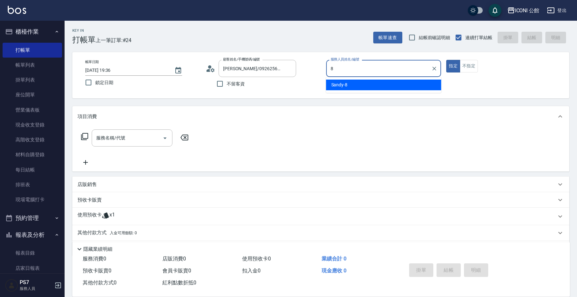
type input "Sandy-8"
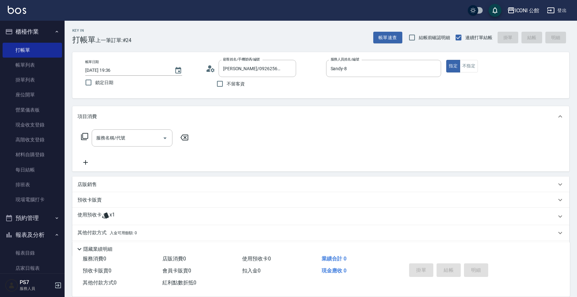
click at [131, 212] on div "使用預收卡 x1" at bounding box center [320, 215] width 497 height 17
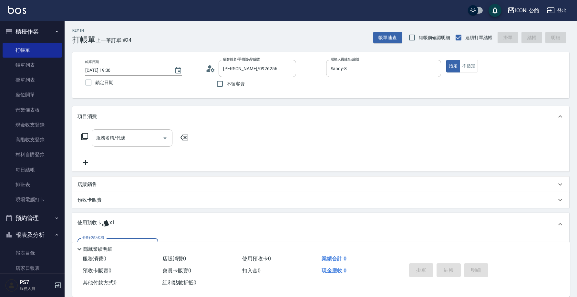
scroll to position [69, 0]
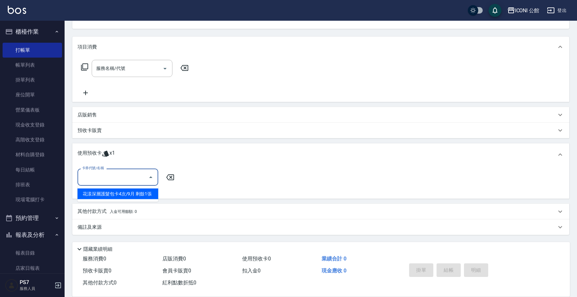
click at [131, 176] on input "卡券代號/名稱" at bounding box center [112, 176] width 65 height 11
click at [131, 199] on ul "花漾深層護髮包卡4次/9月 剩餘1張" at bounding box center [118, 194] width 81 height 16
click at [133, 194] on div "花漾深層護髮包卡4次/9月 剩餘1張" at bounding box center [118, 193] width 81 height 11
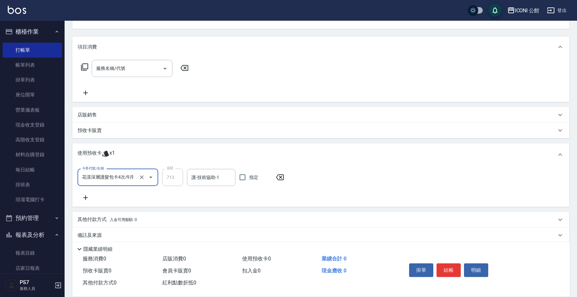
type input "花漾深層護髮包卡4次/9月"
click at [207, 174] on input "護-技術協助-1" at bounding box center [211, 177] width 43 height 11
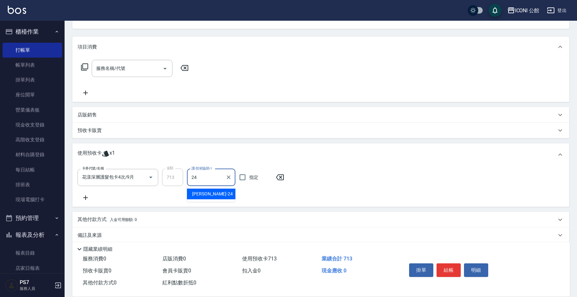
type input "可歆-24"
click at [128, 75] on div "服務名稱/代號" at bounding box center [132, 68] width 81 height 17
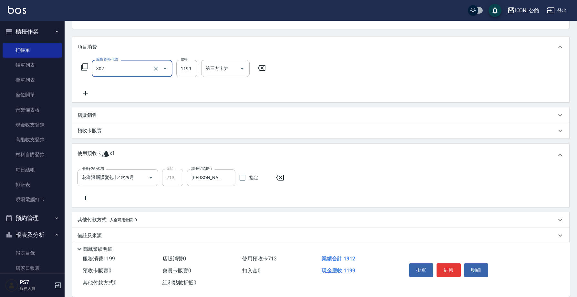
type input "設計燙髮(302)"
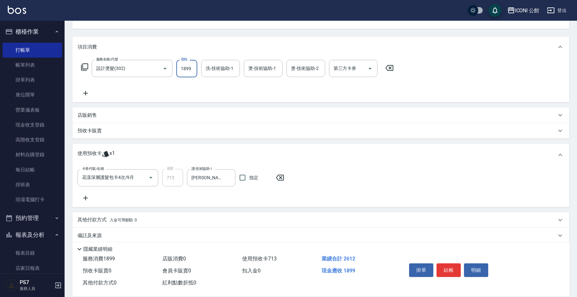
type input "1899"
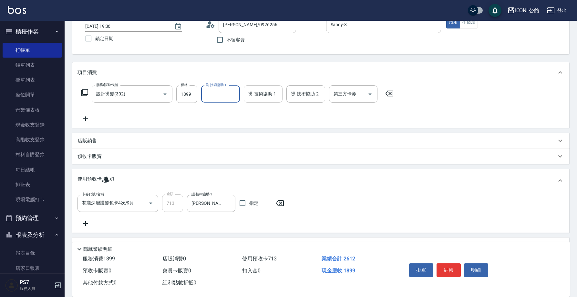
scroll to position [32, 0]
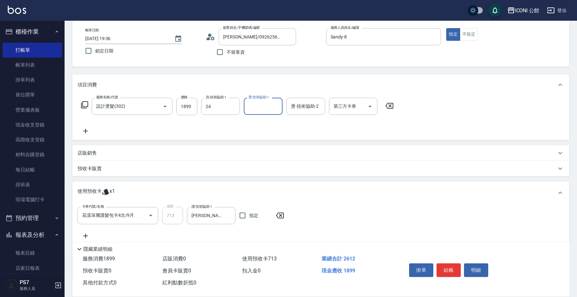
type input "可歆-24"
type input "Sandy-8"
type input "可歆-24"
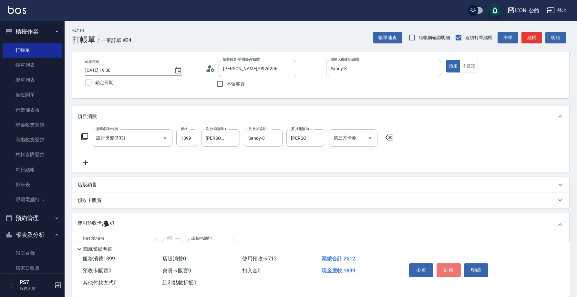
drag, startPoint x: 452, startPoint y: 272, endPoint x: 446, endPoint y: 266, distance: 8.0
click at [452, 271] on button "結帳" at bounding box center [449, 270] width 24 height 14
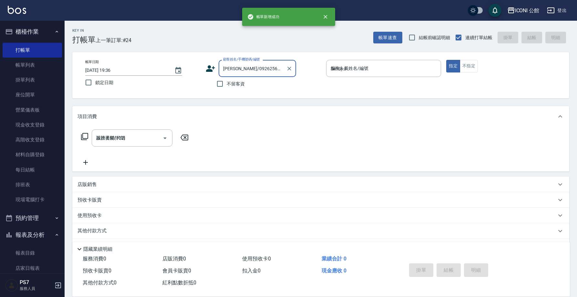
type input "2025/10/11 19:37"
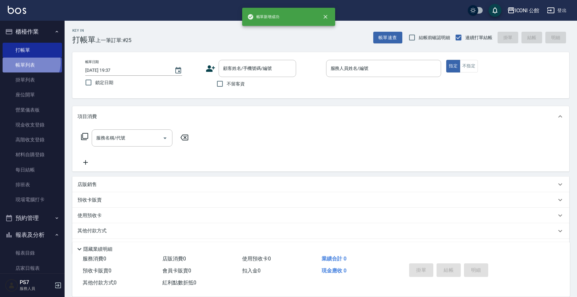
click at [30, 62] on link "帳單列表" at bounding box center [32, 65] width 59 height 15
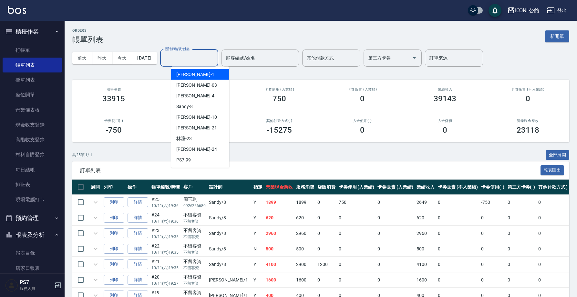
click at [197, 62] on input "設計師編號/姓名" at bounding box center [189, 57] width 52 height 11
type input "Sandy-8"
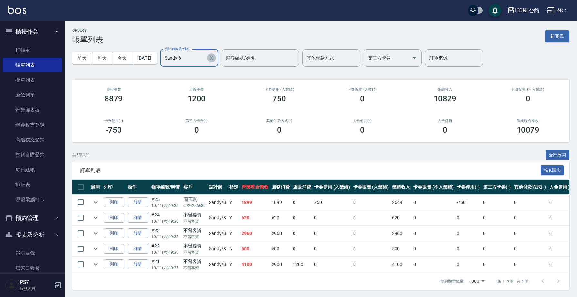
click at [216, 57] on button "Clear" at bounding box center [211, 57] width 9 height 9
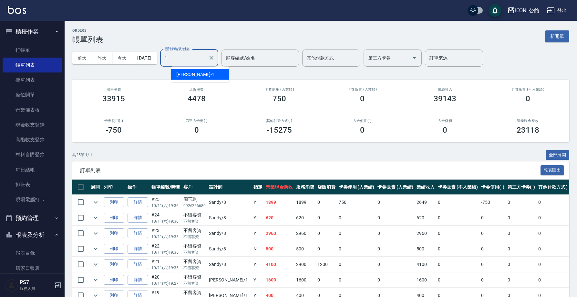
type input "Kevin-1"
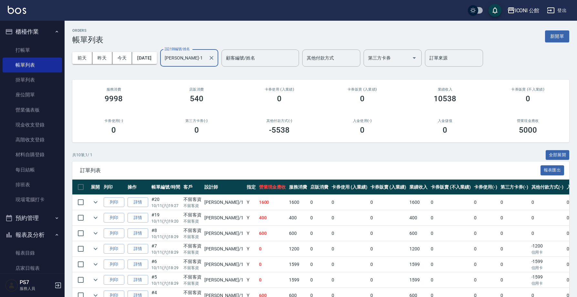
click at [206, 61] on input "Kevin-1" at bounding box center [184, 57] width 43 height 11
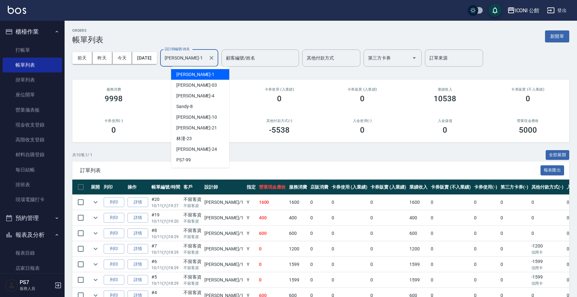
click at [218, 57] on div "Kevin-1 設計師編號/姓名" at bounding box center [189, 57] width 58 height 17
click at [215, 59] on icon "Clear" at bounding box center [211, 58] width 6 height 6
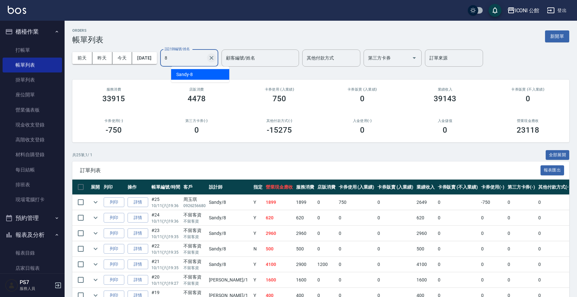
type input "Sandy-8"
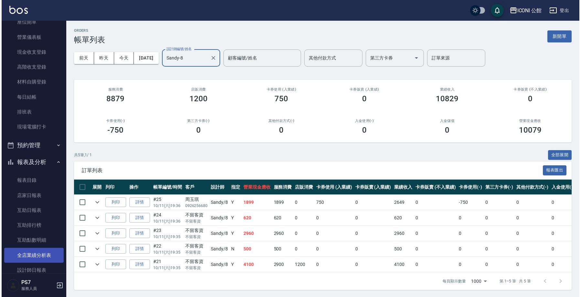
scroll to position [132, 0]
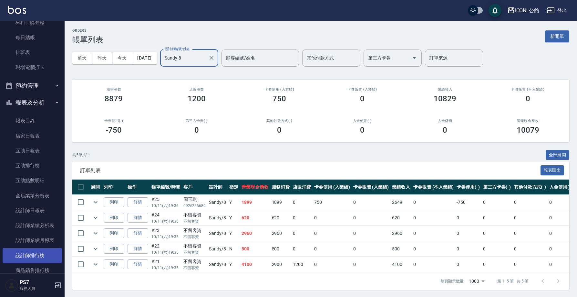
click at [42, 252] on link "設計師排行榜" at bounding box center [32, 255] width 59 height 15
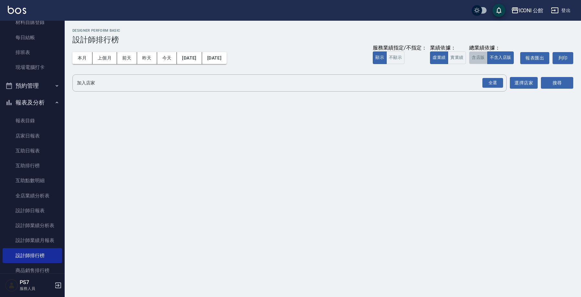
click at [478, 56] on button "含店販" at bounding box center [478, 57] width 18 height 13
click at [501, 86] on div "全選" at bounding box center [492, 83] width 21 height 10
click at [566, 83] on button "搜尋" at bounding box center [556, 83] width 32 height 12
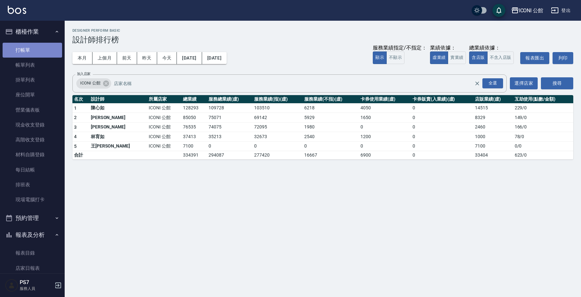
click at [38, 52] on link "打帳單" at bounding box center [32, 50] width 59 height 15
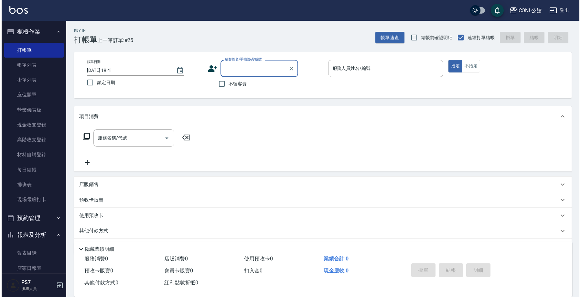
scroll to position [133, 0]
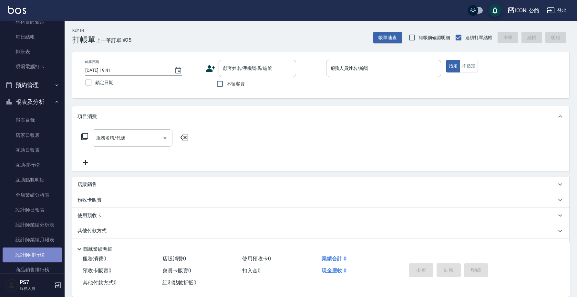
click at [36, 252] on link "設計師排行榜" at bounding box center [32, 254] width 59 height 15
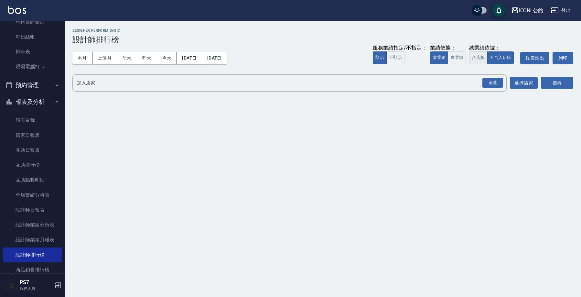
click at [472, 57] on button "含店販" at bounding box center [478, 57] width 18 height 13
click at [491, 80] on div "全選" at bounding box center [492, 83] width 21 height 10
click at [558, 86] on button "搜尋" at bounding box center [556, 83] width 32 height 12
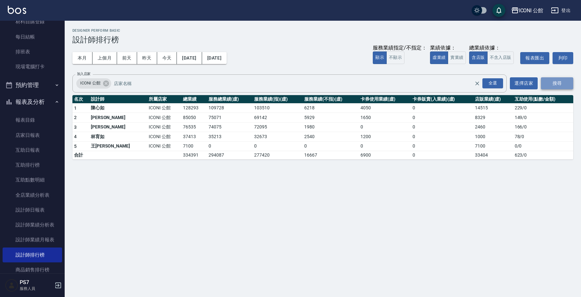
click at [558, 86] on button "搜尋" at bounding box center [556, 83] width 32 height 12
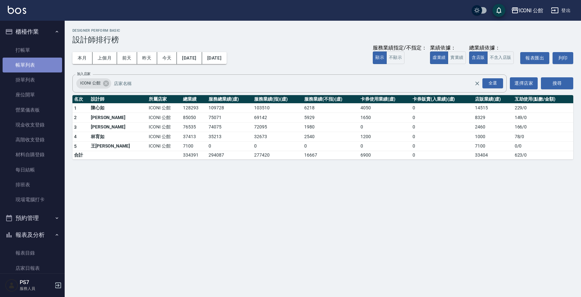
click at [43, 64] on link "帳單列表" at bounding box center [32, 65] width 59 height 15
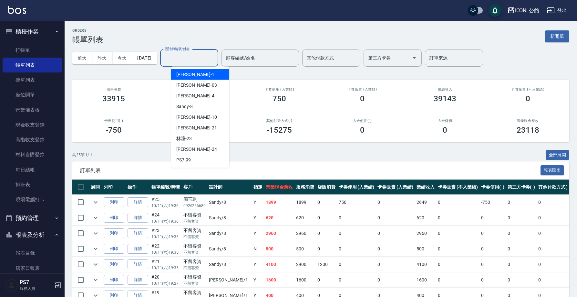
click at [189, 59] on input "設計師編號/姓名" at bounding box center [189, 57] width 52 height 11
click at [195, 78] on div "Kevin -1" at bounding box center [200, 74] width 58 height 11
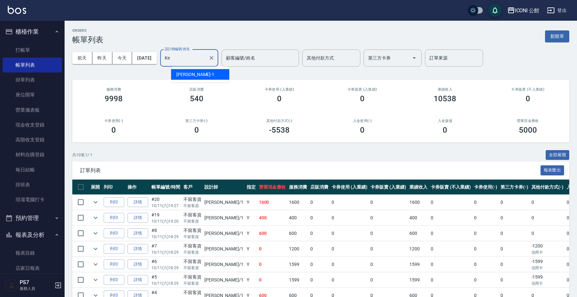
type input "K"
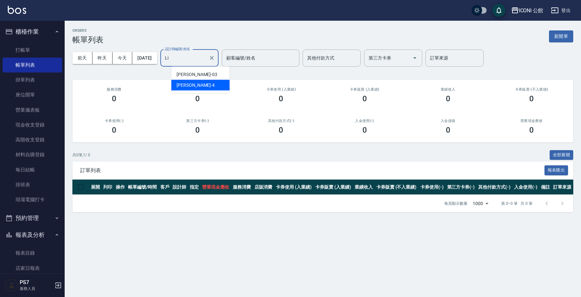
type input "L"
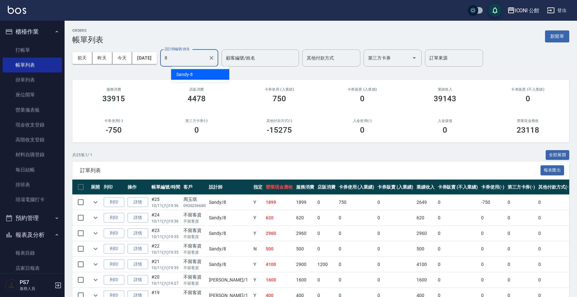
type input "Sandy-8"
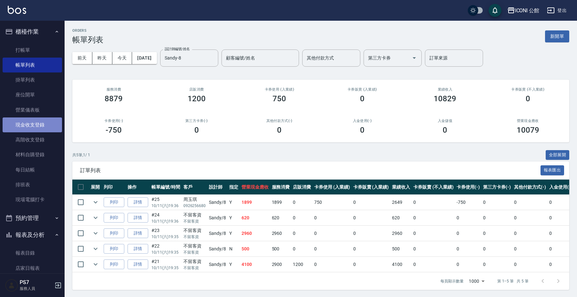
click at [46, 126] on link "現金收支登錄" at bounding box center [32, 124] width 59 height 15
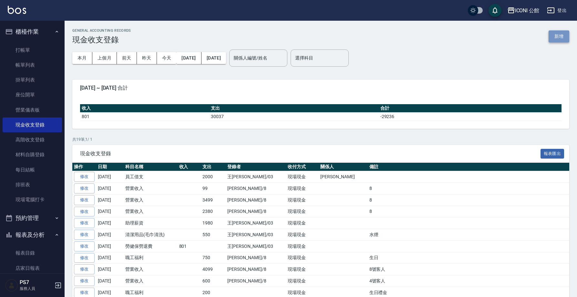
click at [558, 36] on button "新增" at bounding box center [559, 36] width 21 height 12
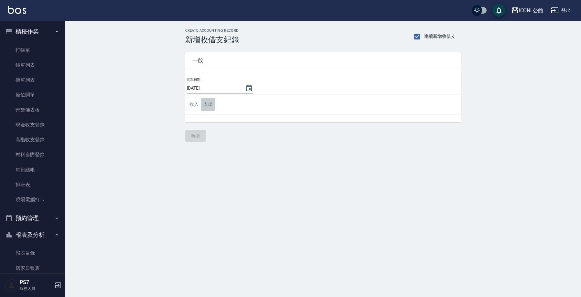
click at [207, 106] on button "支出" at bounding box center [208, 104] width 15 height 13
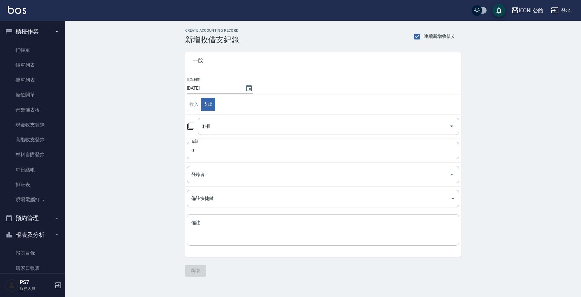
click at [191, 126] on icon at bounding box center [191, 126] width 8 height 8
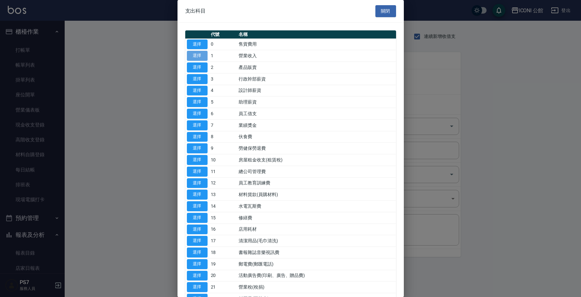
click at [202, 54] on button "選擇" at bounding box center [197, 56] width 21 height 10
type input "1 營業收入"
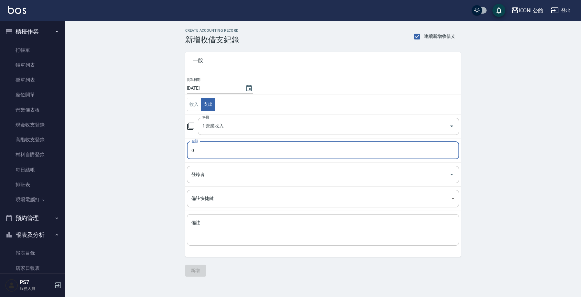
click at [211, 155] on input "0" at bounding box center [323, 149] width 272 height 17
type input "02960"
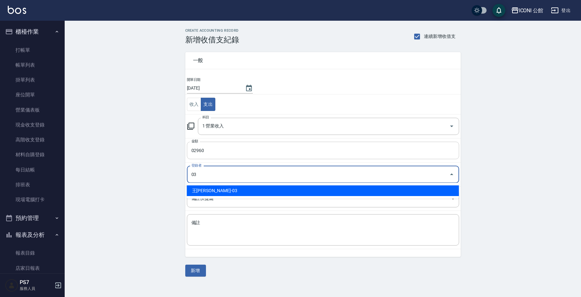
type input "王Lisa-03"
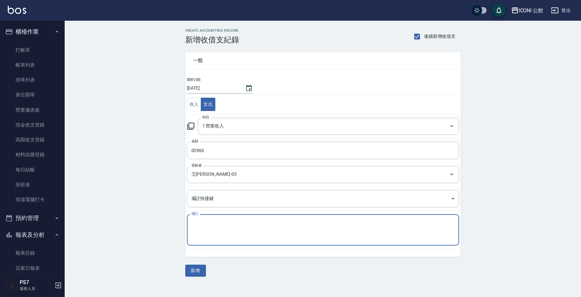
click at [201, 236] on textarea "備註" at bounding box center [322, 229] width 263 height 21
type textarea "8"
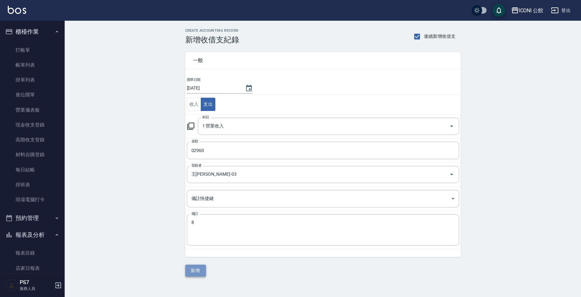
click at [196, 268] on button "新增" at bounding box center [195, 270] width 21 height 12
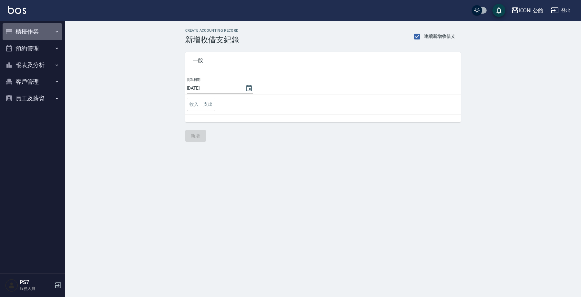
click at [24, 31] on button "櫃檯作業" at bounding box center [32, 31] width 59 height 17
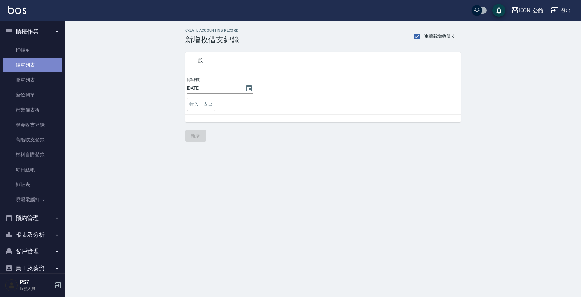
click at [47, 66] on link "帳單列表" at bounding box center [32, 65] width 59 height 15
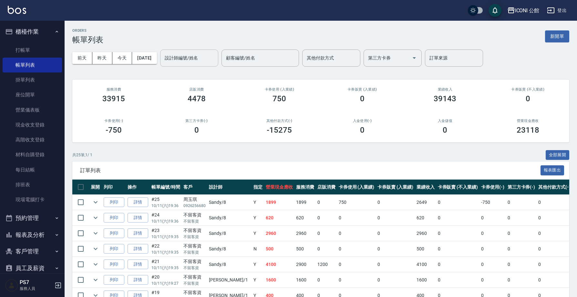
click at [188, 58] on div "設計師編號/姓名 設計師編號/姓名" at bounding box center [189, 57] width 58 height 17
type input "Anna-10"
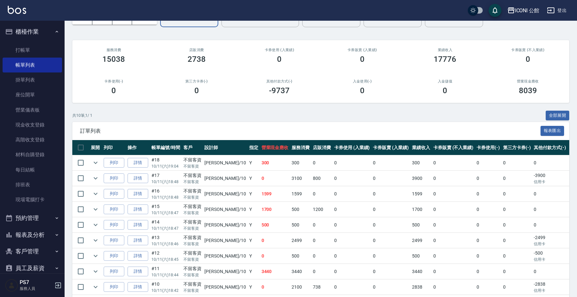
scroll to position [43, 0]
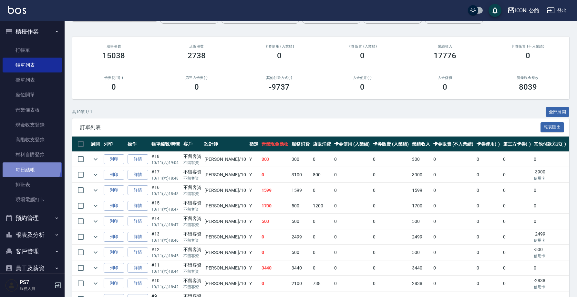
click at [30, 166] on link "每日結帳" at bounding box center [32, 169] width 59 height 15
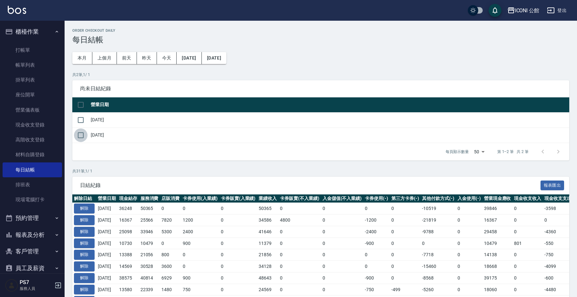
click at [82, 135] on input "checkbox" at bounding box center [81, 135] width 14 height 14
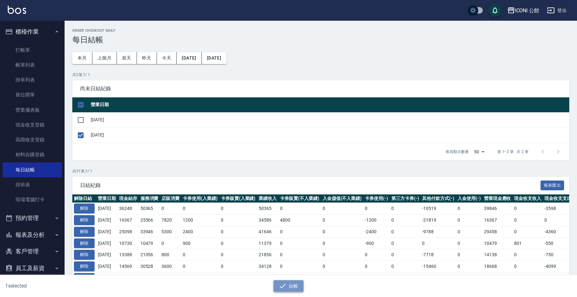
click at [291, 284] on button "結帳" at bounding box center [289, 286] width 30 height 12
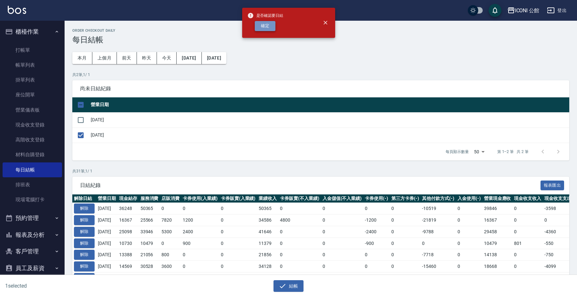
click at [271, 28] on button "確定" at bounding box center [265, 26] width 21 height 10
checkbox input "false"
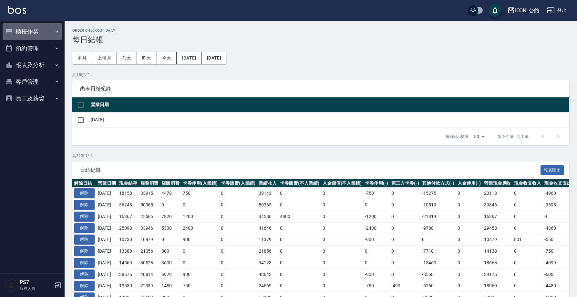
click at [27, 29] on button "櫃檯作業" at bounding box center [32, 31] width 59 height 17
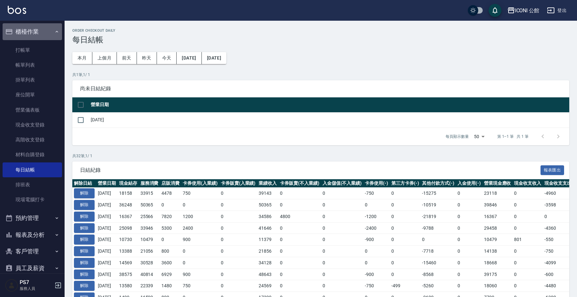
click at [55, 32] on icon "button" at bounding box center [56, 31] width 5 height 5
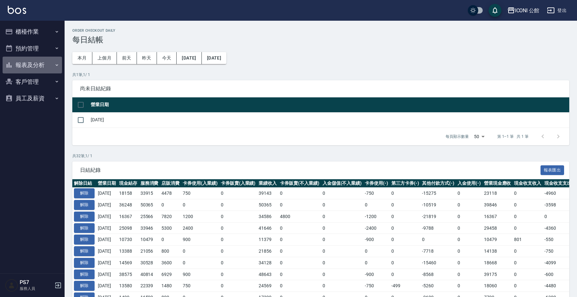
click at [36, 66] on button "報表及分析" at bounding box center [32, 65] width 59 height 17
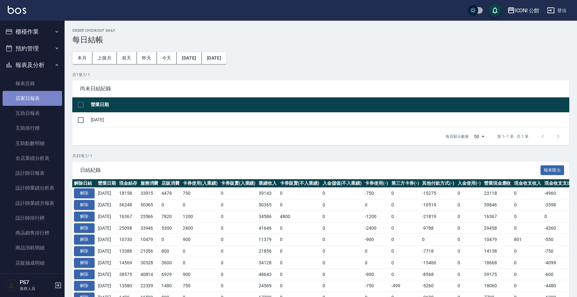
click at [34, 97] on link "店家日報表" at bounding box center [32, 98] width 59 height 15
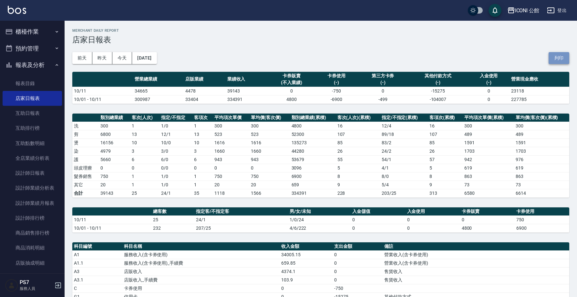
click at [562, 58] on button "列印" at bounding box center [559, 58] width 21 height 12
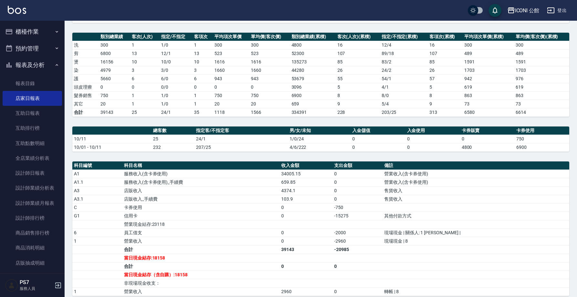
scroll to position [98, 0]
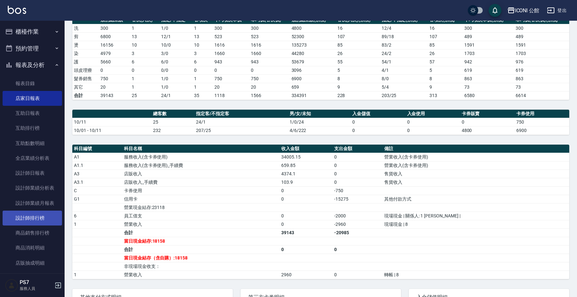
click at [37, 216] on link "設計師排行榜" at bounding box center [32, 217] width 59 height 15
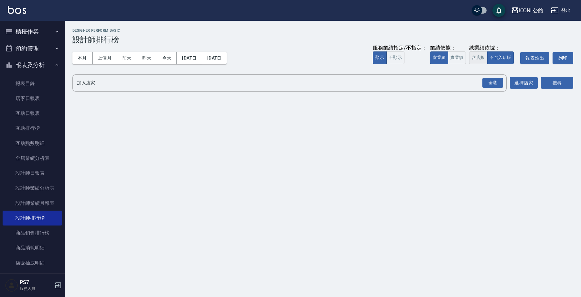
click at [474, 57] on button "含店販" at bounding box center [478, 57] width 18 height 13
click at [490, 81] on div "全選" at bounding box center [492, 83] width 21 height 10
click at [560, 81] on button "搜尋" at bounding box center [556, 83] width 32 height 12
